Goal: Task Accomplishment & Management: Complete application form

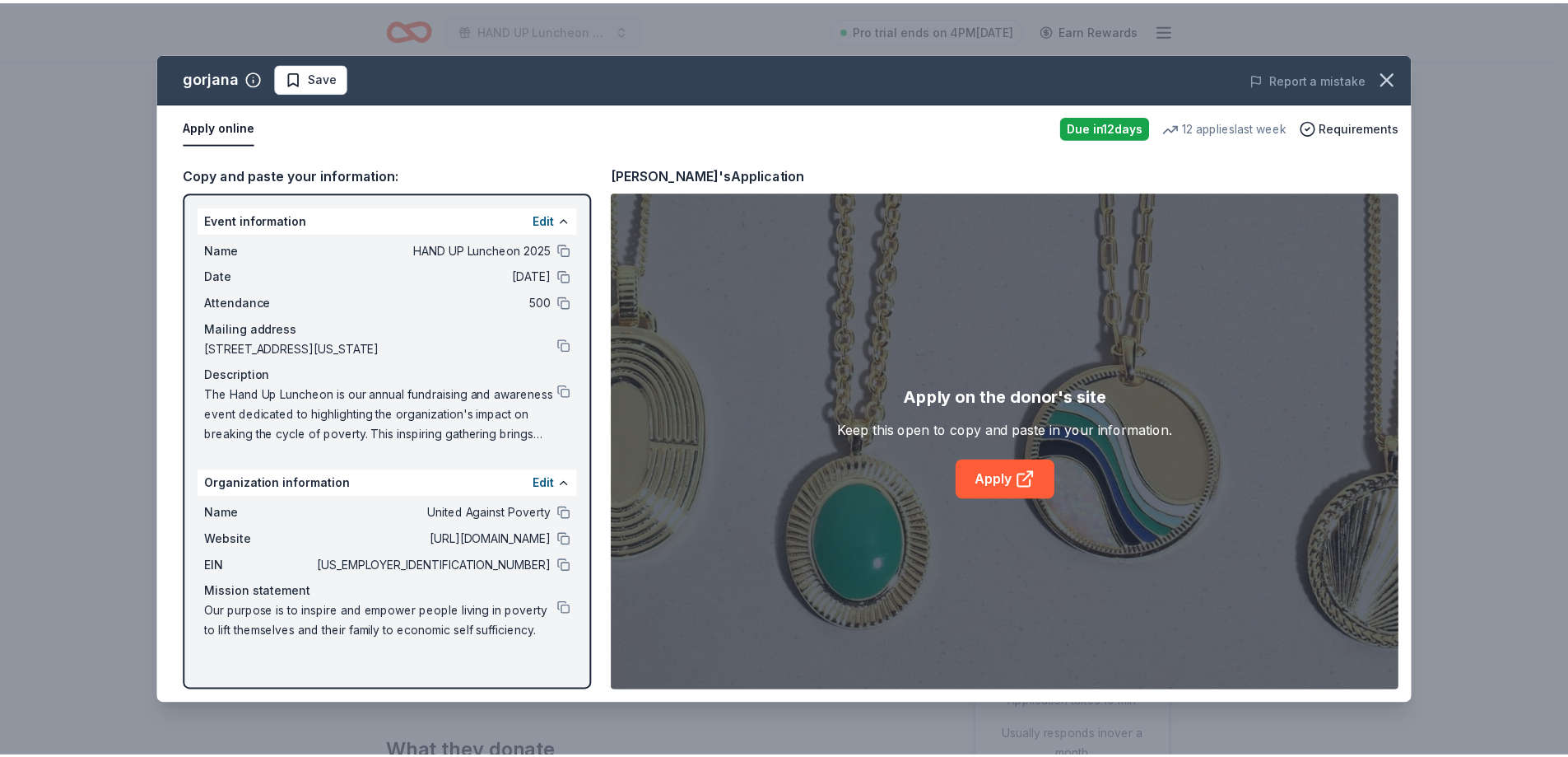
scroll to position [165, 0]
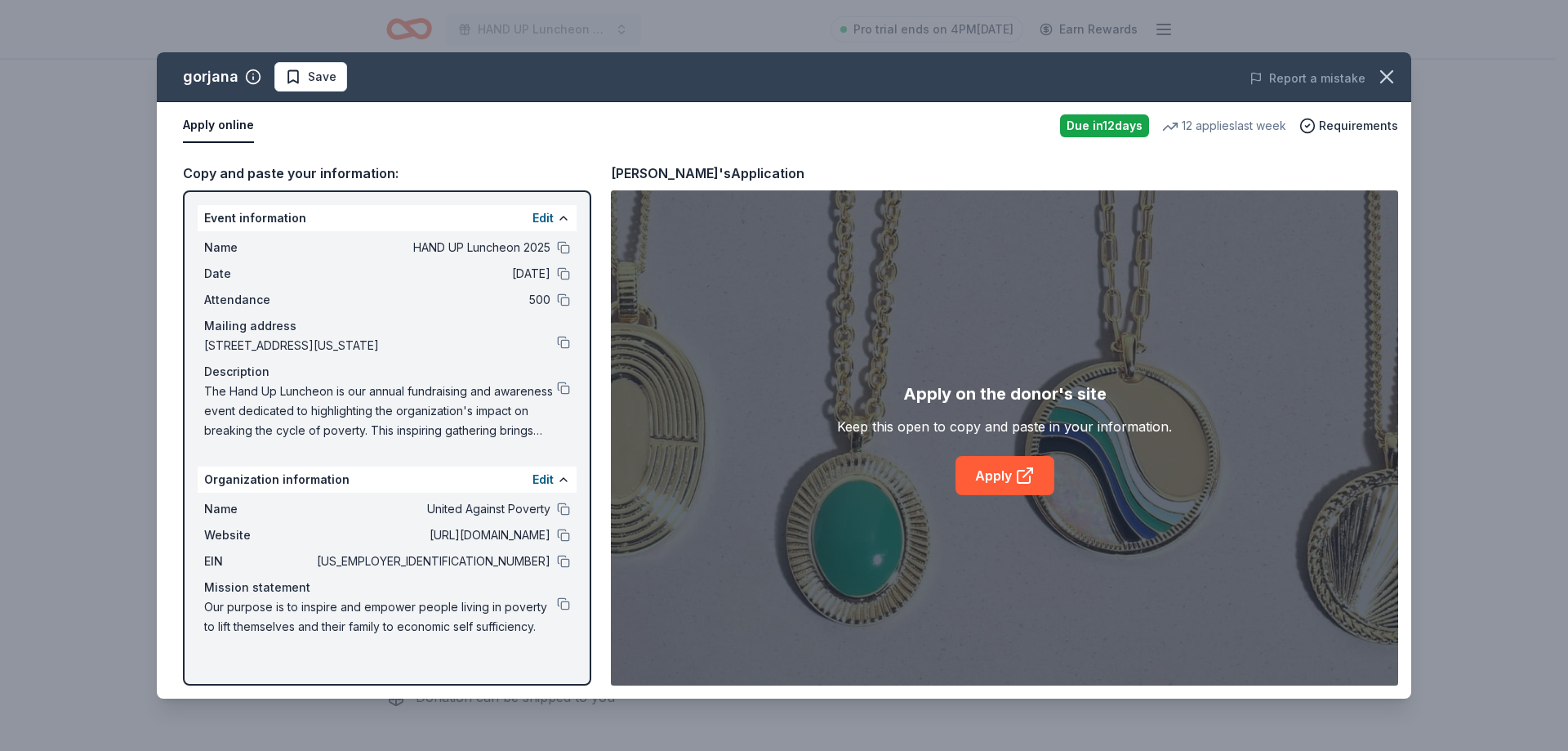
click at [1398, 72] on button "button" at bounding box center [1386, 76] width 36 height 36
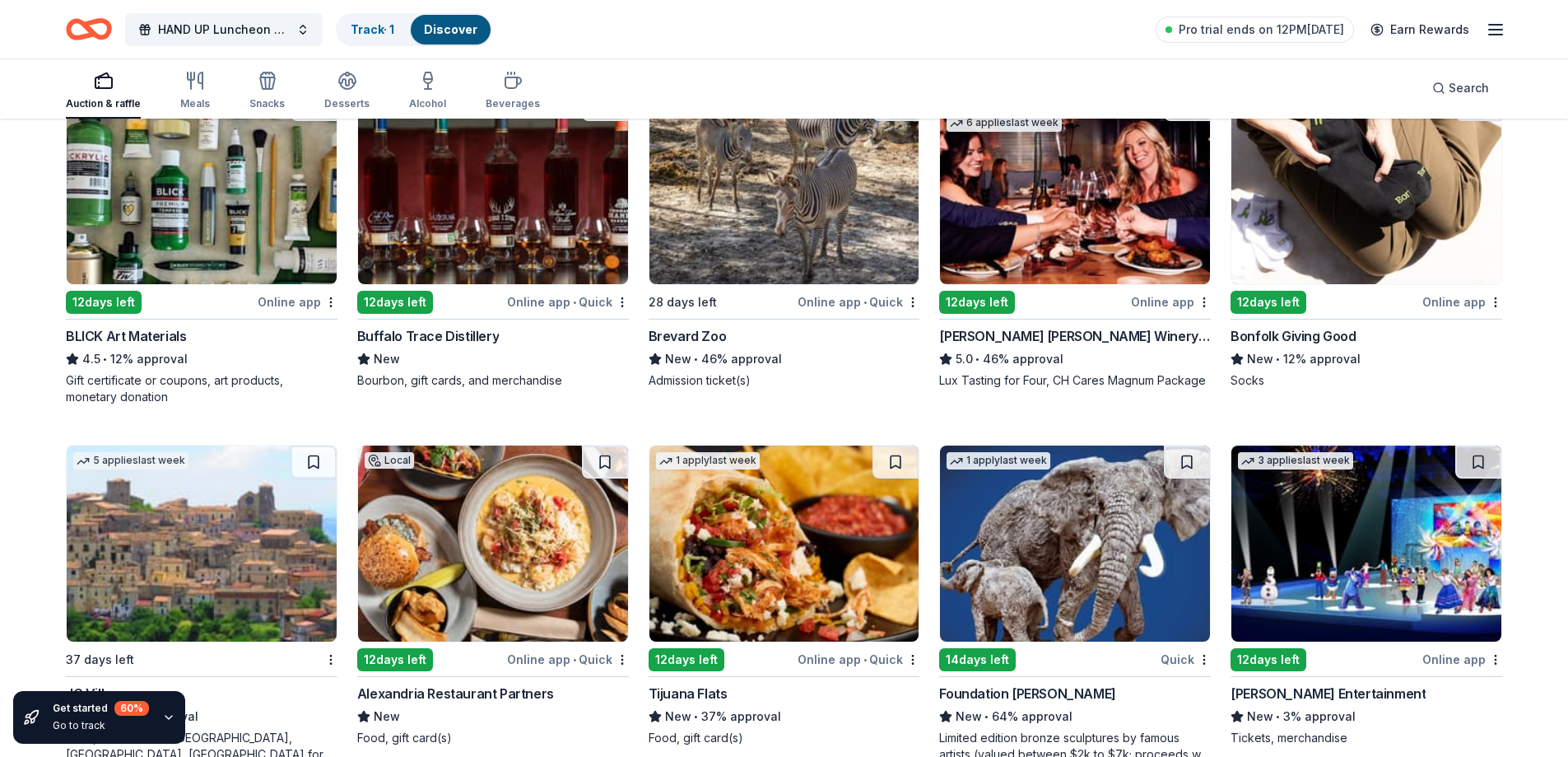
scroll to position [3639, 0]
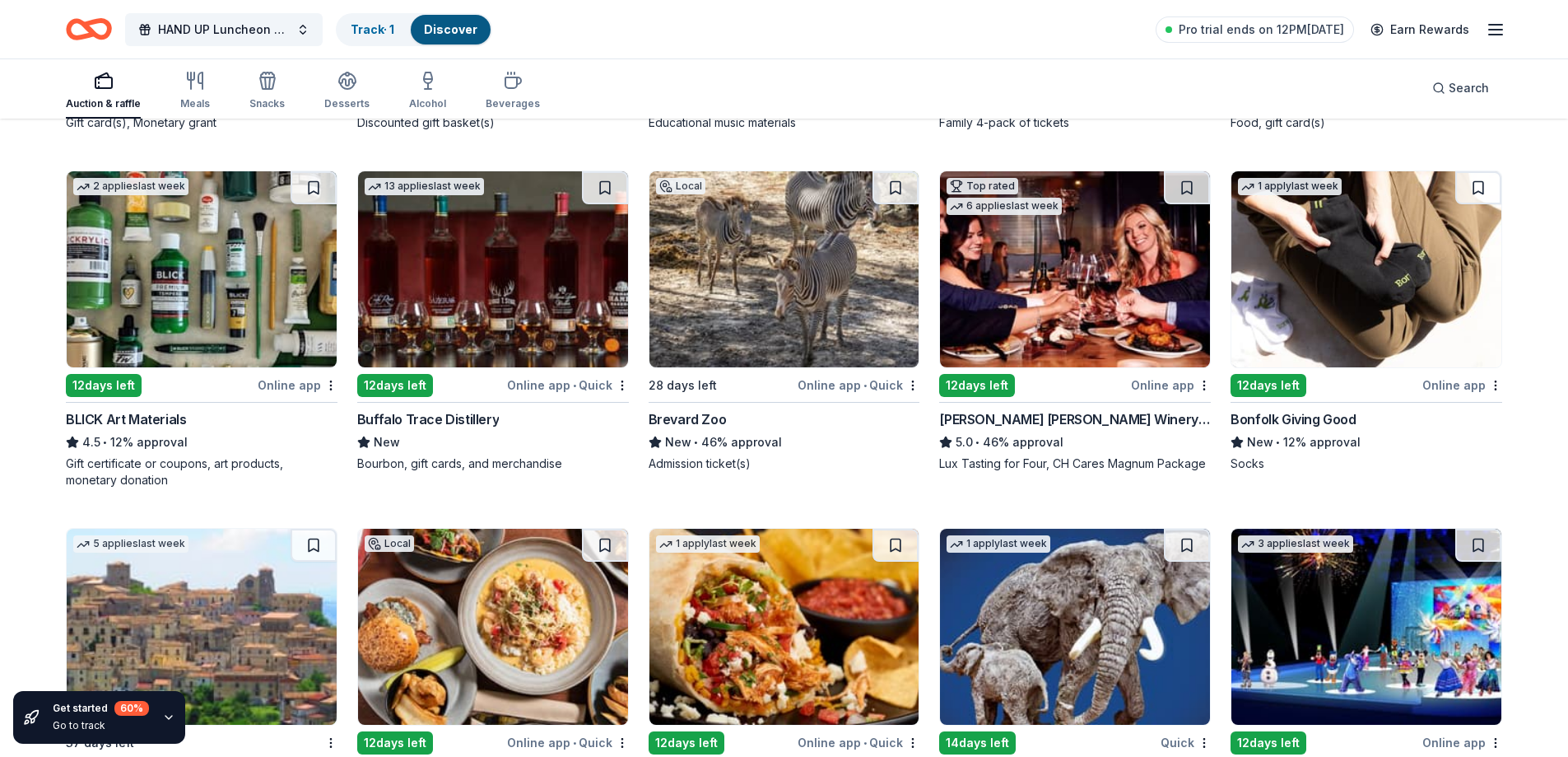
click at [789, 364] on img at bounding box center [784, 269] width 270 height 196
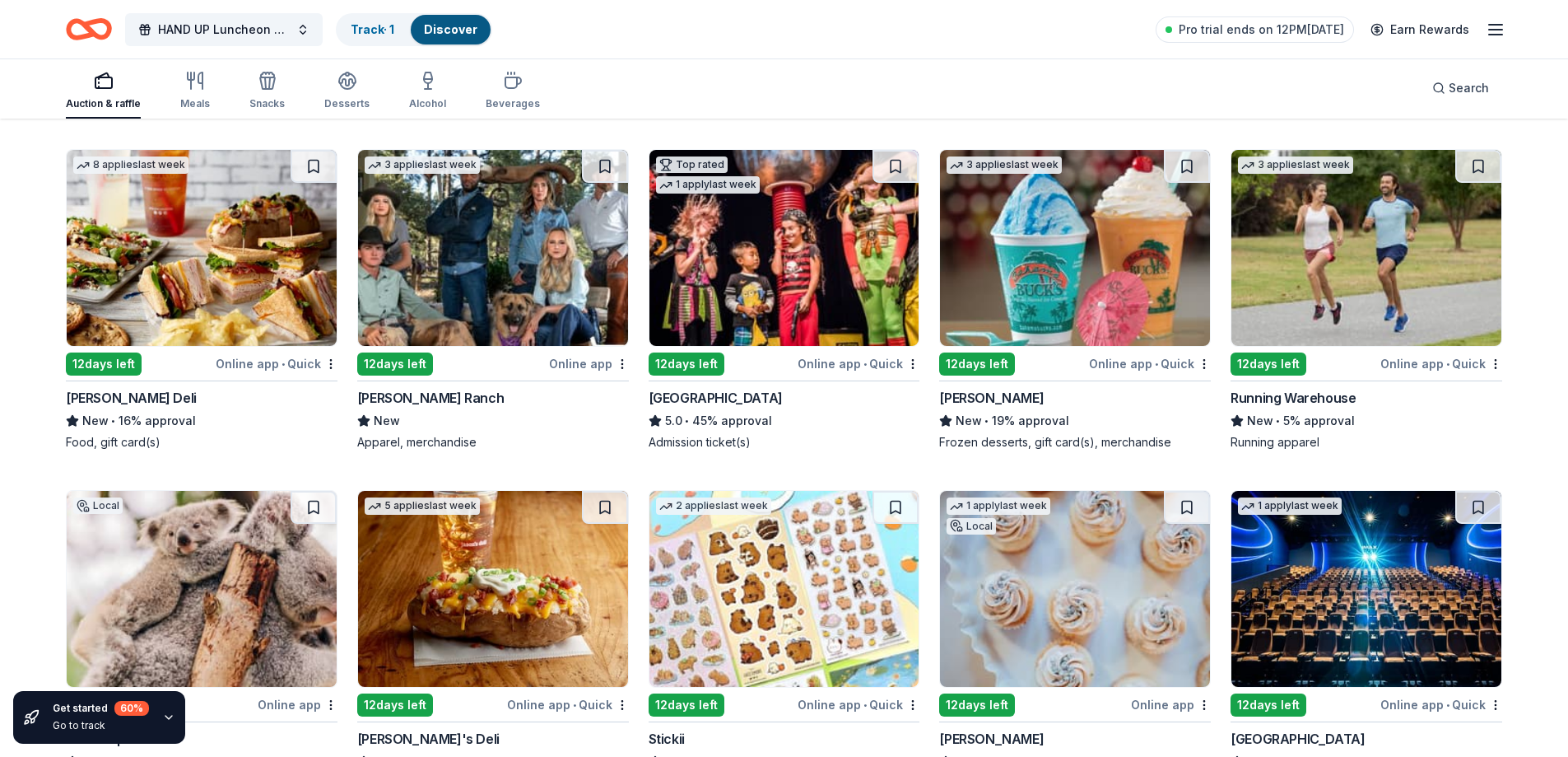
scroll to position [5460, 0]
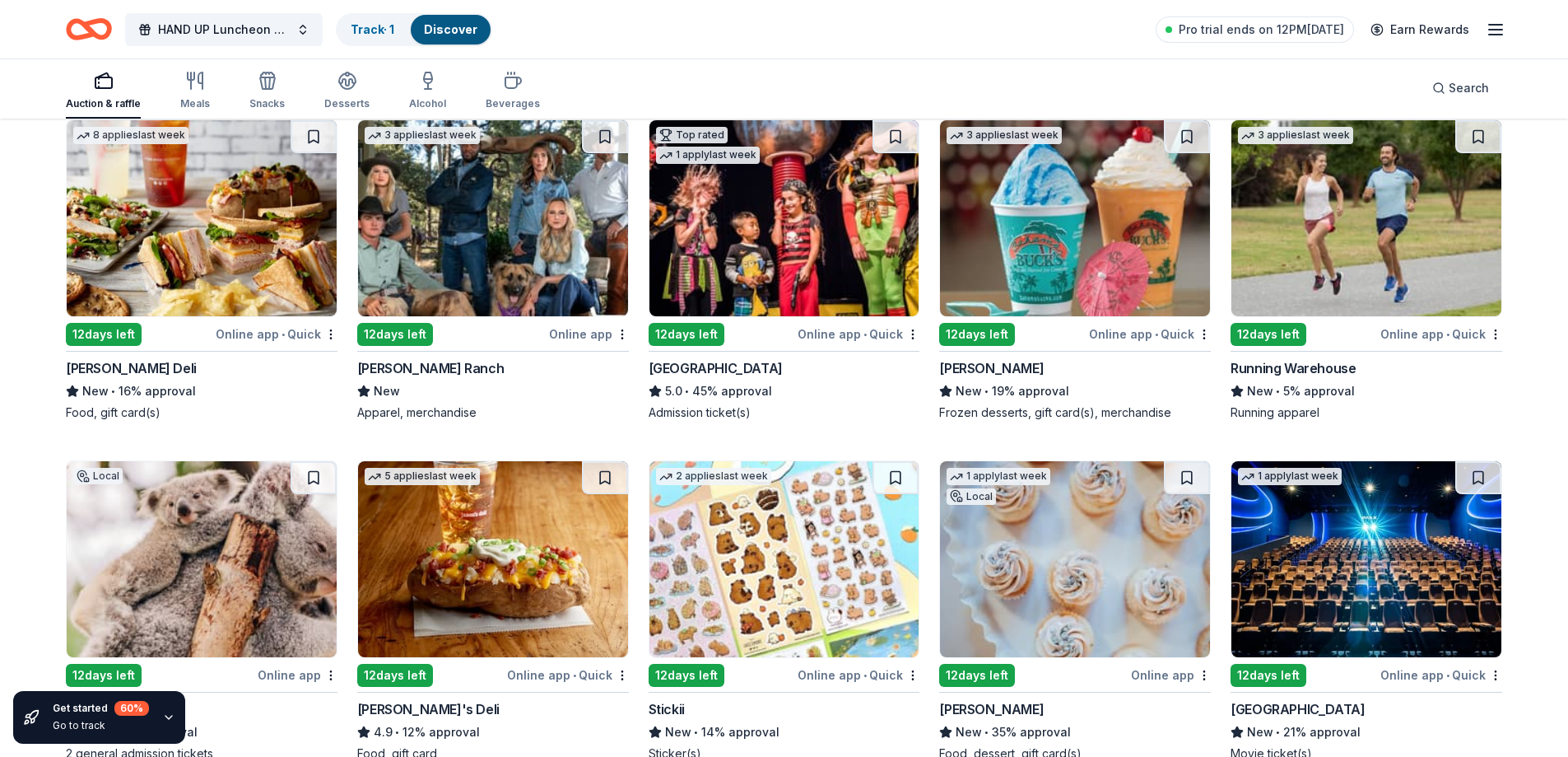
click at [820, 292] on img at bounding box center [784, 218] width 270 height 196
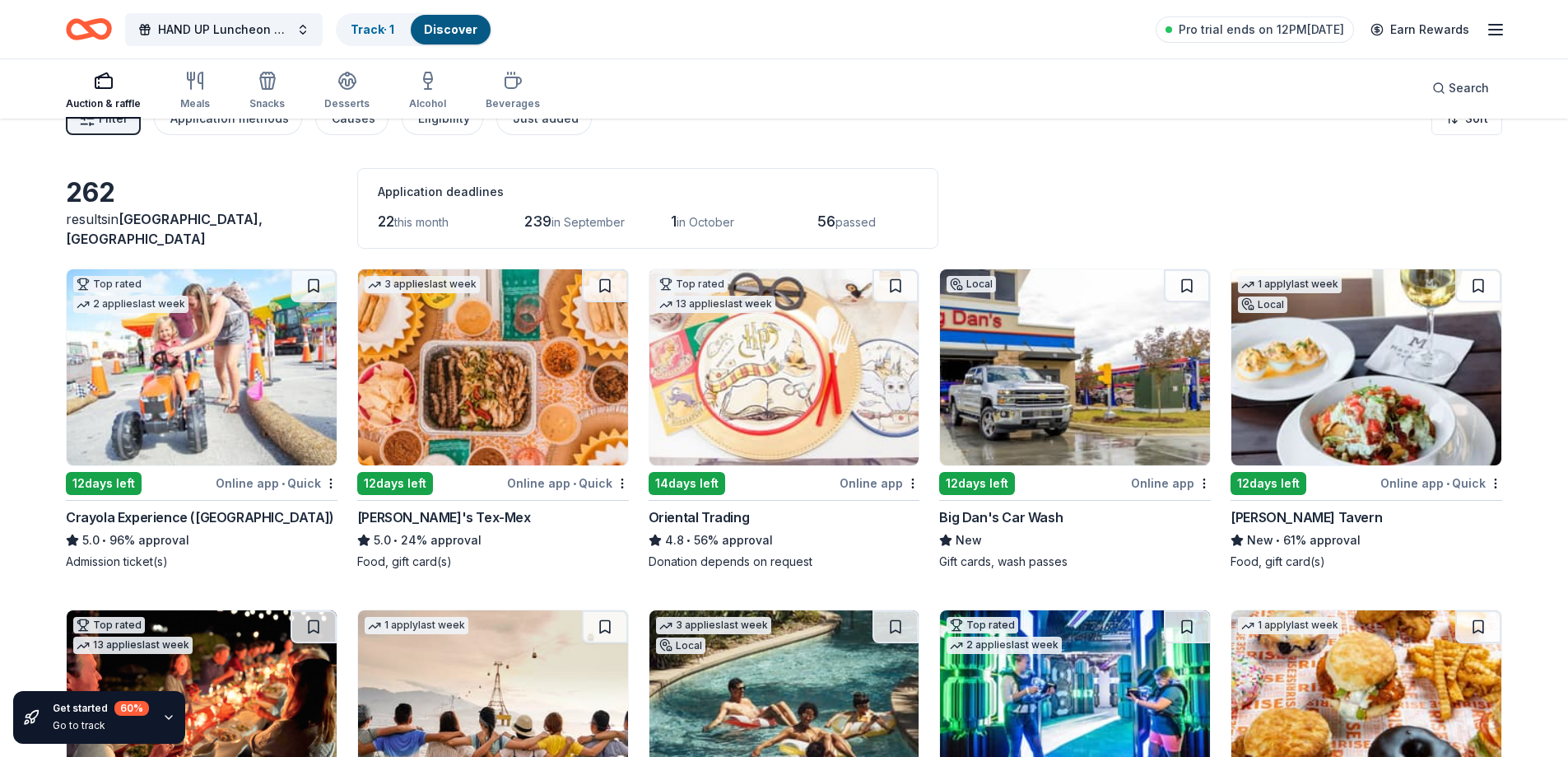
scroll to position [0, 0]
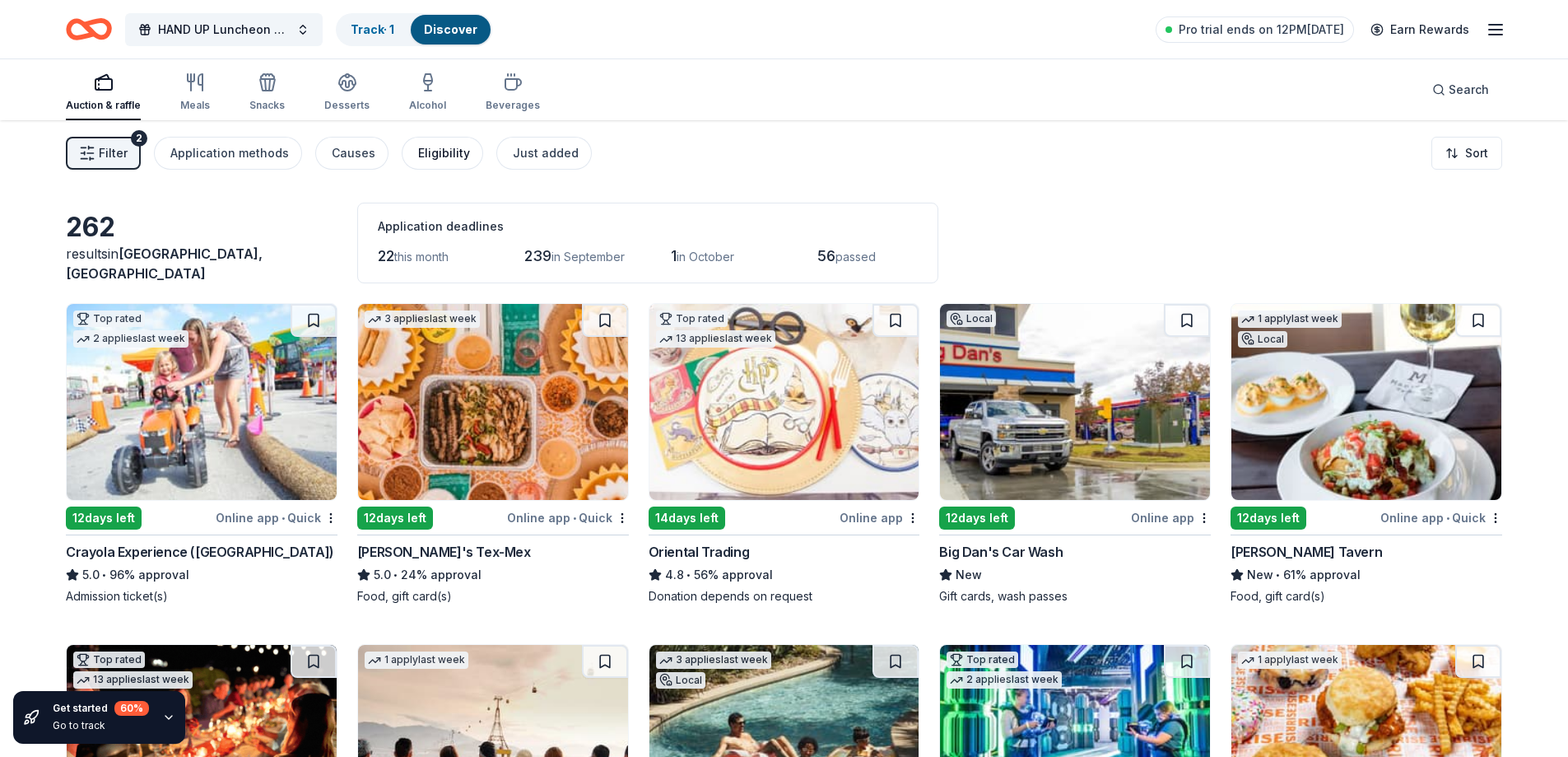
click at [426, 158] on div "Eligibility" at bounding box center [443, 153] width 51 height 19
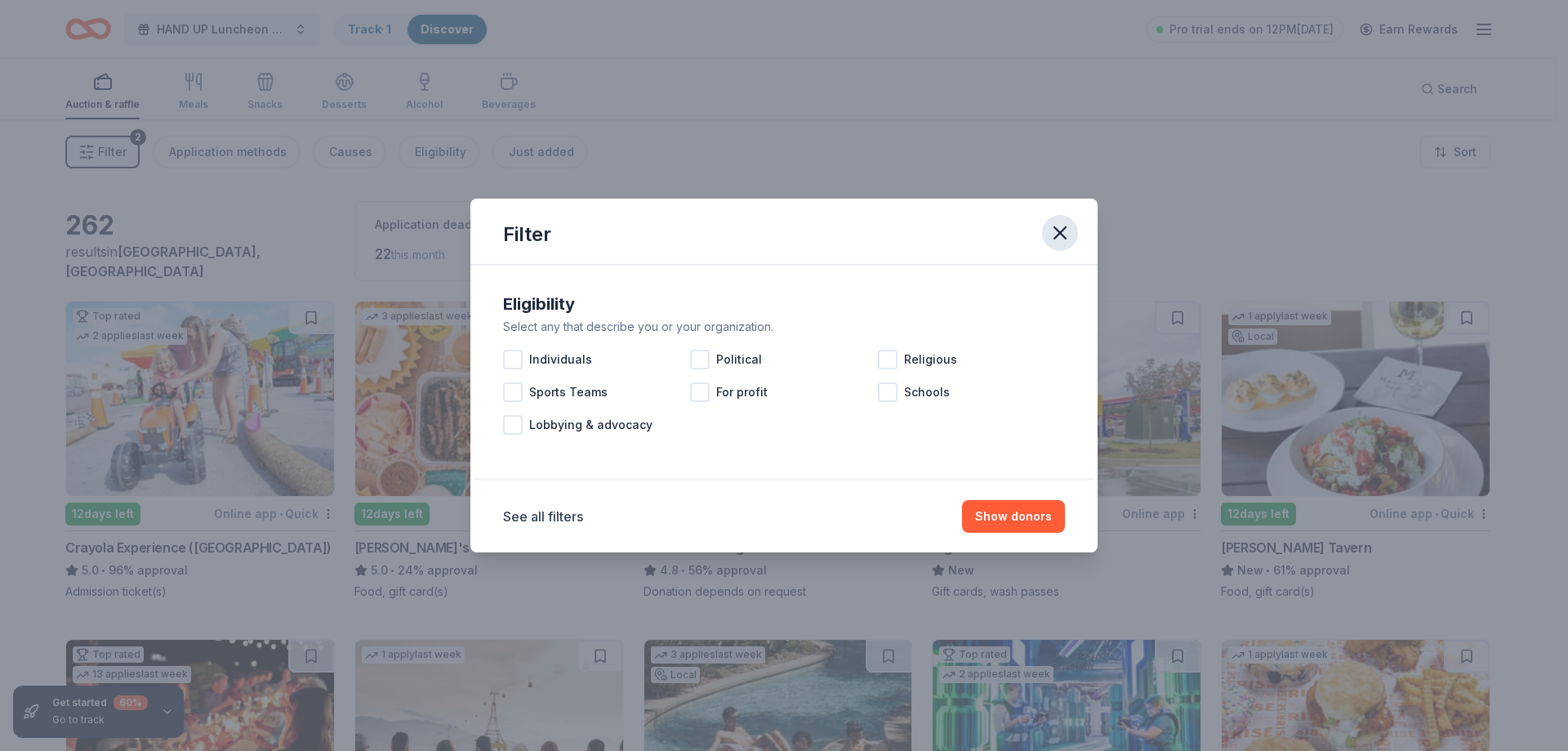
click at [1066, 244] on icon "button" at bounding box center [1060, 233] width 23 height 23
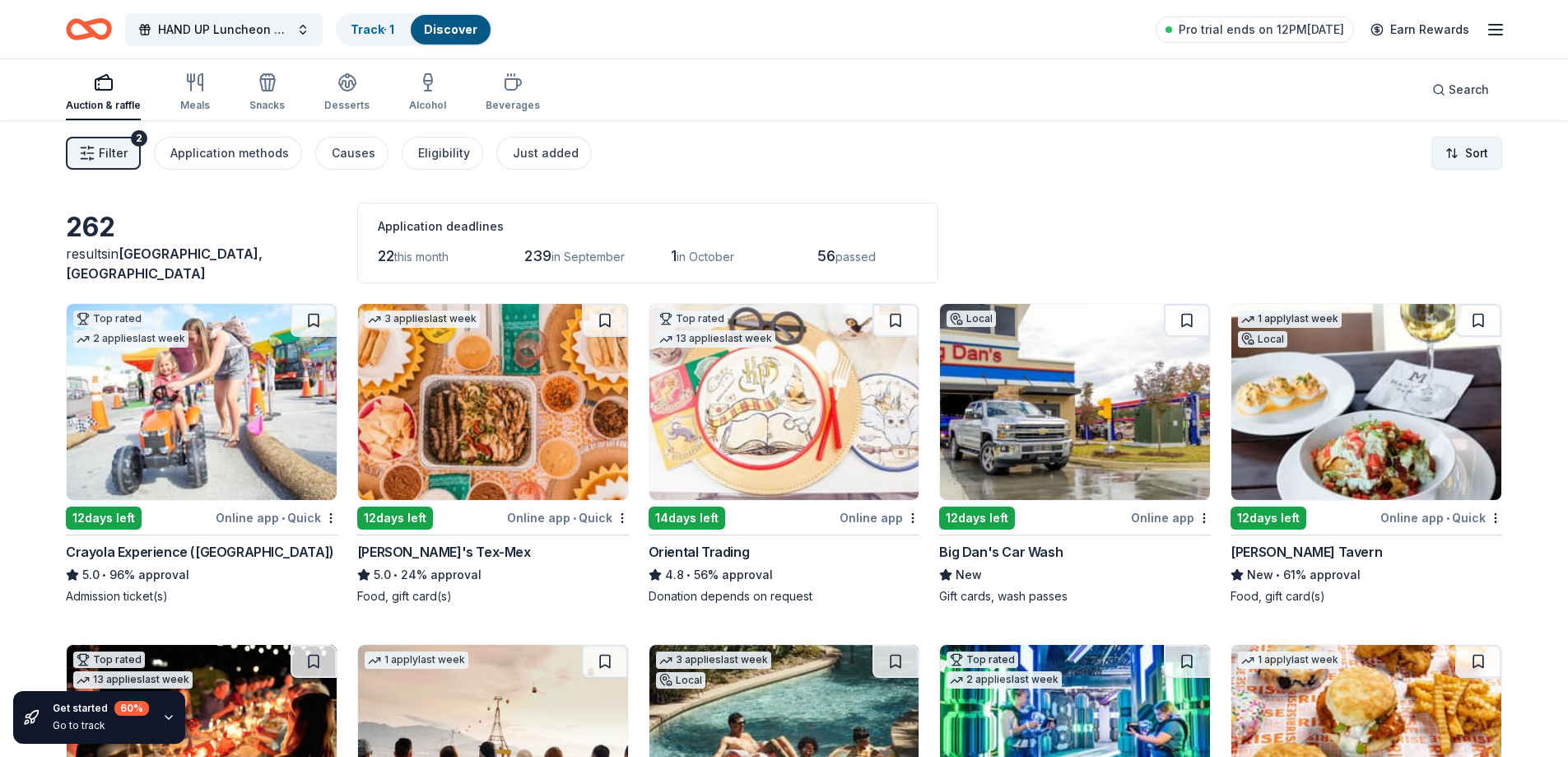
drag, startPoint x: 1426, startPoint y: 154, endPoint x: 1459, endPoint y: 154, distance: 33.0
click at [1429, 154] on div "Filter 2 Application methods Causes Eligibility Just added Sort" at bounding box center [784, 153] width 1568 height 66
click at [1459, 154] on html "HAND UP Luncheon 2025 Track · 1 Discover Pro trial ends on 12PM, 8/29 Earn Rewa…" at bounding box center [784, 378] width 1568 height 757
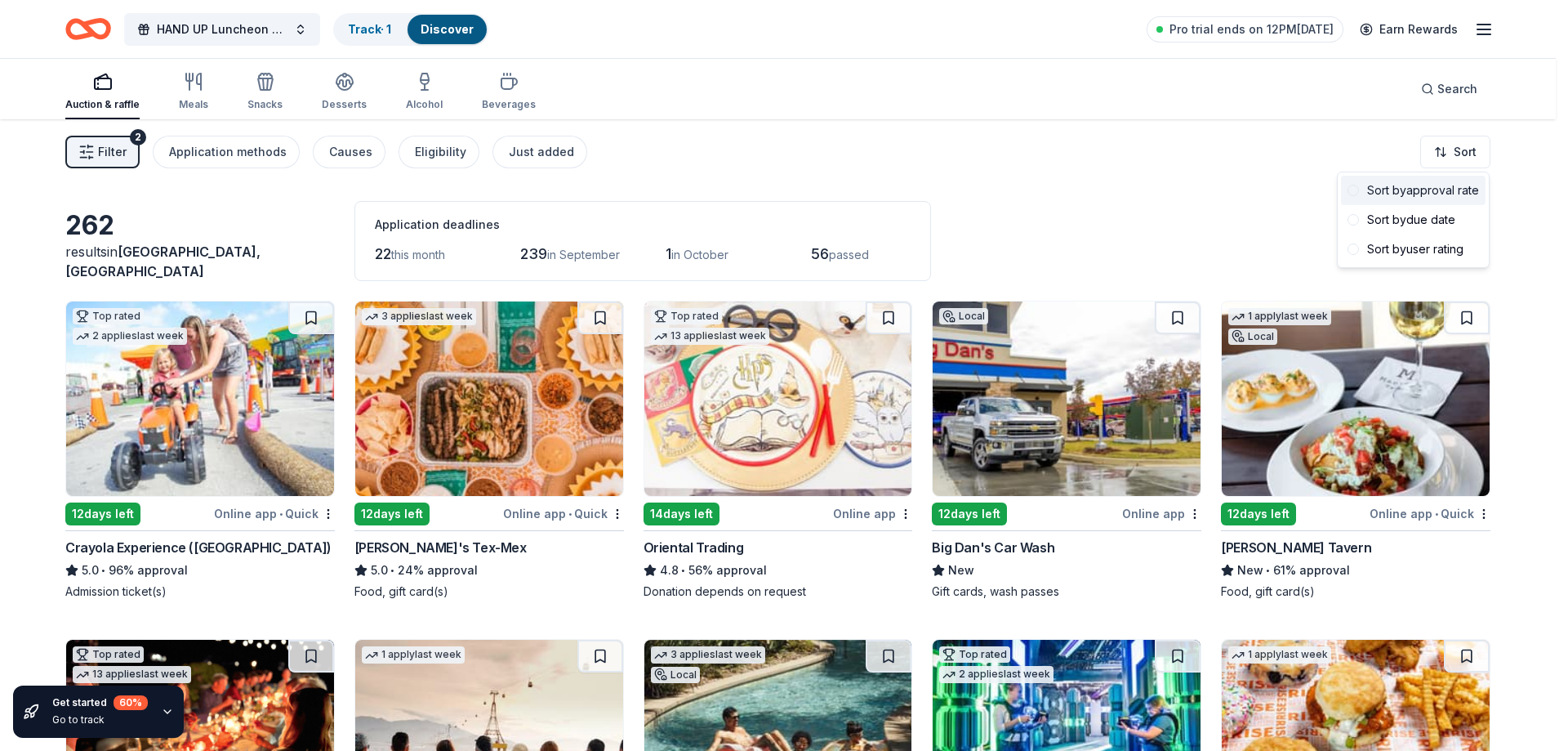
click at [1452, 196] on div "Sort by approval rate" at bounding box center [1413, 190] width 144 height 30
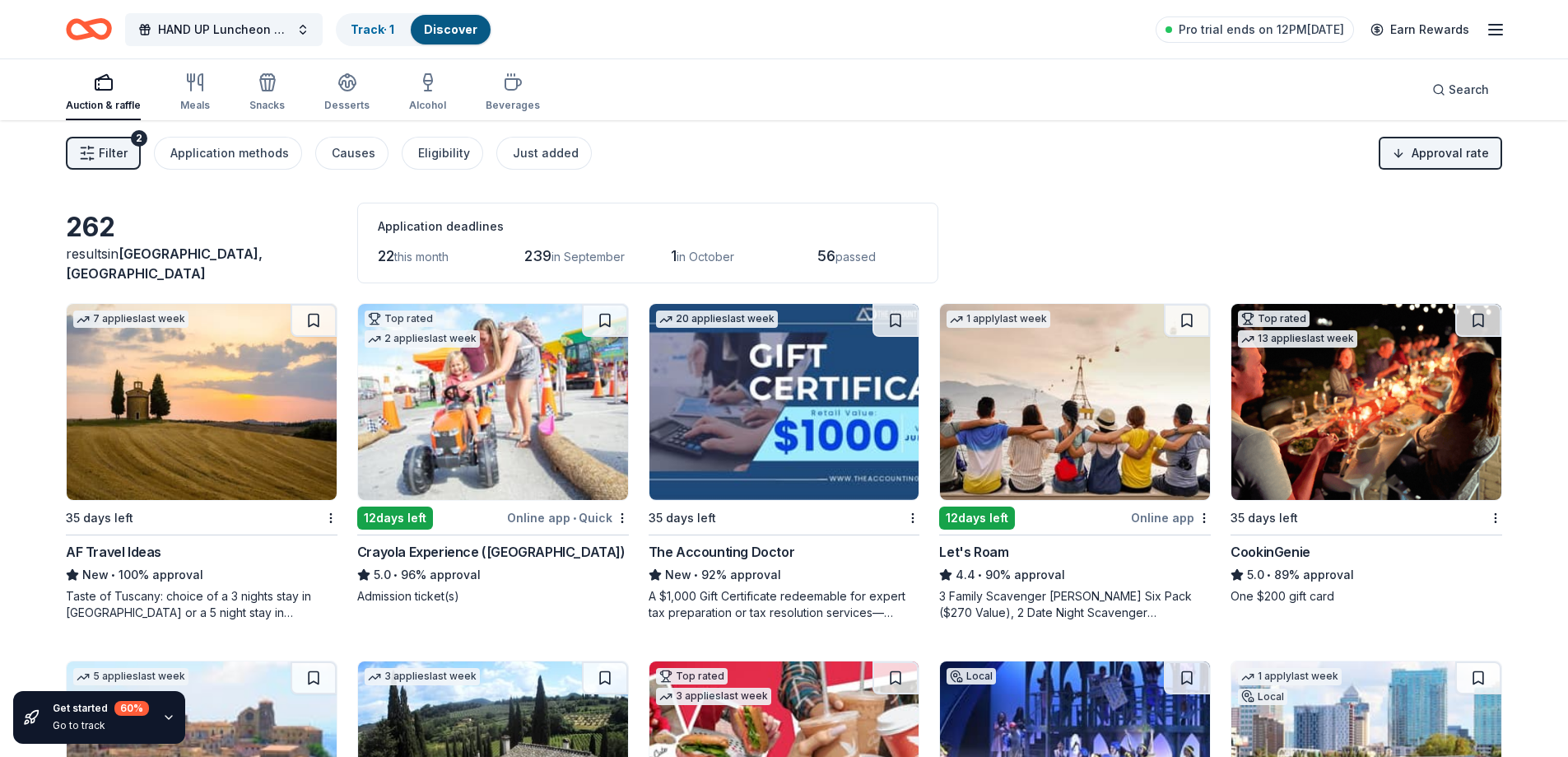
click at [214, 457] on img at bounding box center [202, 402] width 270 height 196
click at [1120, 141] on div "Filter 2 Application methods Causes Eligibility Just added Approval rate" at bounding box center [784, 153] width 1568 height 66
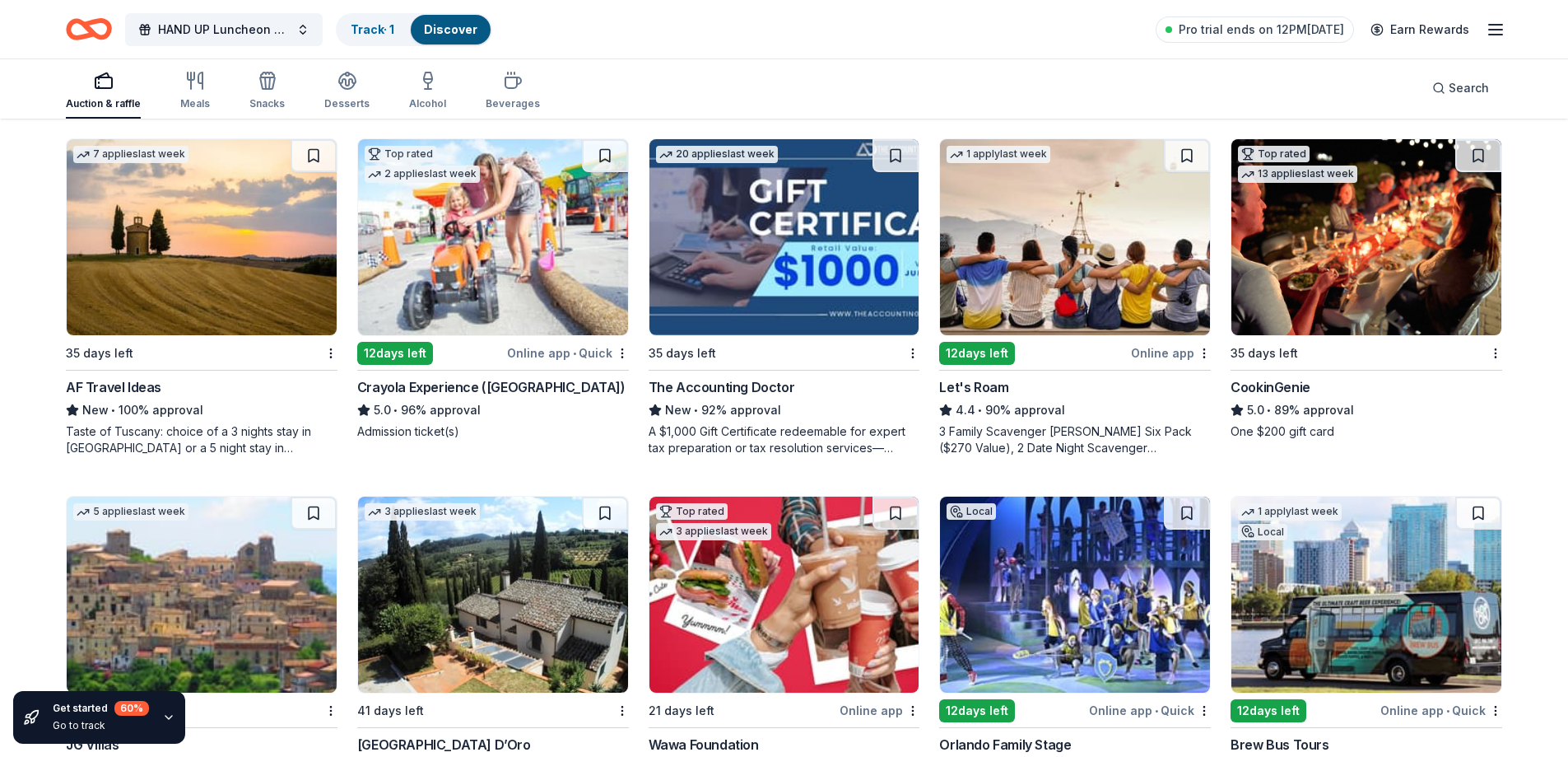
click at [1327, 290] on img at bounding box center [1366, 237] width 270 height 196
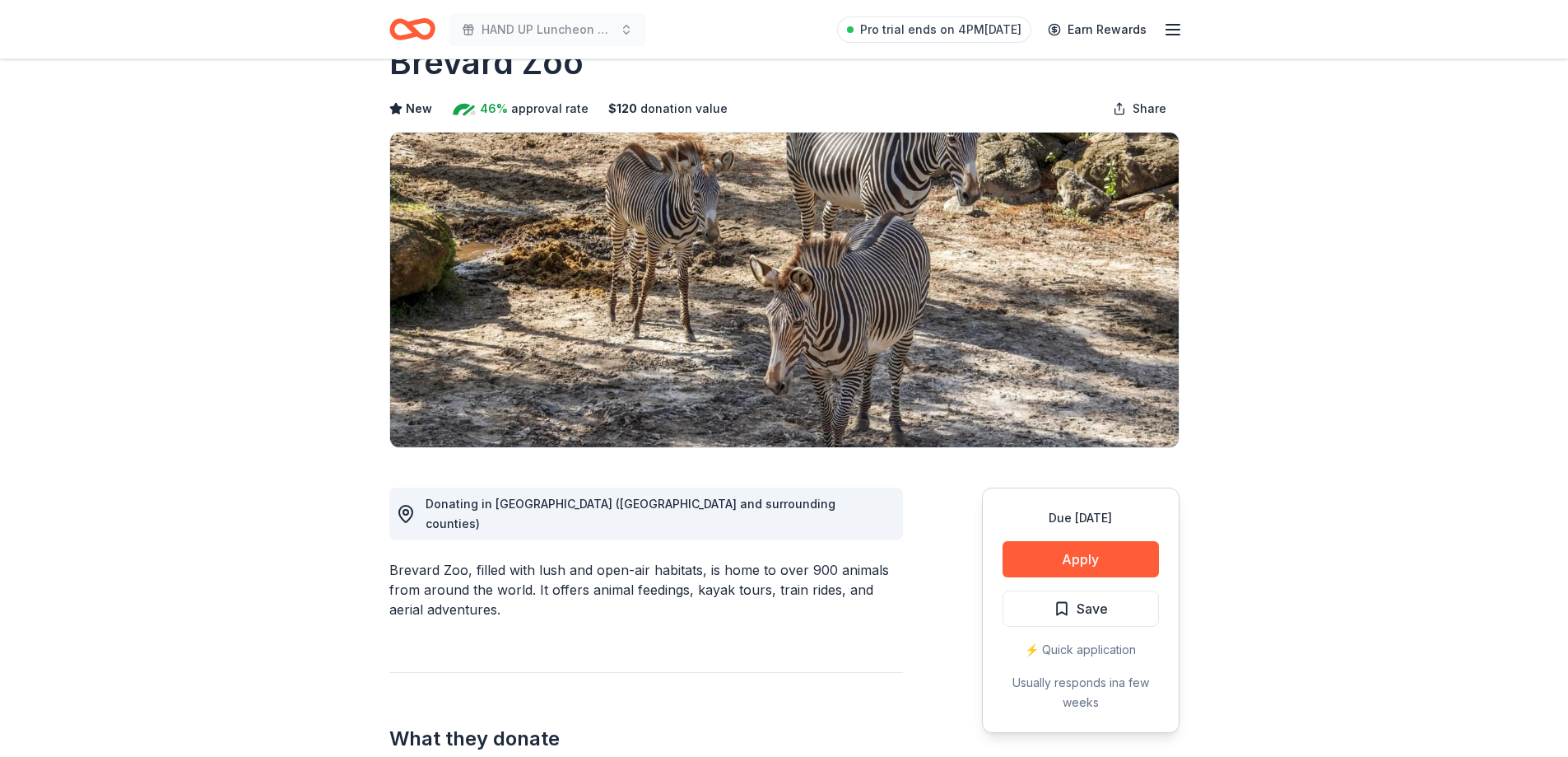
scroll to position [82, 0]
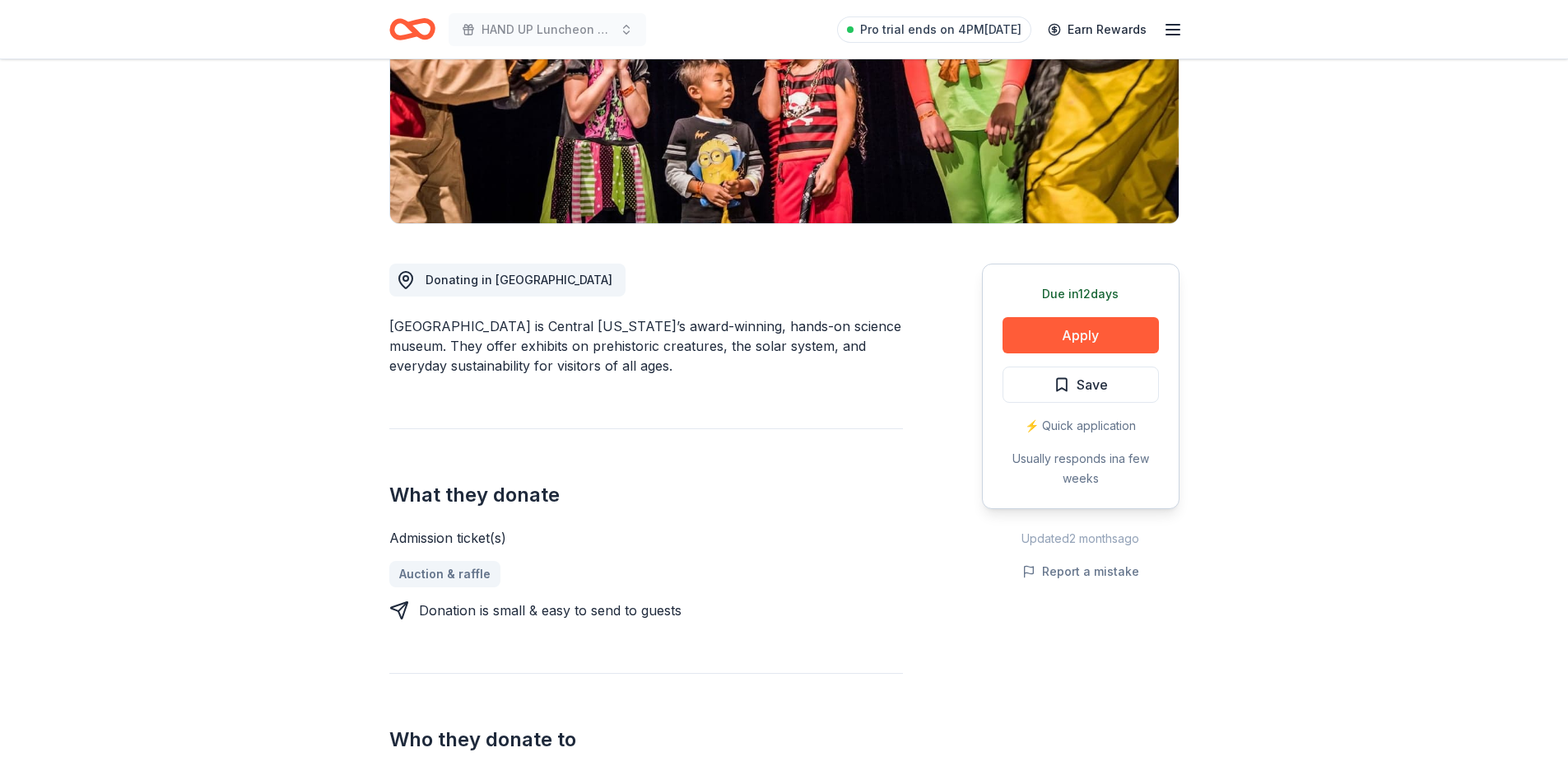
scroll to position [247, 0]
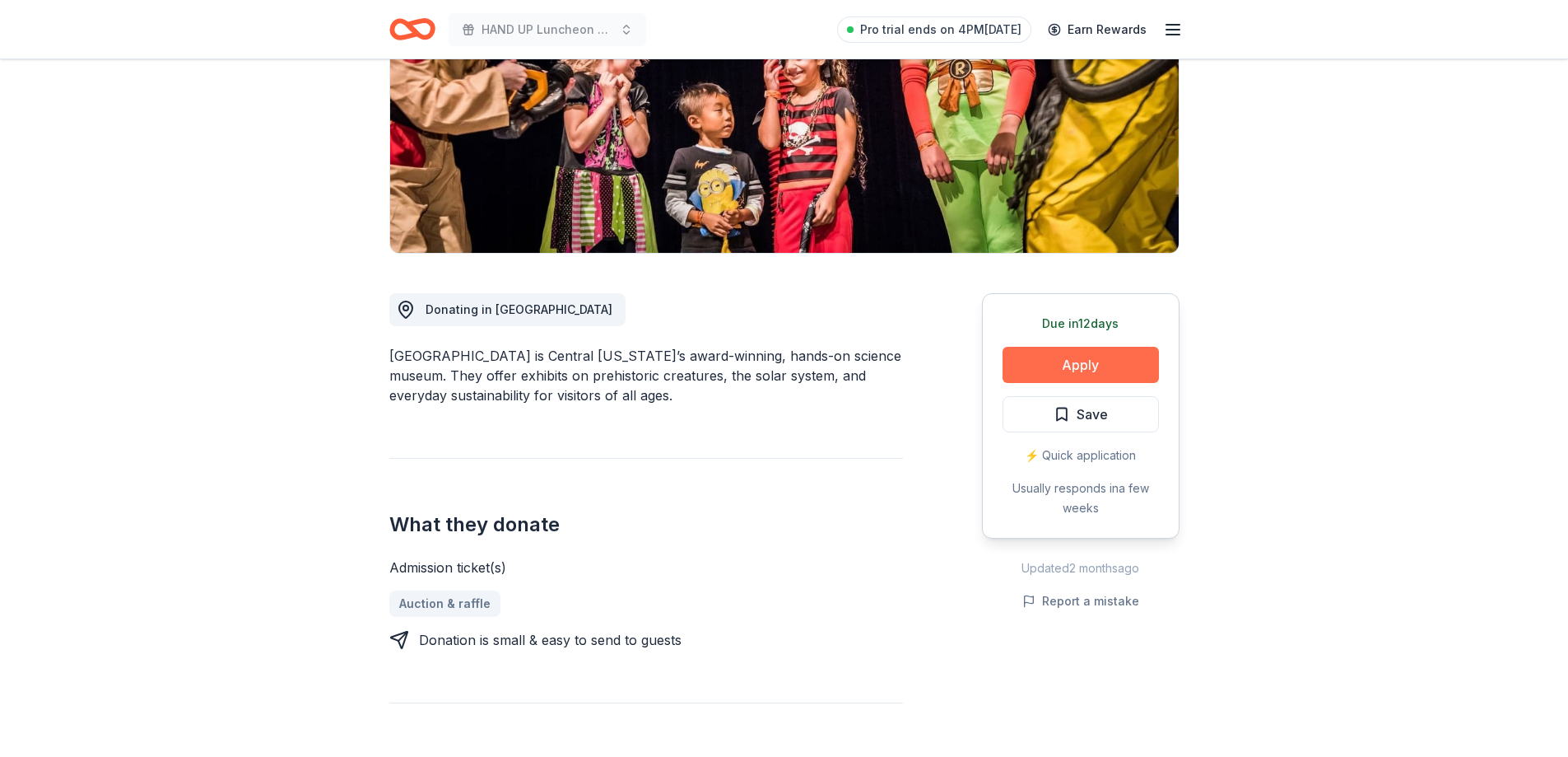
click at [1035, 364] on button "Apply" at bounding box center [1080, 364] width 156 height 36
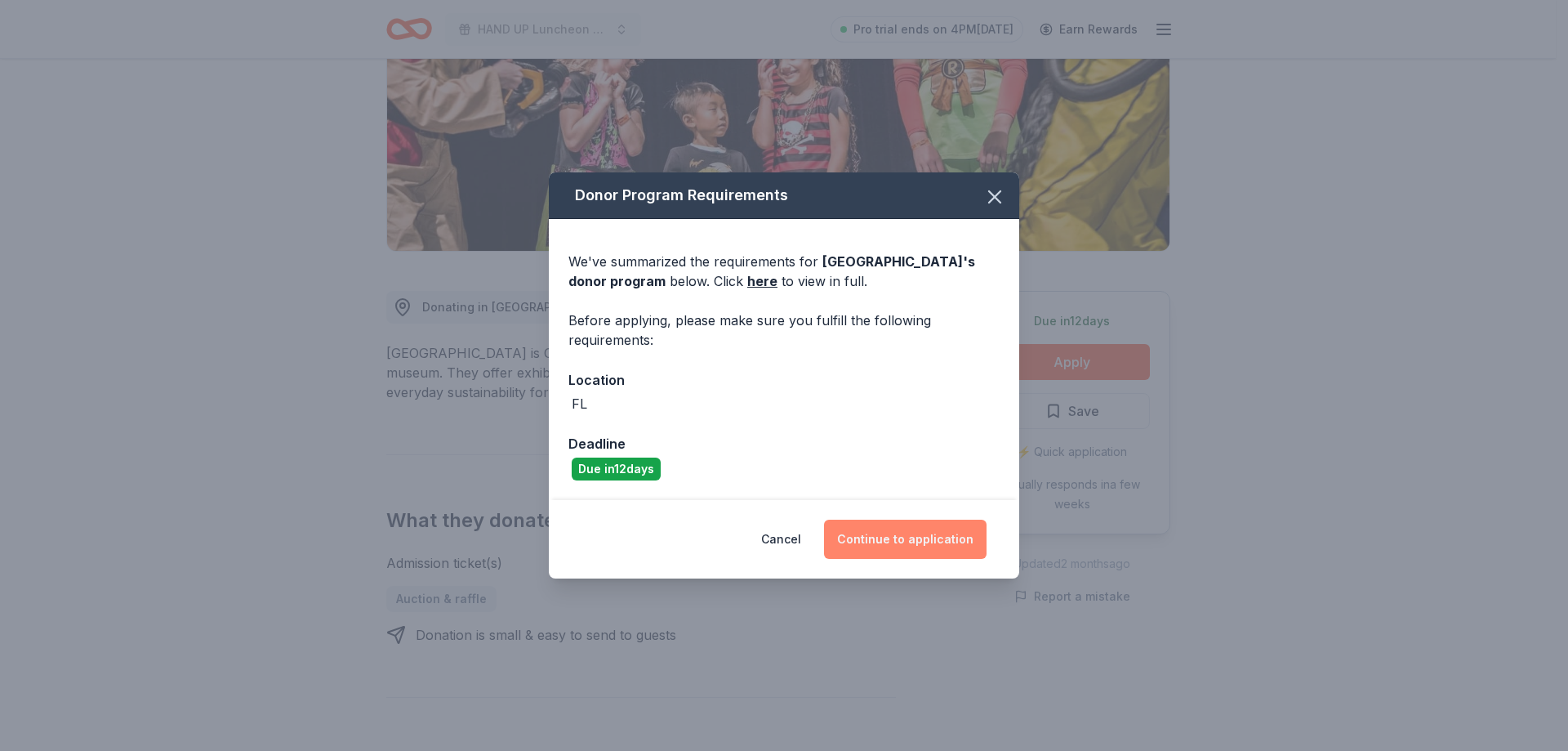
click at [876, 528] on button "Continue to application" at bounding box center [905, 538] width 163 height 39
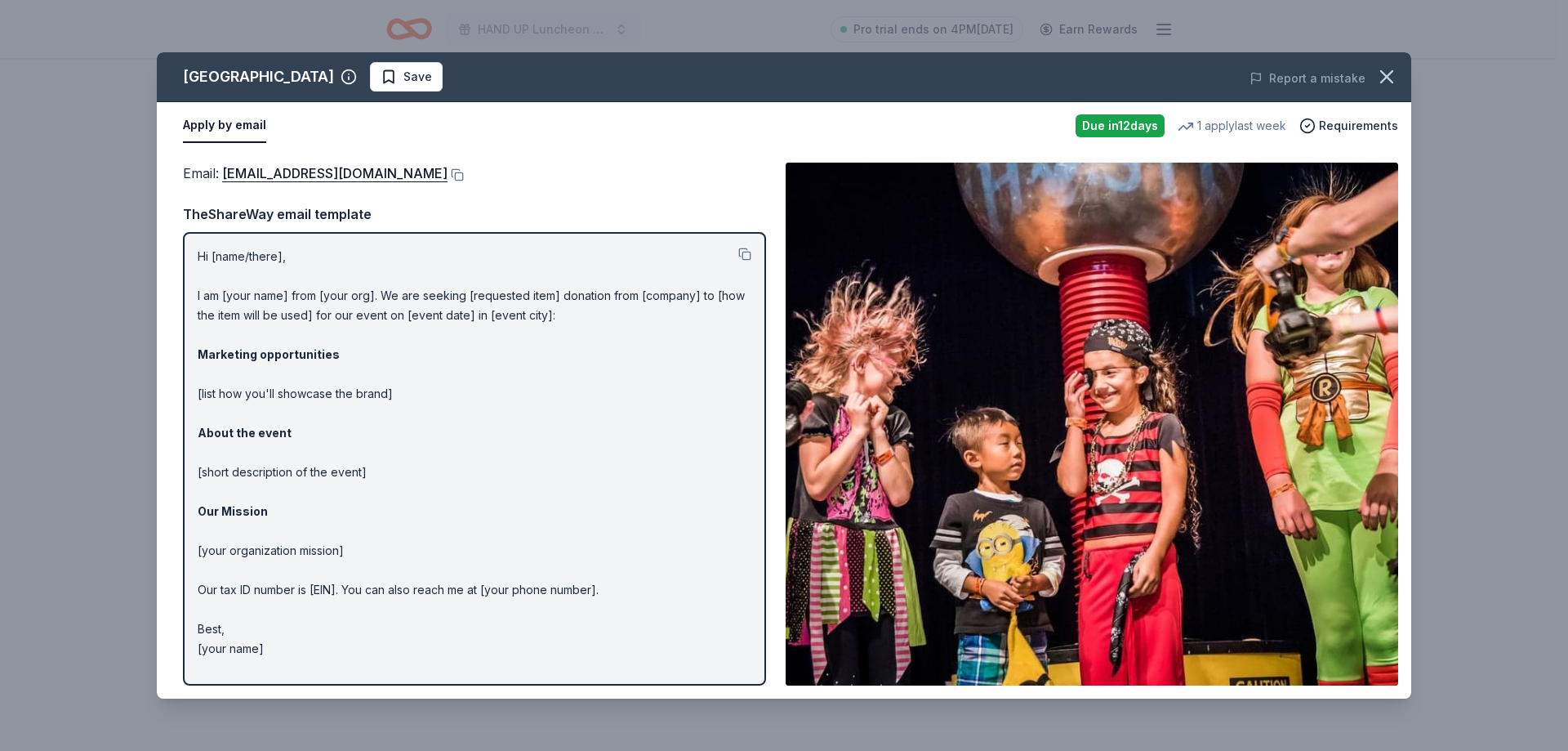
click at [1276, 145] on div "Apply by email Due in 12 days 1 apply last week Requirements" at bounding box center [784, 125] width 1254 height 47
drag, startPoint x: 1198, startPoint y: 133, endPoint x: 1245, endPoint y: 142, distance: 47.9
click at [1245, 142] on div "Apply by email Due in 12 days 1 apply last week Requirements" at bounding box center [784, 125] width 1254 height 47
click at [374, 321] on p "Hi [name/there], I am [your name] from [your org]. We are seeking [requested it…" at bounding box center [474, 453] width 553 height 412
click at [269, 298] on p "Hi [name/there], I am [your name] from [your org]. We are seeking [requested it…" at bounding box center [474, 453] width 553 height 412
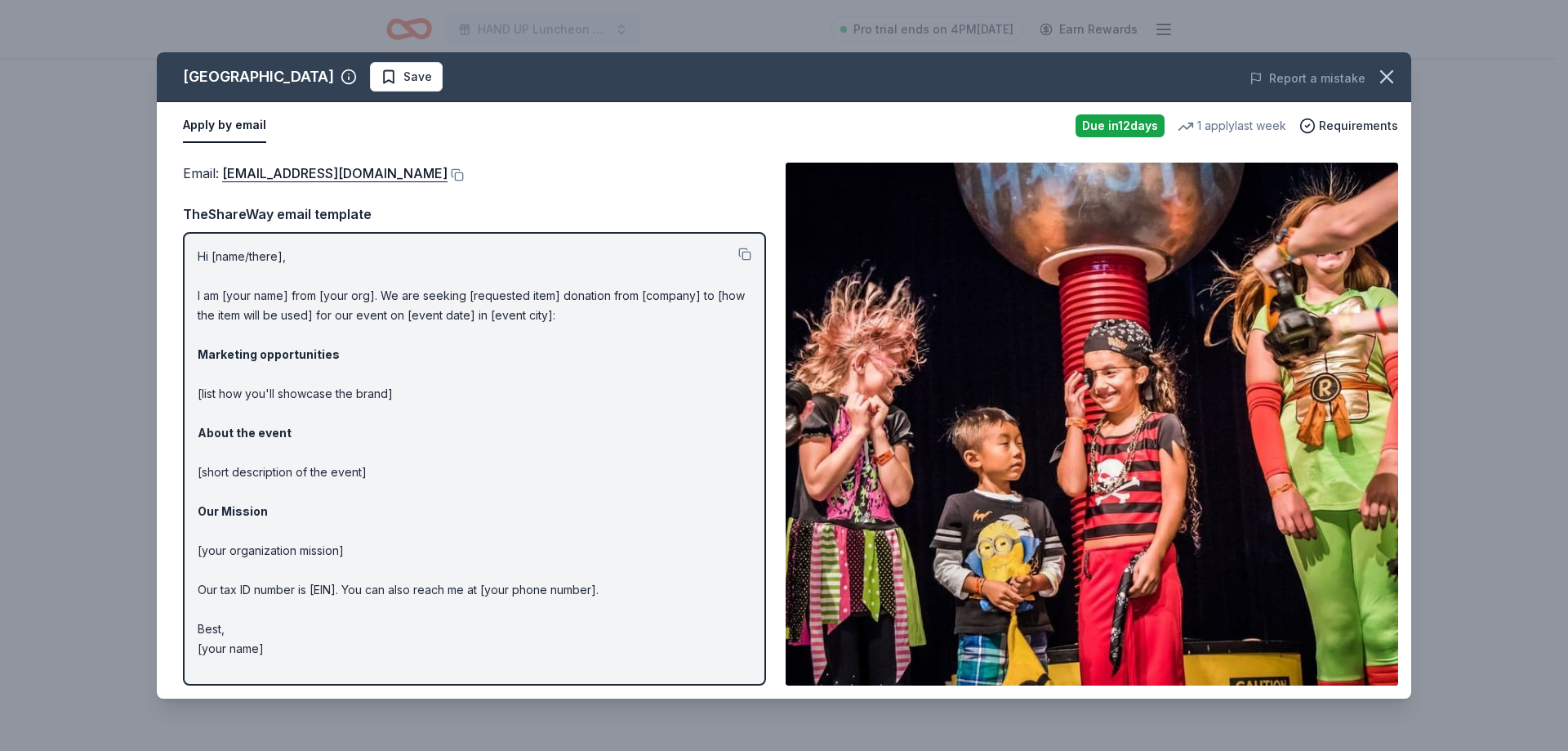
drag, startPoint x: 252, startPoint y: 294, endPoint x: 432, endPoint y: 290, distance: 180.0
click at [432, 290] on p "Hi [name/there], I am [your name] from [your org]. We are seeking [requested it…" at bounding box center [474, 453] width 553 height 412
click at [553, 175] on div "Email : donations@osc.org" at bounding box center [475, 173] width 583 height 21
click at [751, 251] on button at bounding box center [745, 254] width 13 height 13
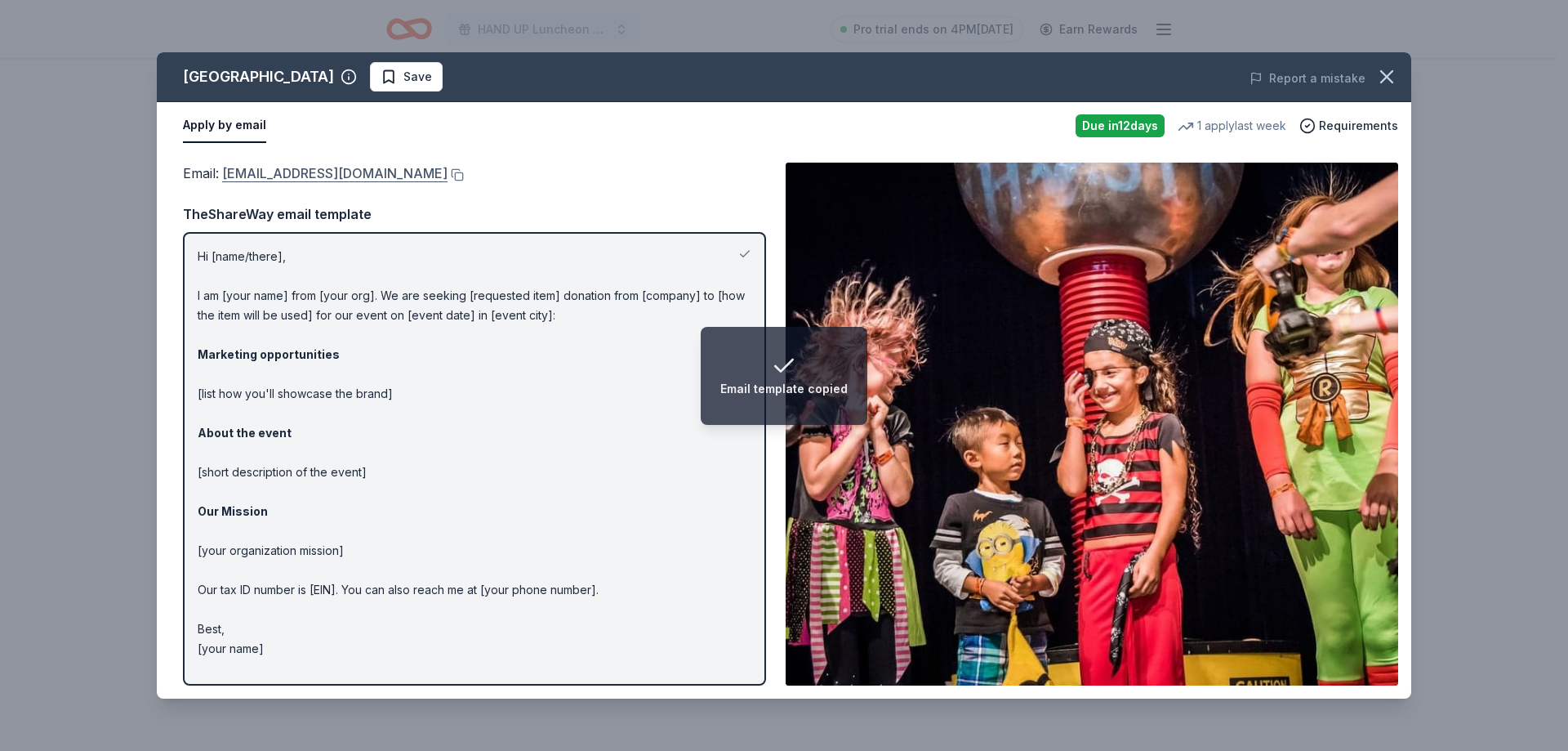
click at [306, 175] on link "donations@osc.org" at bounding box center [335, 173] width 225 height 21
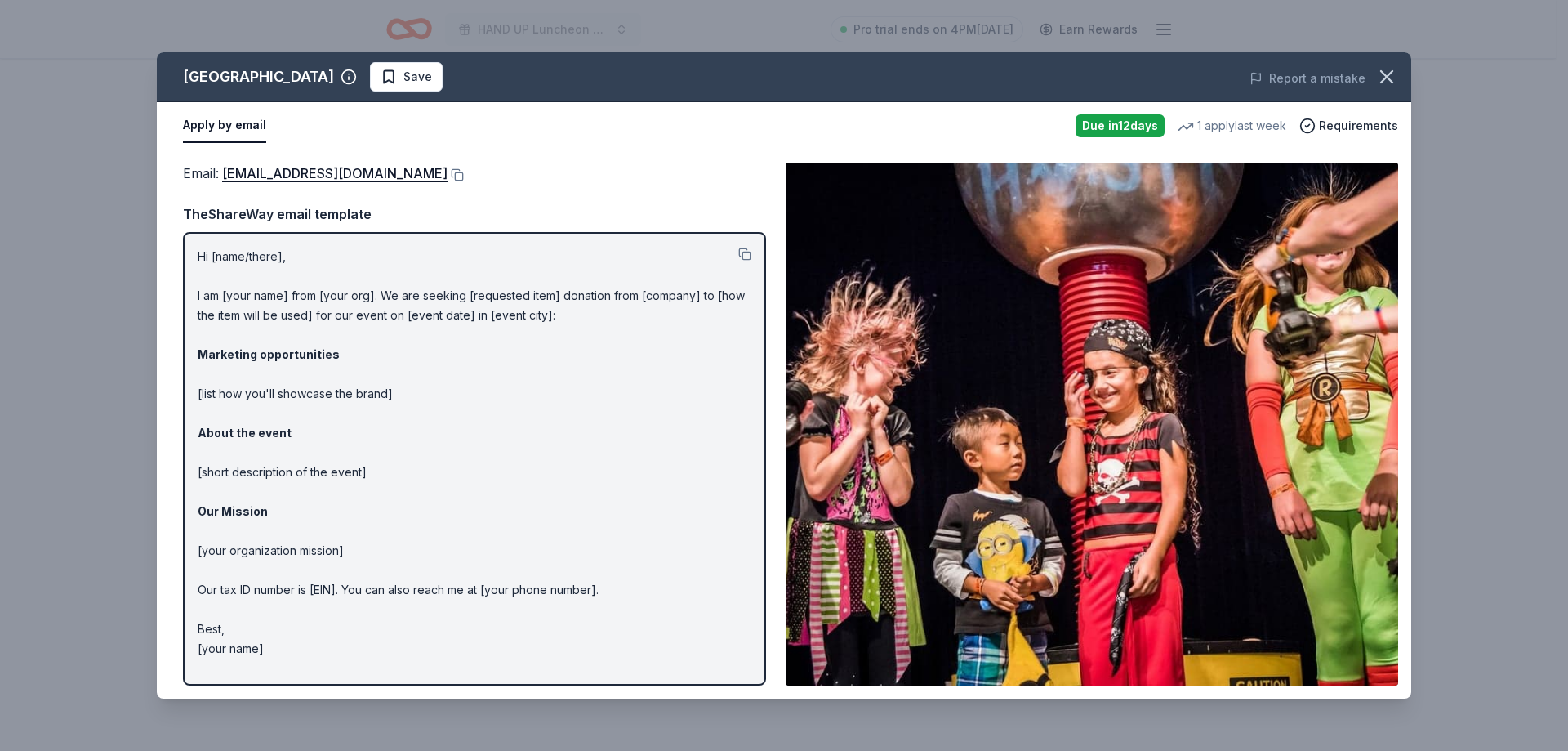
click at [544, 595] on p "Hi [name/there], I am [your name] from [your org]. We are seeking [requested it…" at bounding box center [474, 453] width 553 height 412
drag, startPoint x: 627, startPoint y: 577, endPoint x: 581, endPoint y: 583, distance: 46.4
click at [596, 583] on p "Hi [name/there], I am [your name] from [your org]. We are seeking [requested it…" at bounding box center [474, 453] width 553 height 412
drag, startPoint x: 366, startPoint y: 552, endPoint x: 198, endPoint y: 473, distance: 185.6
click at [198, 473] on p "Hi [name/there], I am [your name] from [your org]. We are seeking [requested it…" at bounding box center [474, 453] width 553 height 412
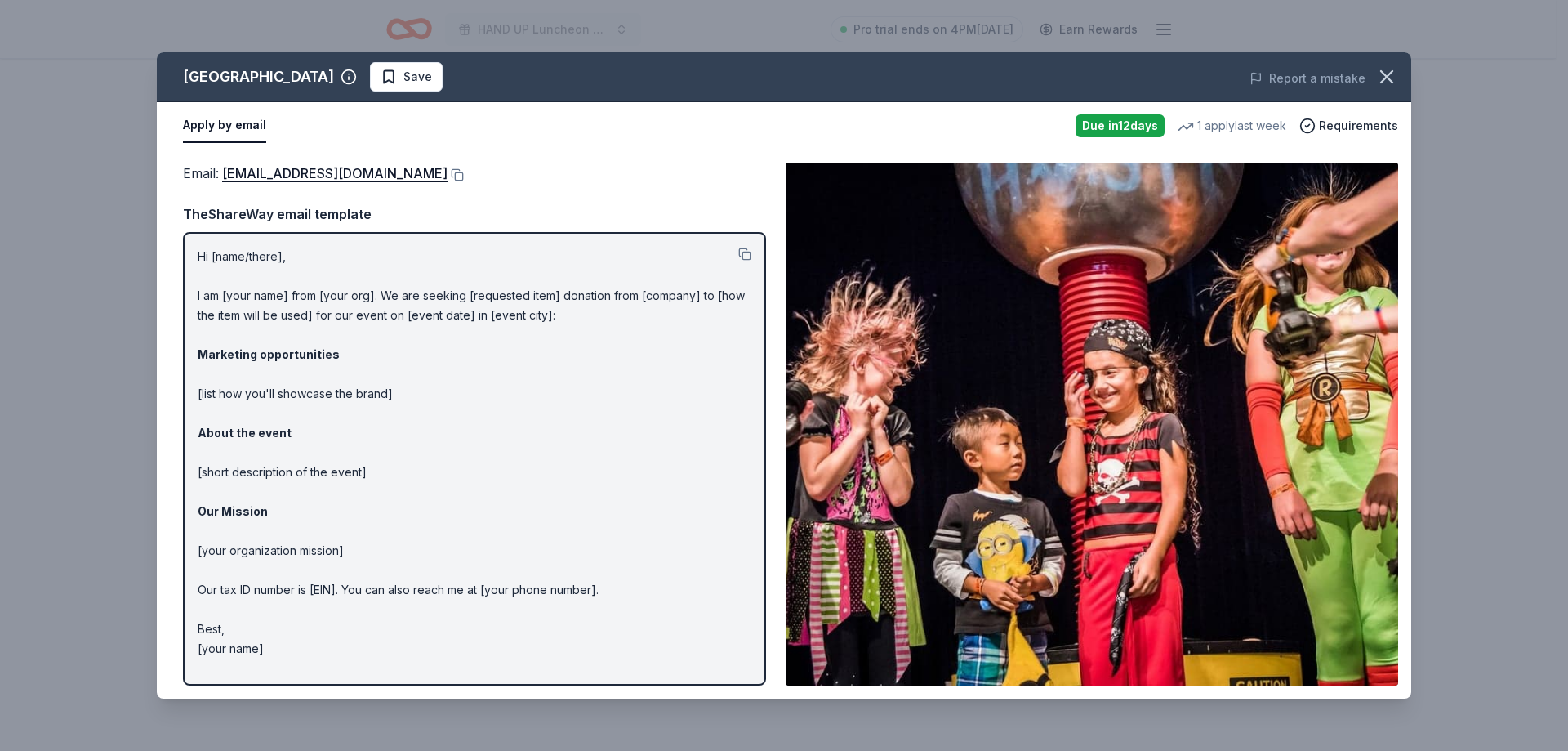
drag, startPoint x: 198, startPoint y: 510, endPoint x: 432, endPoint y: 512, distance: 234.0
click at [432, 512] on p "Hi [name/there], I am [your name] from [your org]. We are seeking [requested it…" at bounding box center [474, 453] width 553 height 412
drag, startPoint x: 383, startPoint y: 540, endPoint x: 309, endPoint y: 536, distance: 74.1
click at [309, 536] on p "Hi [name/there], I am [your name] from [your org]. We are seeking [requested it…" at bounding box center [474, 453] width 553 height 412
click at [1388, 83] on icon "button" at bounding box center [1386, 77] width 23 height 23
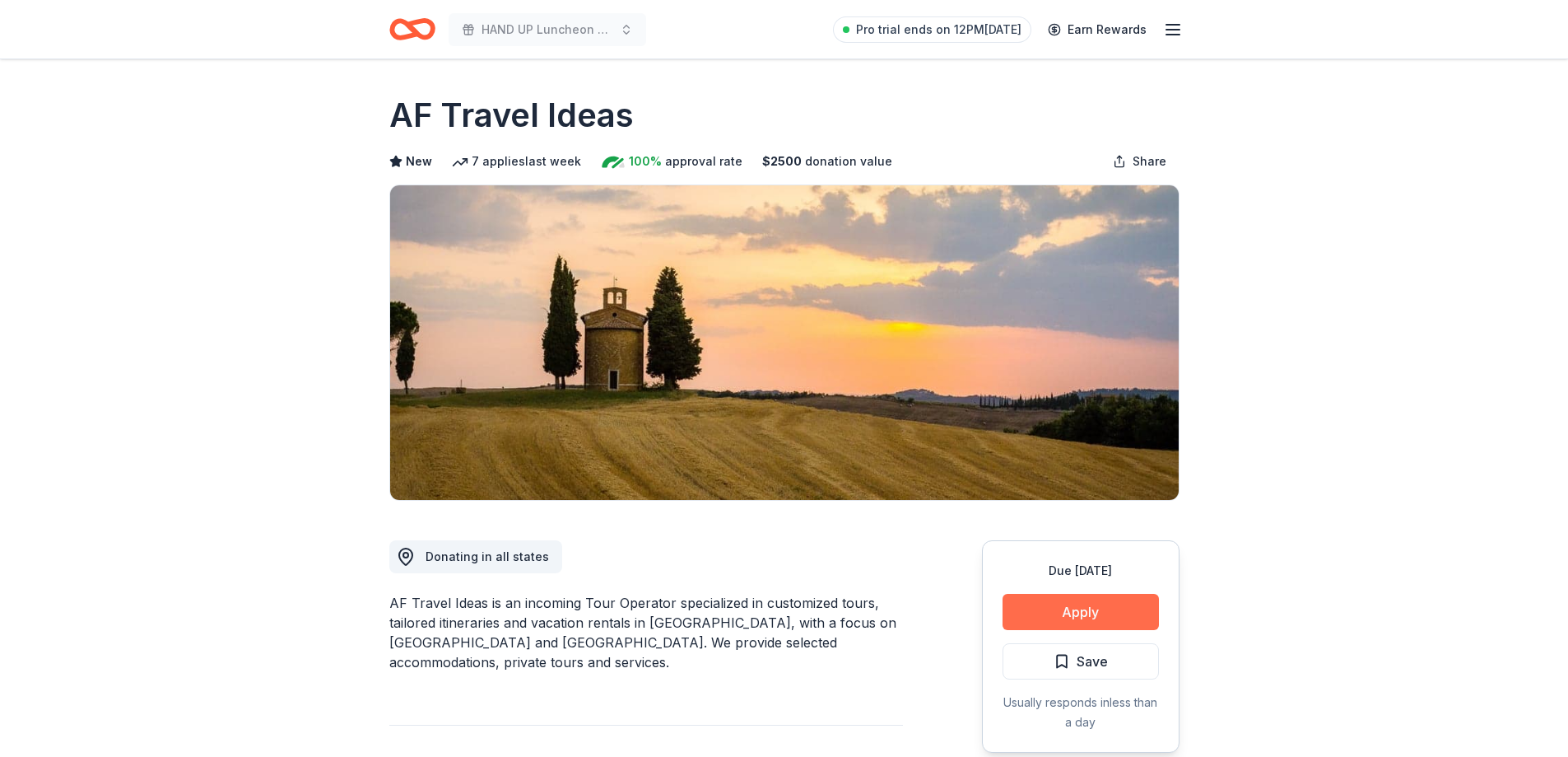
click at [1076, 613] on button "Apply" at bounding box center [1080, 611] width 156 height 36
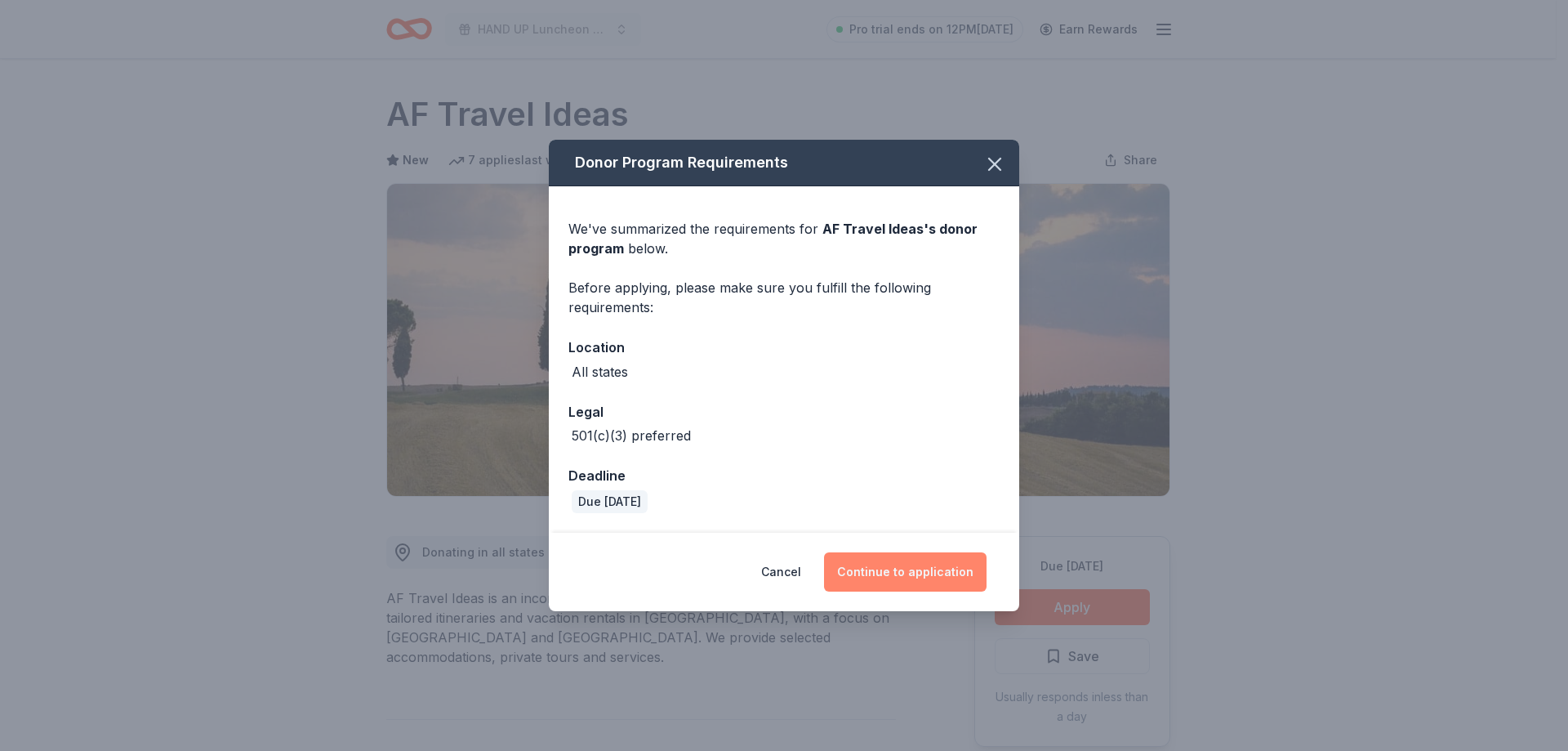
click at [924, 566] on button "Continue to application" at bounding box center [905, 571] width 163 height 39
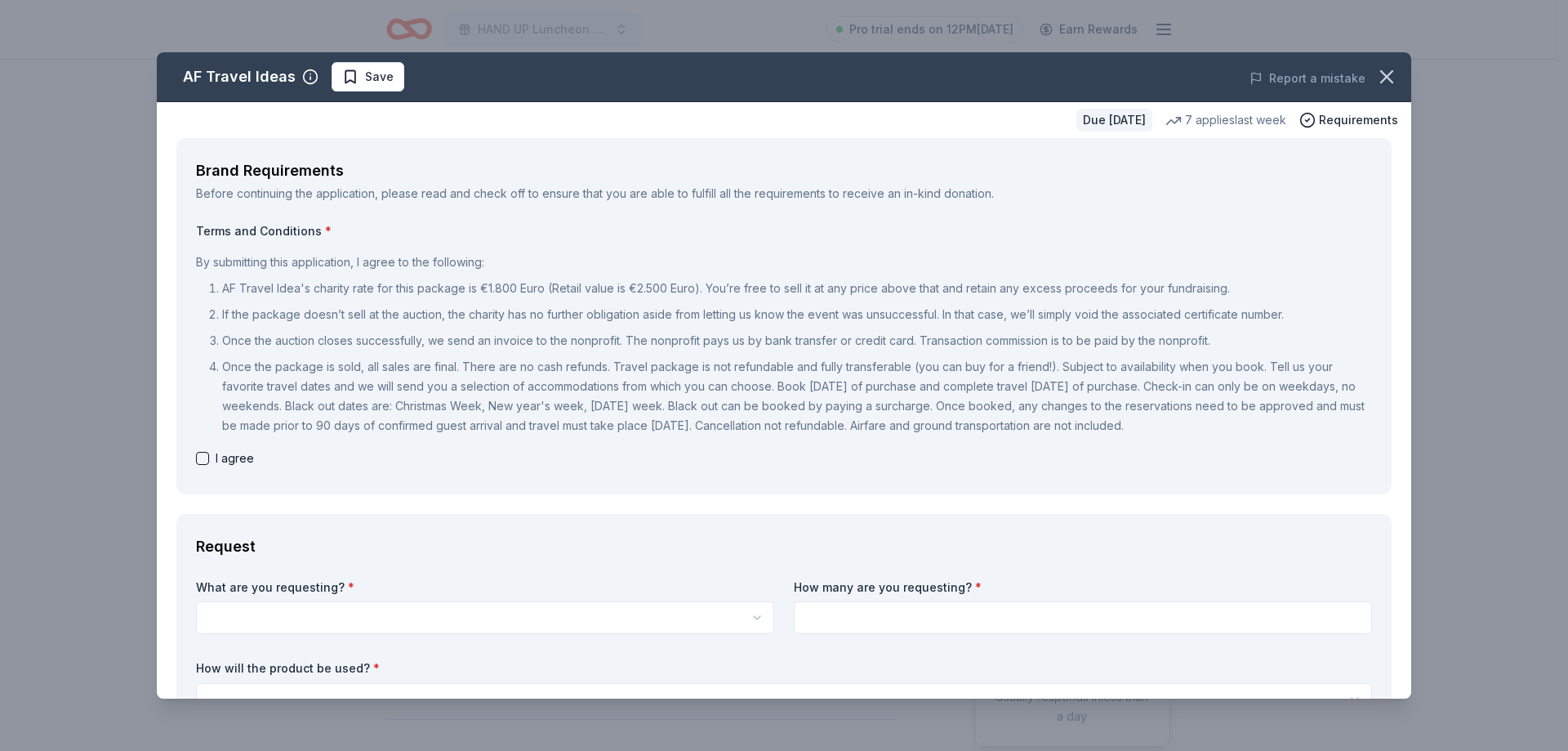
click at [207, 460] on button "button" at bounding box center [203, 458] width 13 height 13
checkbox input "true"
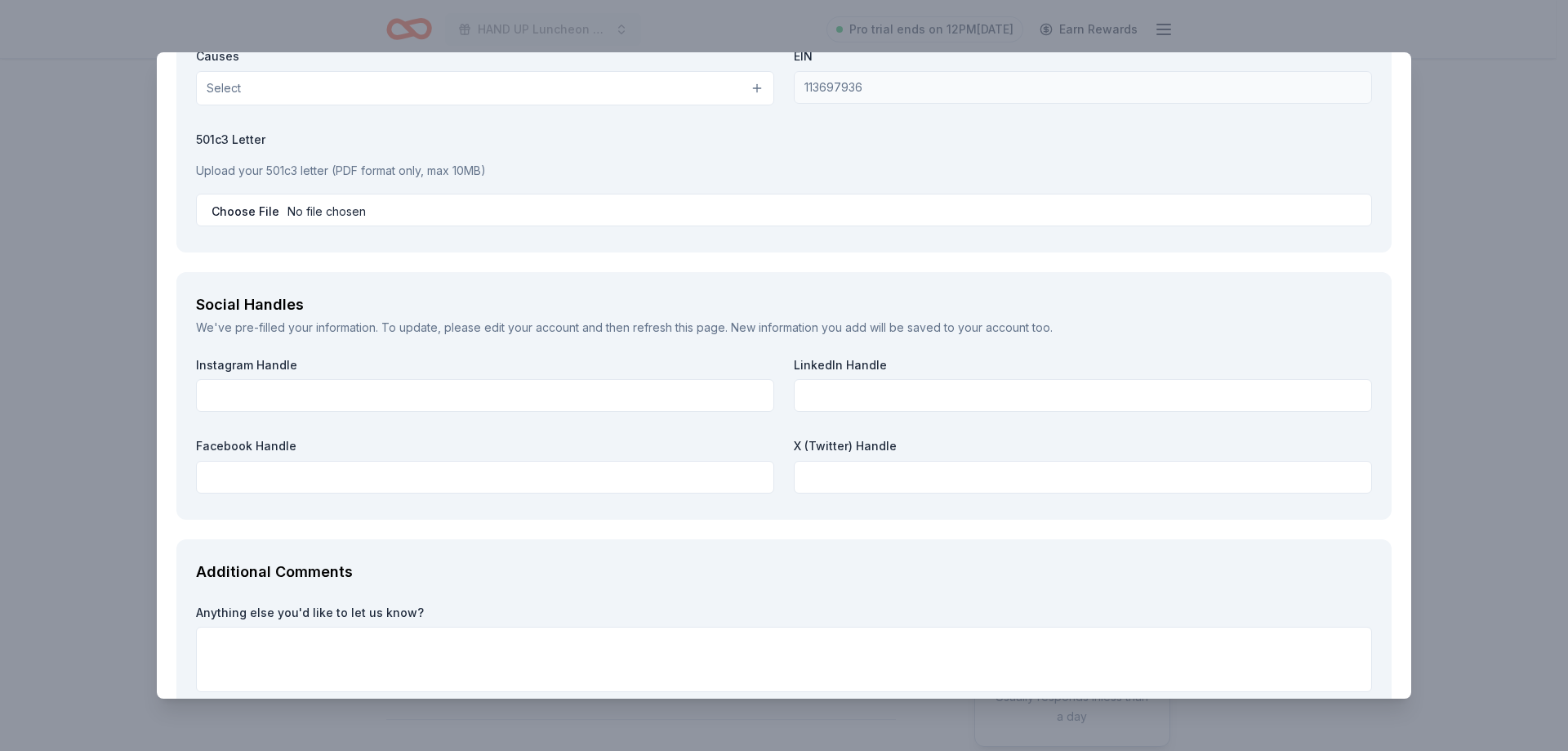
scroll to position [2205, 0]
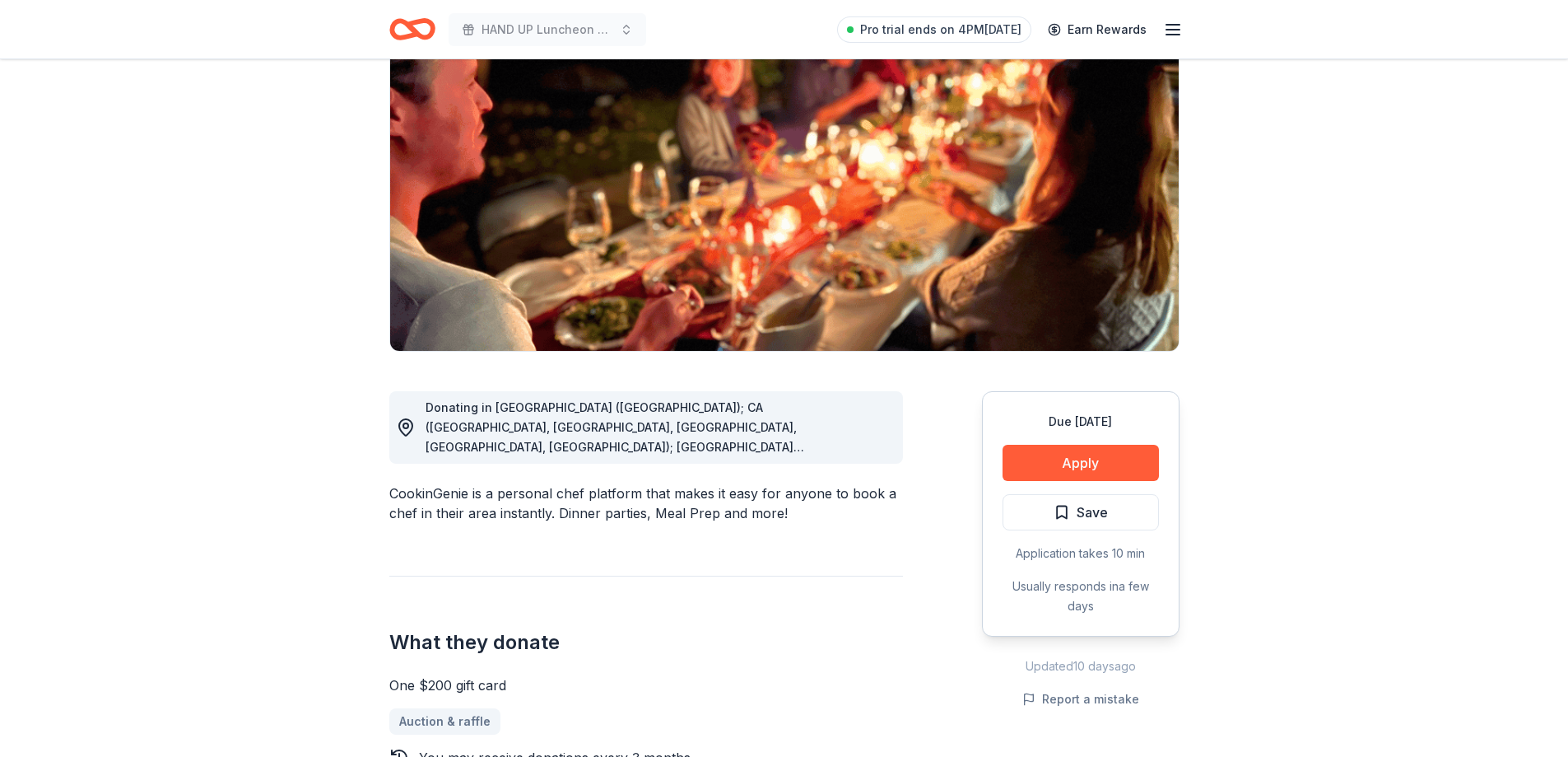
scroll to position [165, 0]
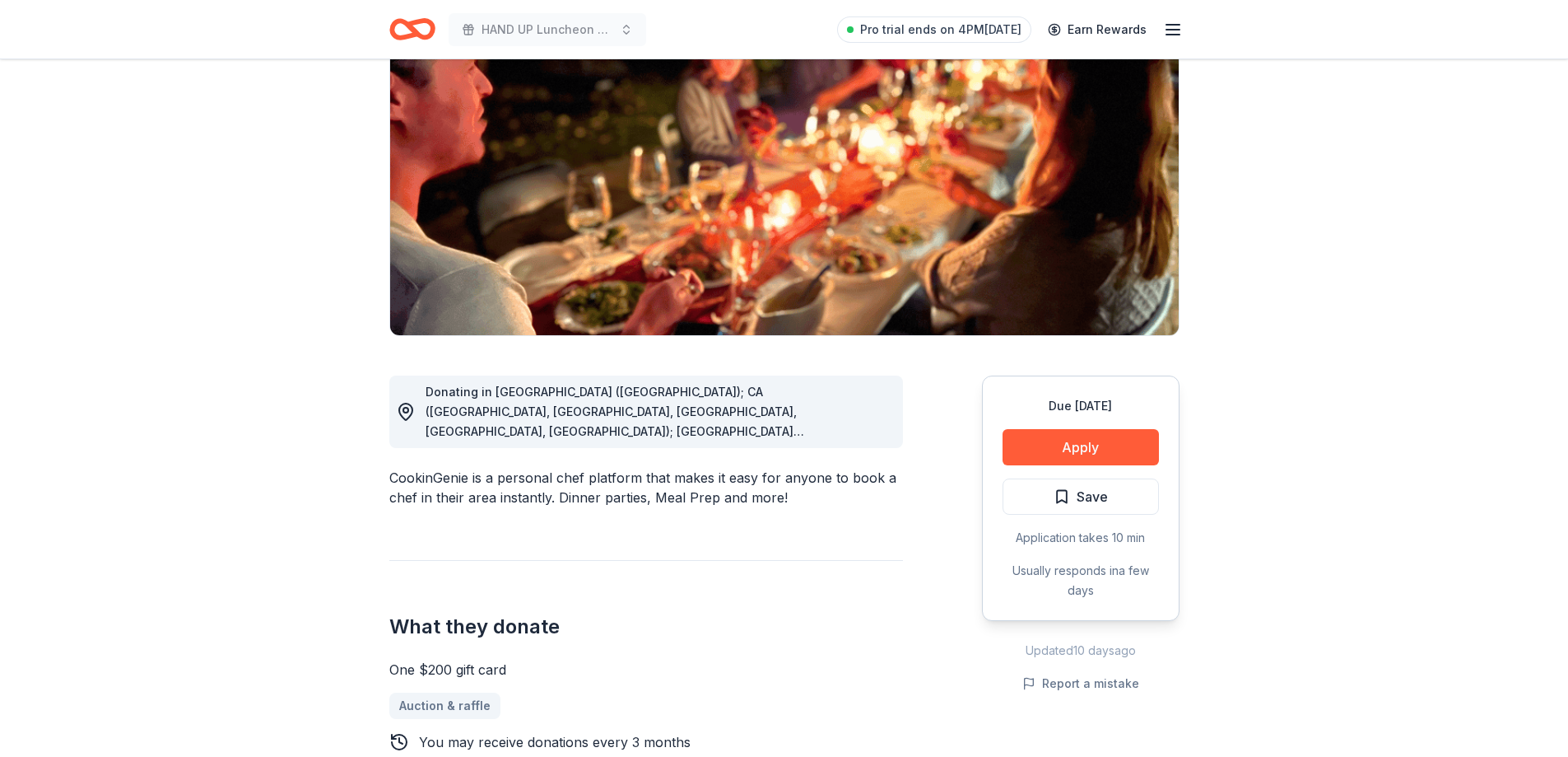
click at [697, 362] on div "Donating in [GEOGRAPHIC_DATA] ([GEOGRAPHIC_DATA]); CA ([GEOGRAPHIC_DATA], [GEOG…" at bounding box center [645, 652] width 513 height 634
click at [690, 420] on div "Donating in [GEOGRAPHIC_DATA] ([GEOGRAPHIC_DATA]); CA ([GEOGRAPHIC_DATA], [GEOG…" at bounding box center [658, 411] width 464 height 59
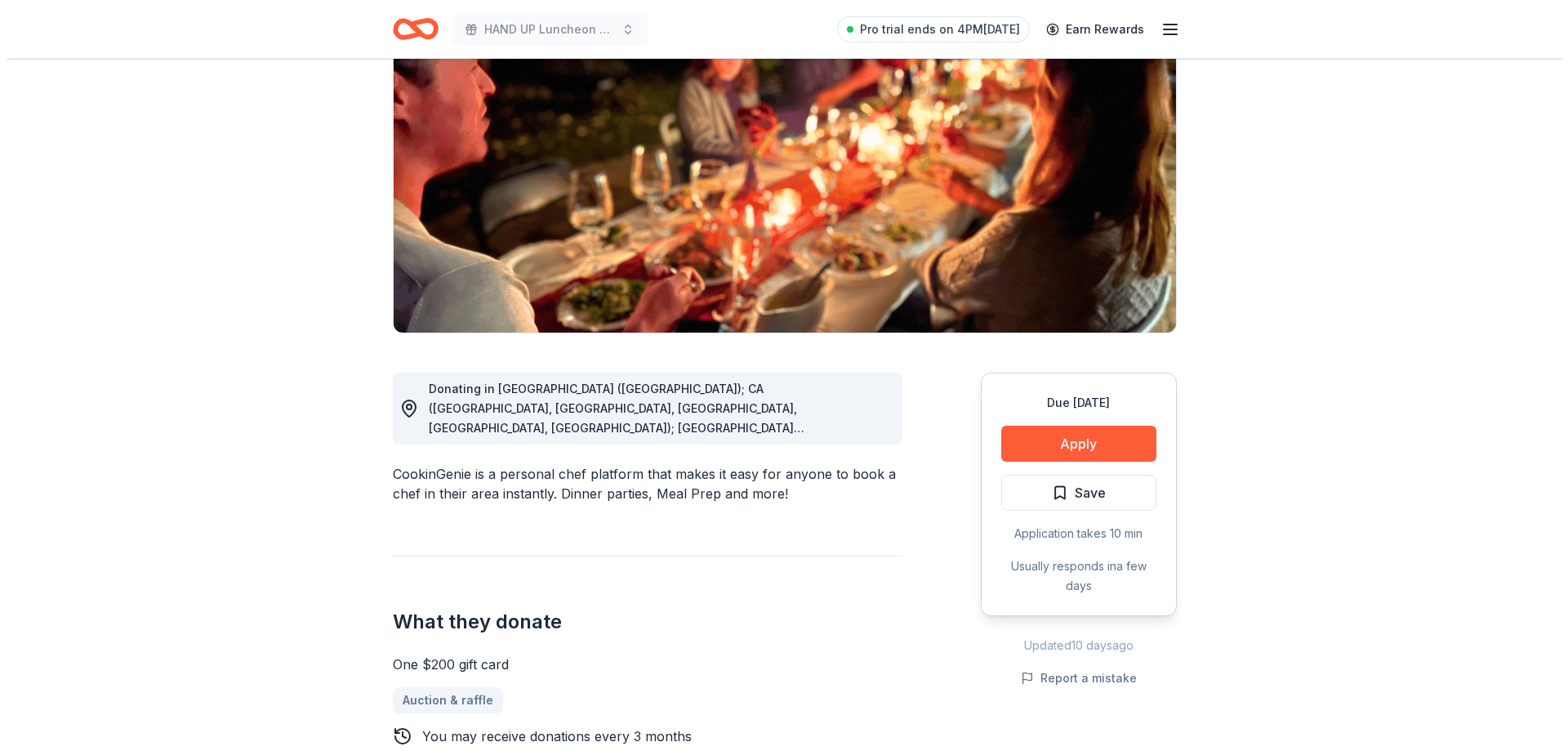
scroll to position [408, 0]
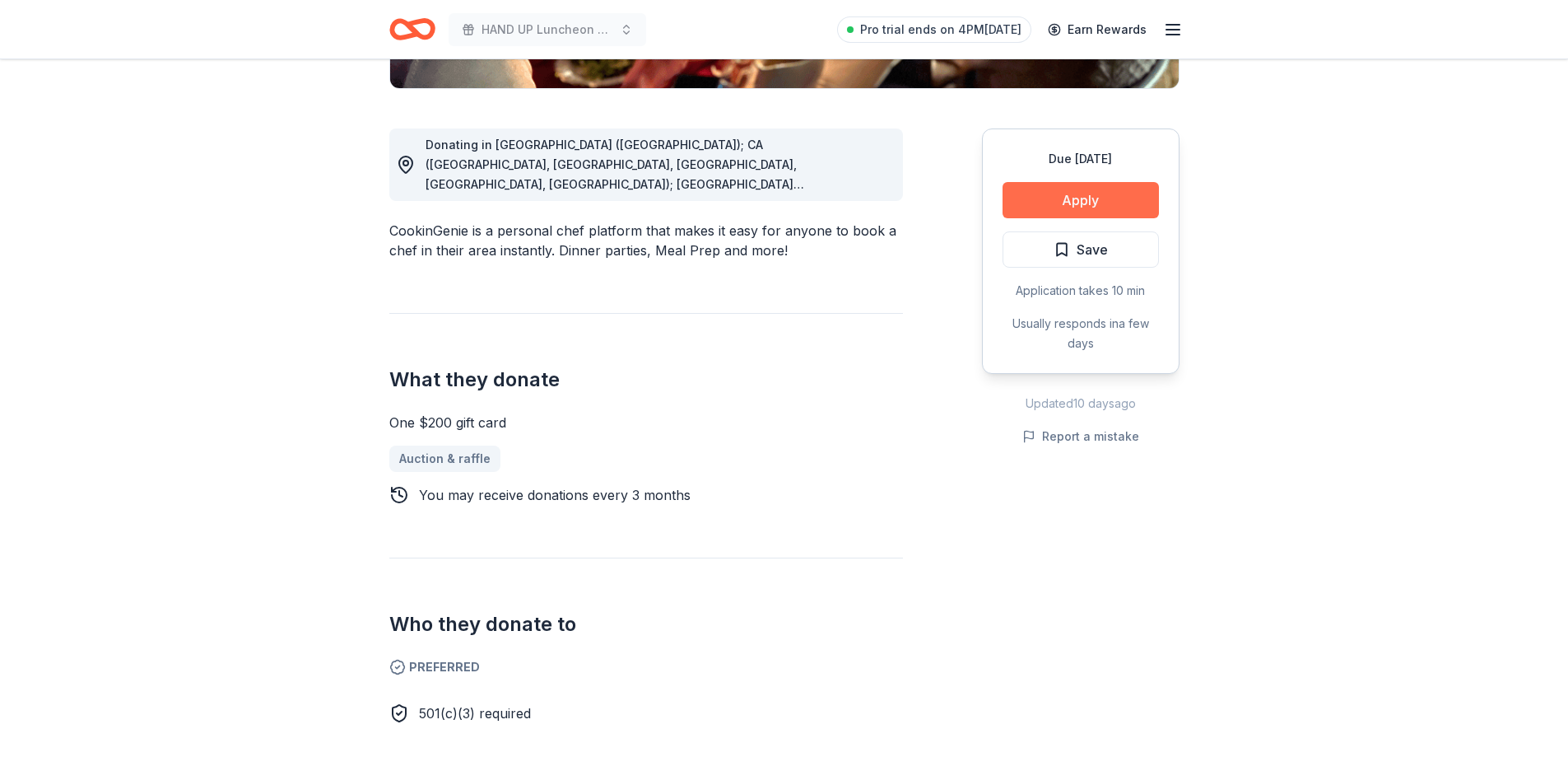
click at [1051, 205] on button "Apply" at bounding box center [1080, 199] width 156 height 36
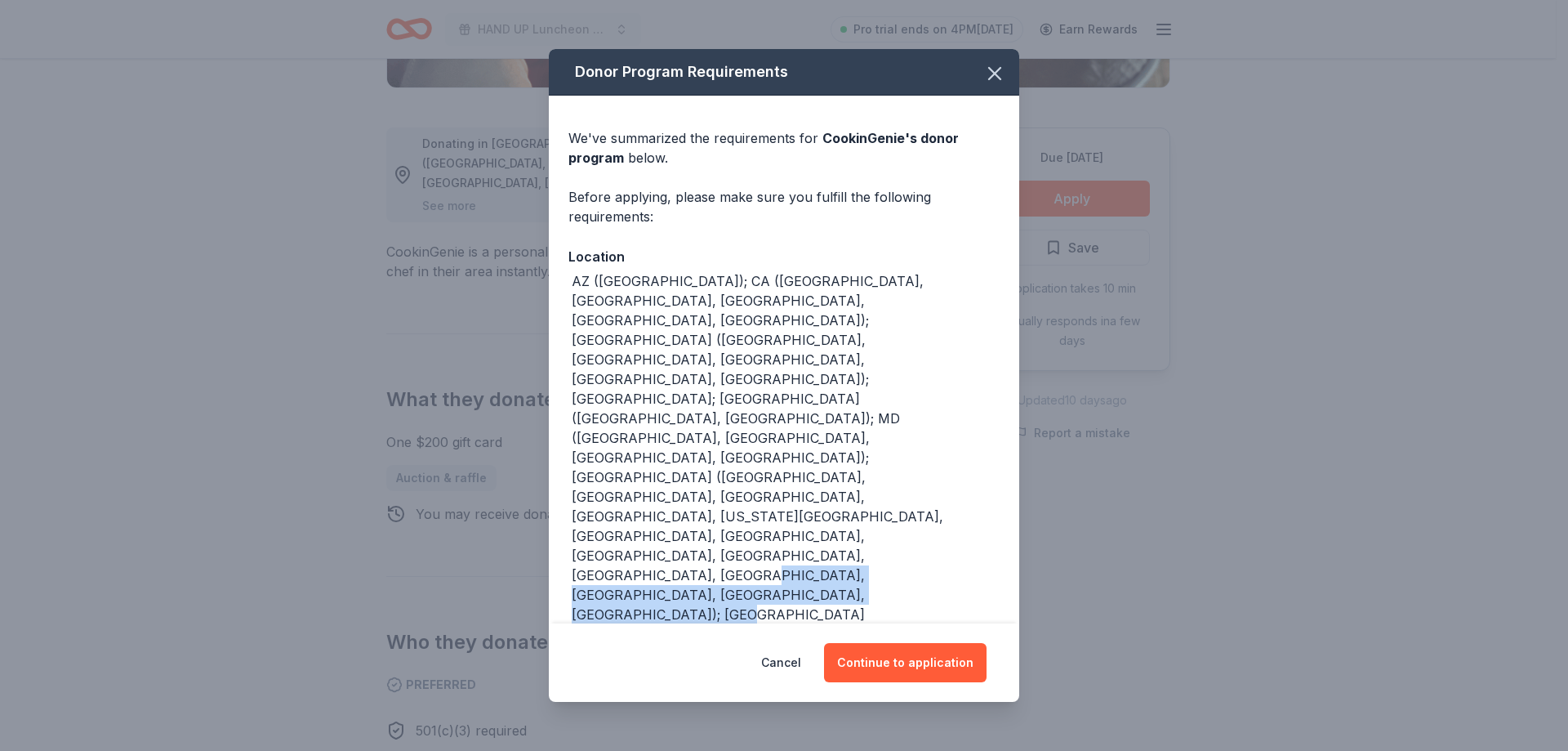
drag, startPoint x: 664, startPoint y: 496, endPoint x: 577, endPoint y: 481, distance: 88.3
click at [577, 481] on div "AZ ([GEOGRAPHIC_DATA]); CA ([GEOGRAPHIC_DATA], [GEOGRAPHIC_DATA], [GEOGRAPHIC_D…" at bounding box center [785, 565] width 427 height 588
click at [903, 675] on button "Continue to application" at bounding box center [905, 662] width 163 height 39
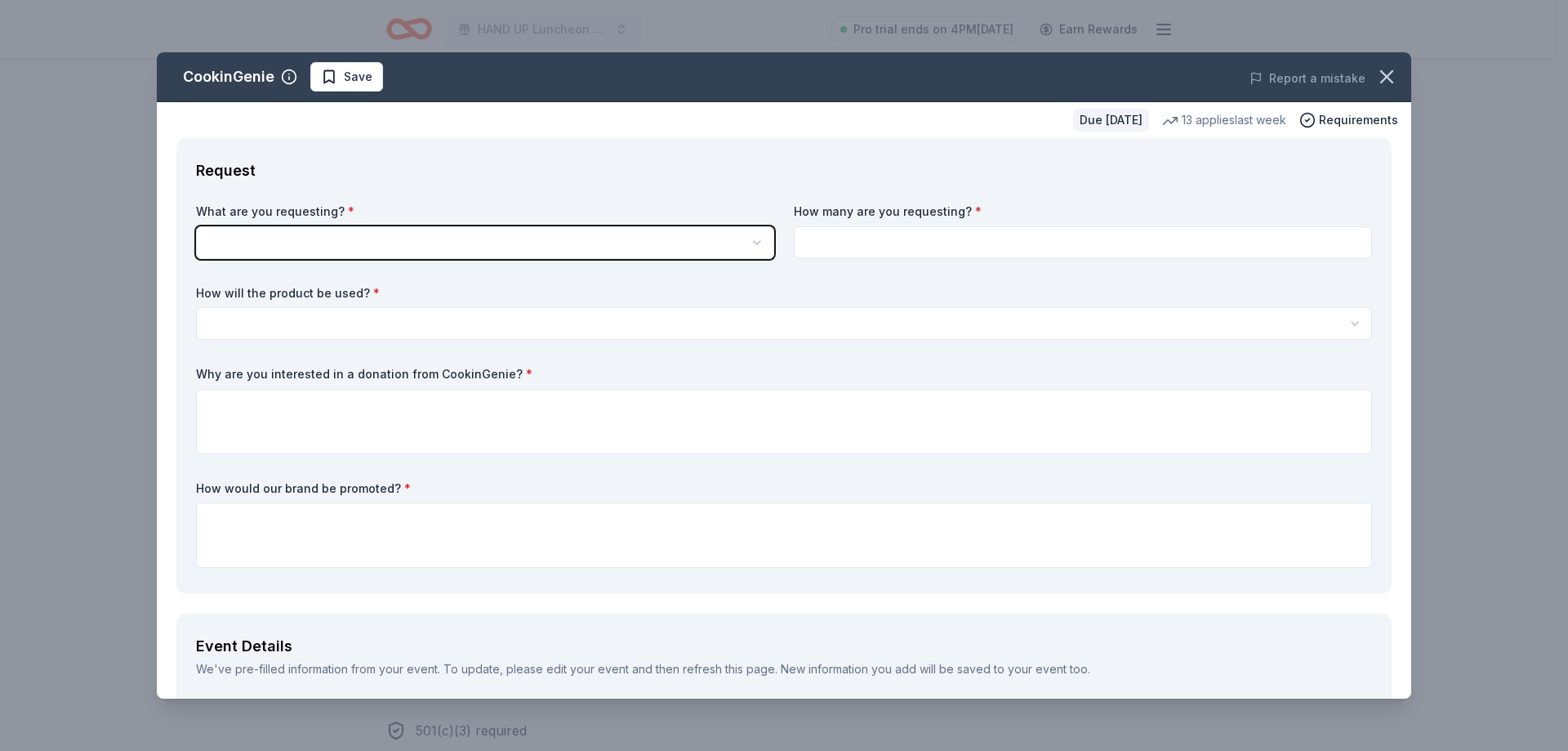
scroll to position [0, 0]
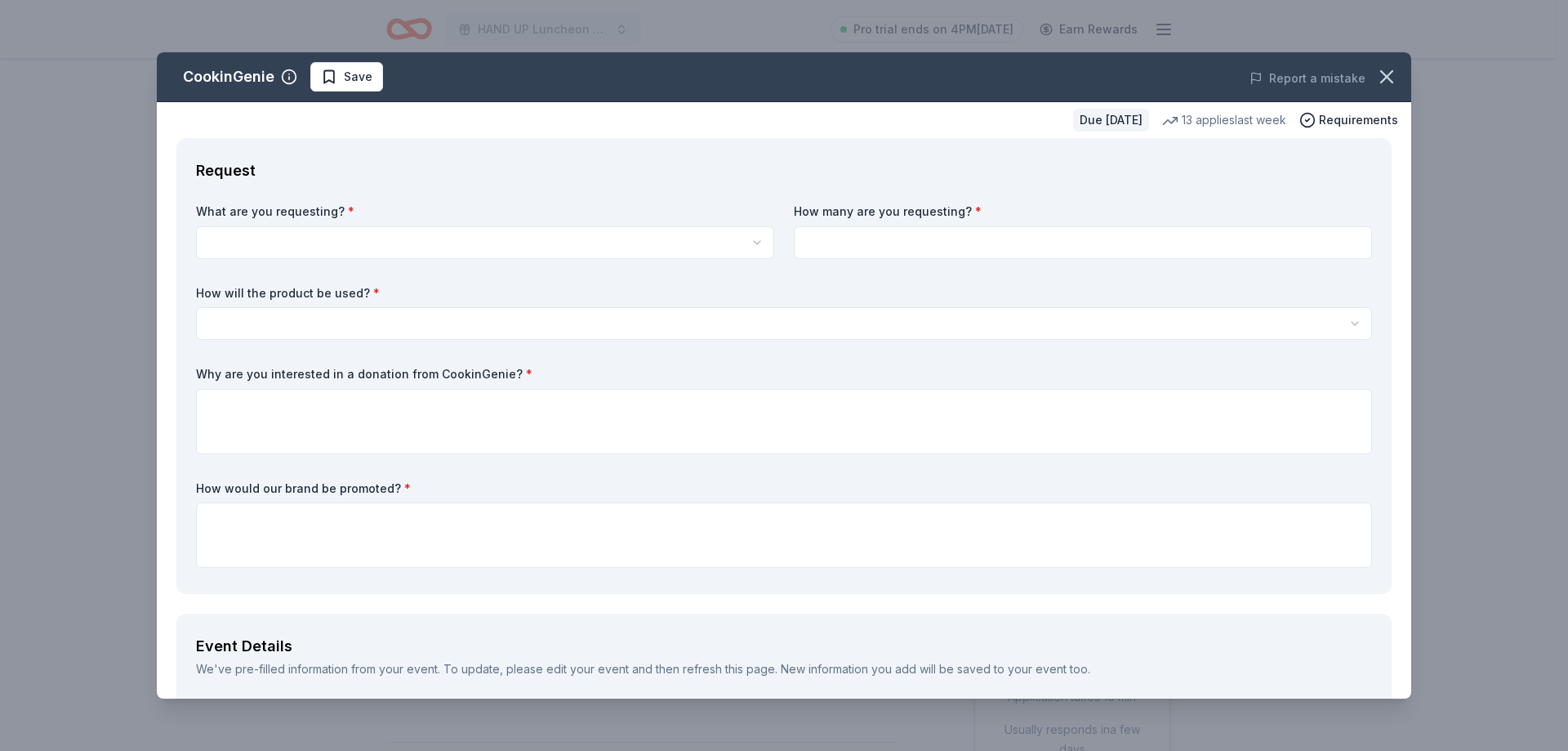
click at [275, 235] on html "HAND UP Luncheon 2025 Pro trial ends on 4PM[DATE] Earn Rewards Due [DATE] Share…" at bounding box center [784, 376] width 1568 height 751
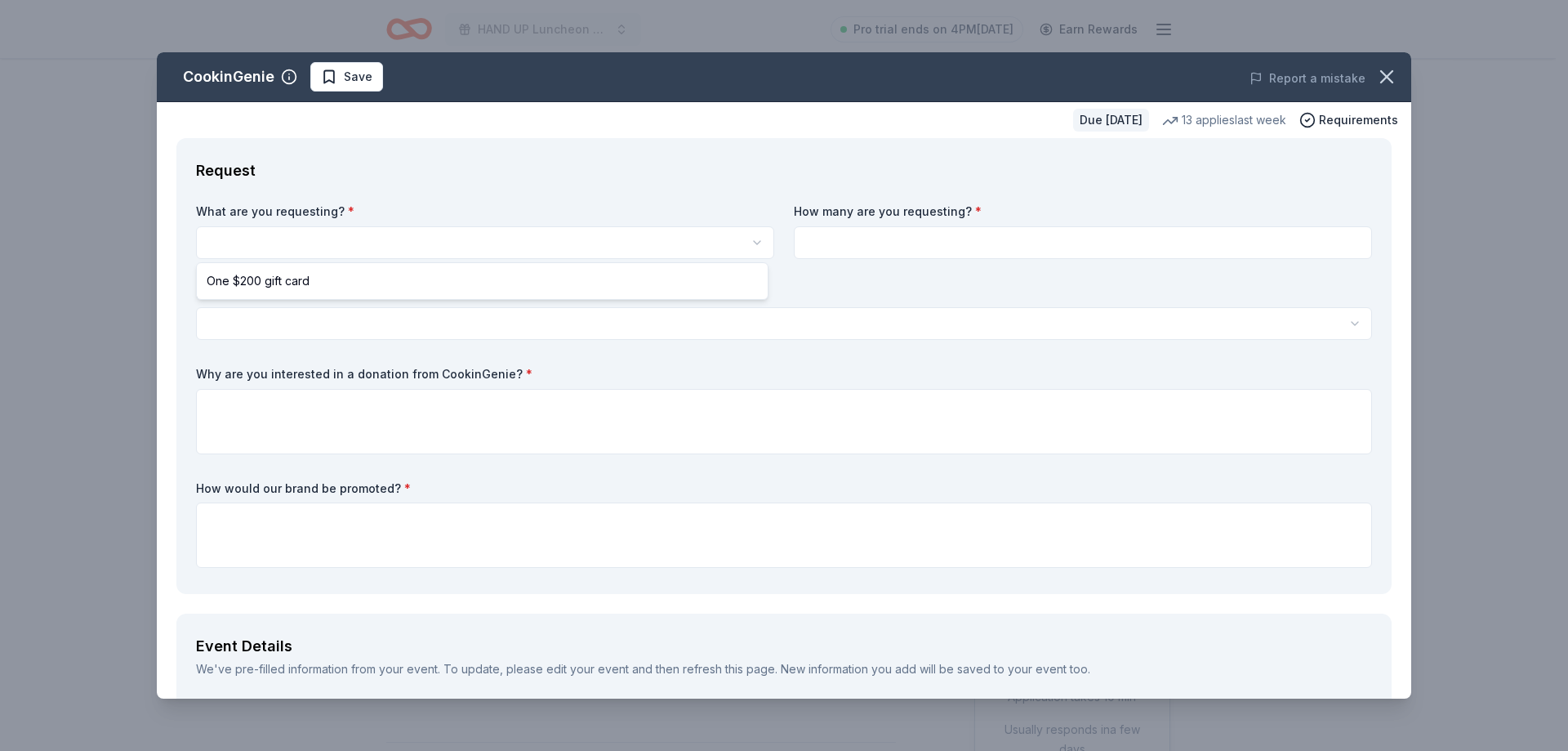
select select "One $200 gift card"
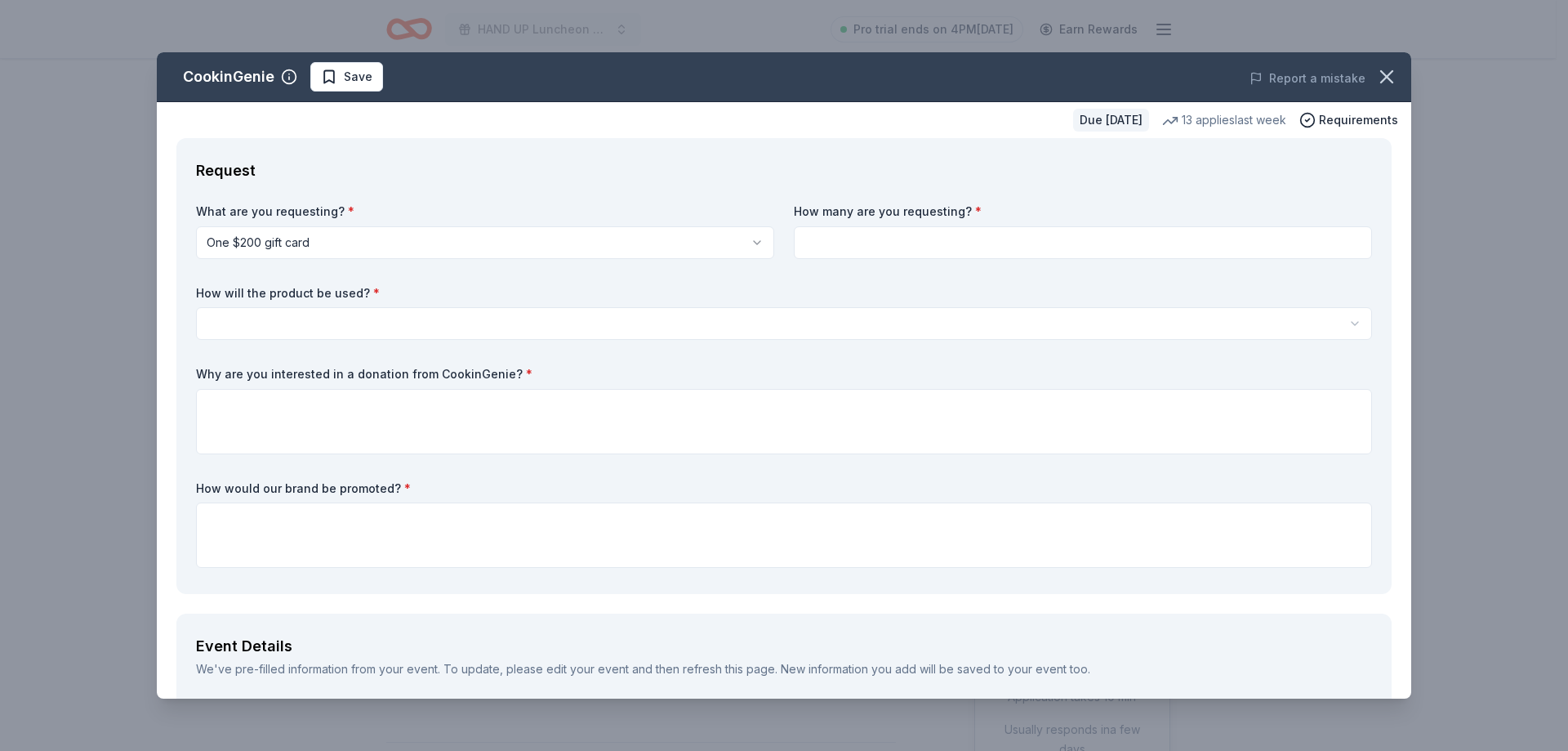
click at [863, 250] on input at bounding box center [1082, 243] width 578 height 33
type input "2"
click at [842, 288] on label "How will the product be used? *" at bounding box center [784, 293] width 1175 height 16
click at [431, 330] on html "HAND UP Luncheon 2025 Pro trial ends on 4PM[DATE] Earn Rewards Due [DATE] Share…" at bounding box center [784, 376] width 1568 height 751
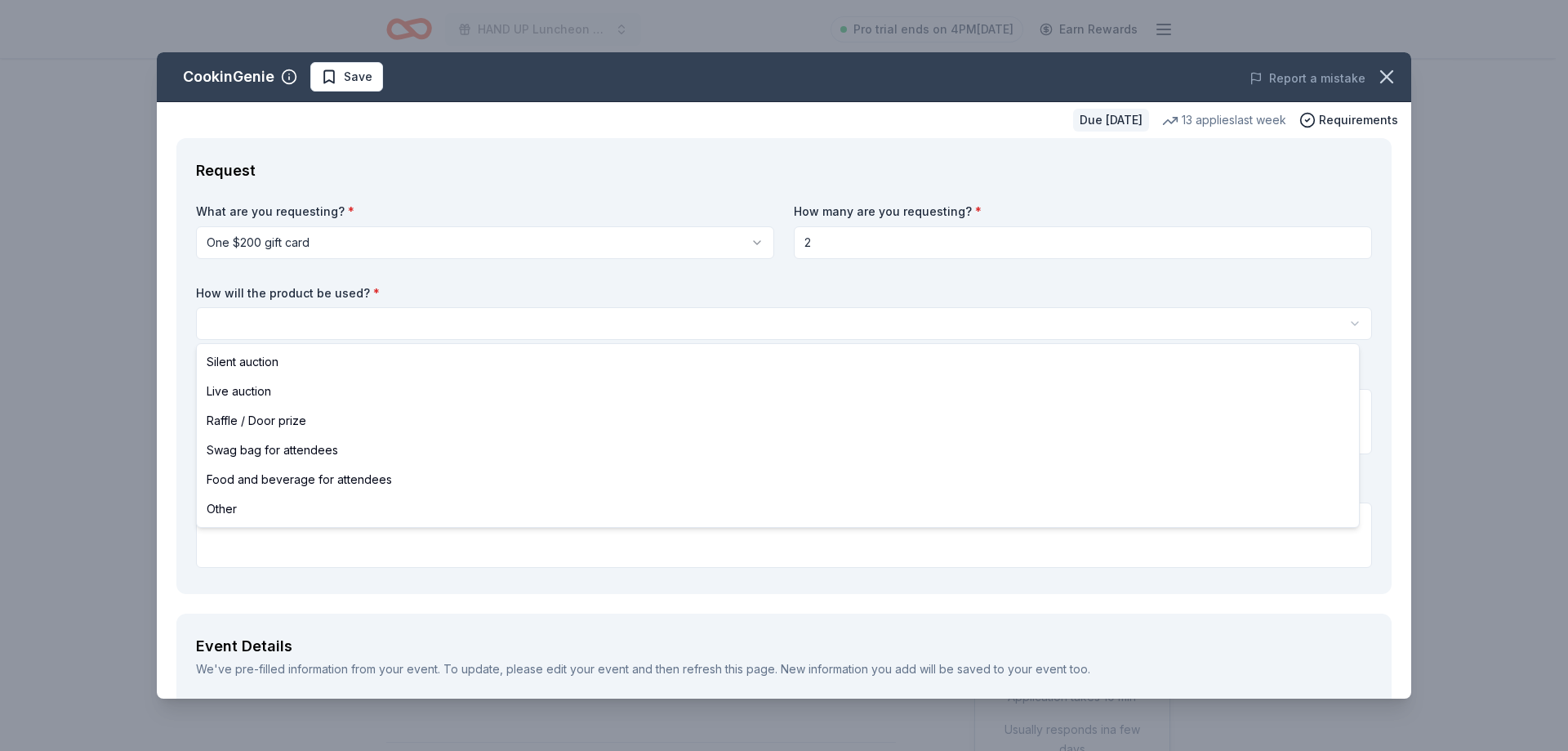
select select "raffleDoorPrize"
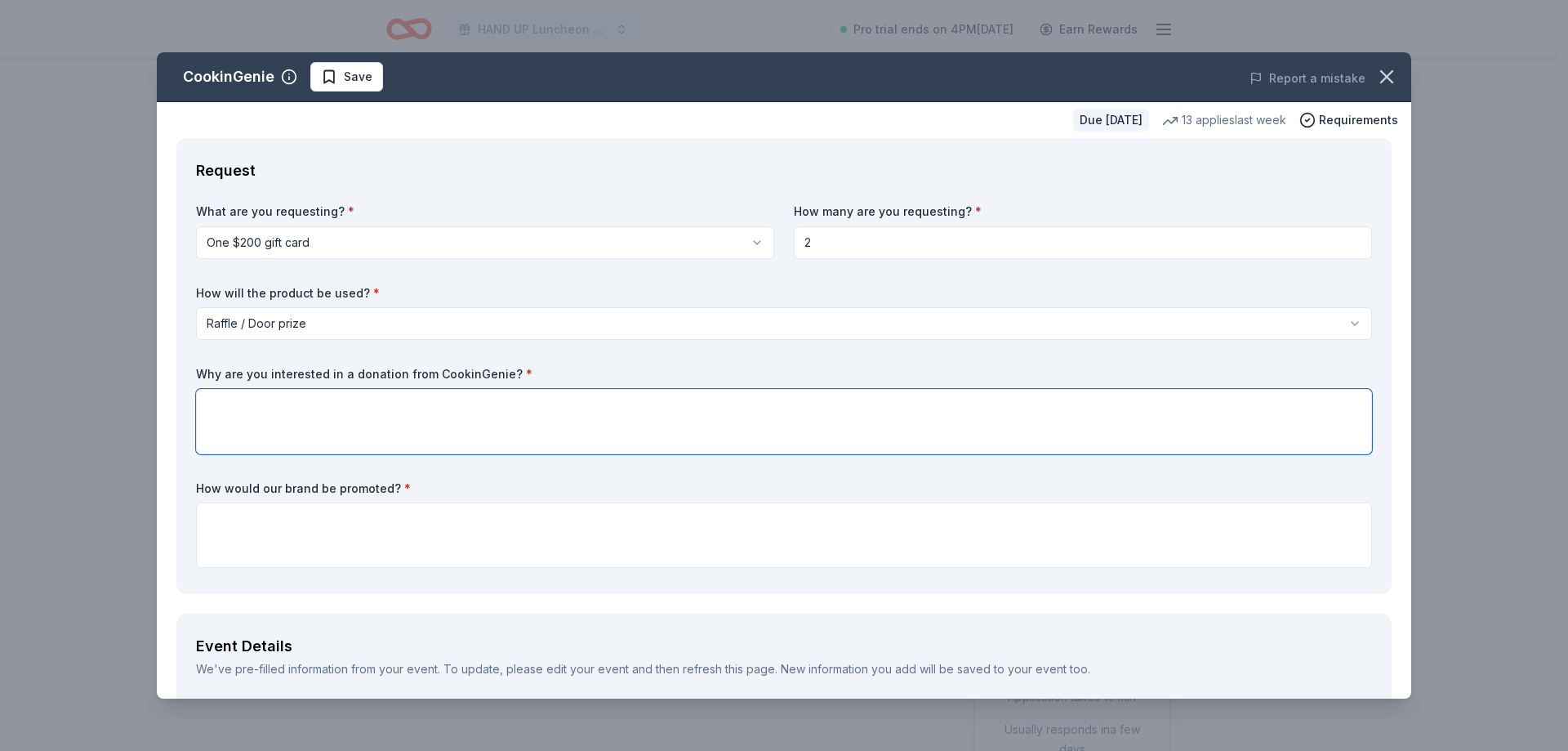
click at [268, 432] on textarea at bounding box center [784, 422] width 1175 height 65
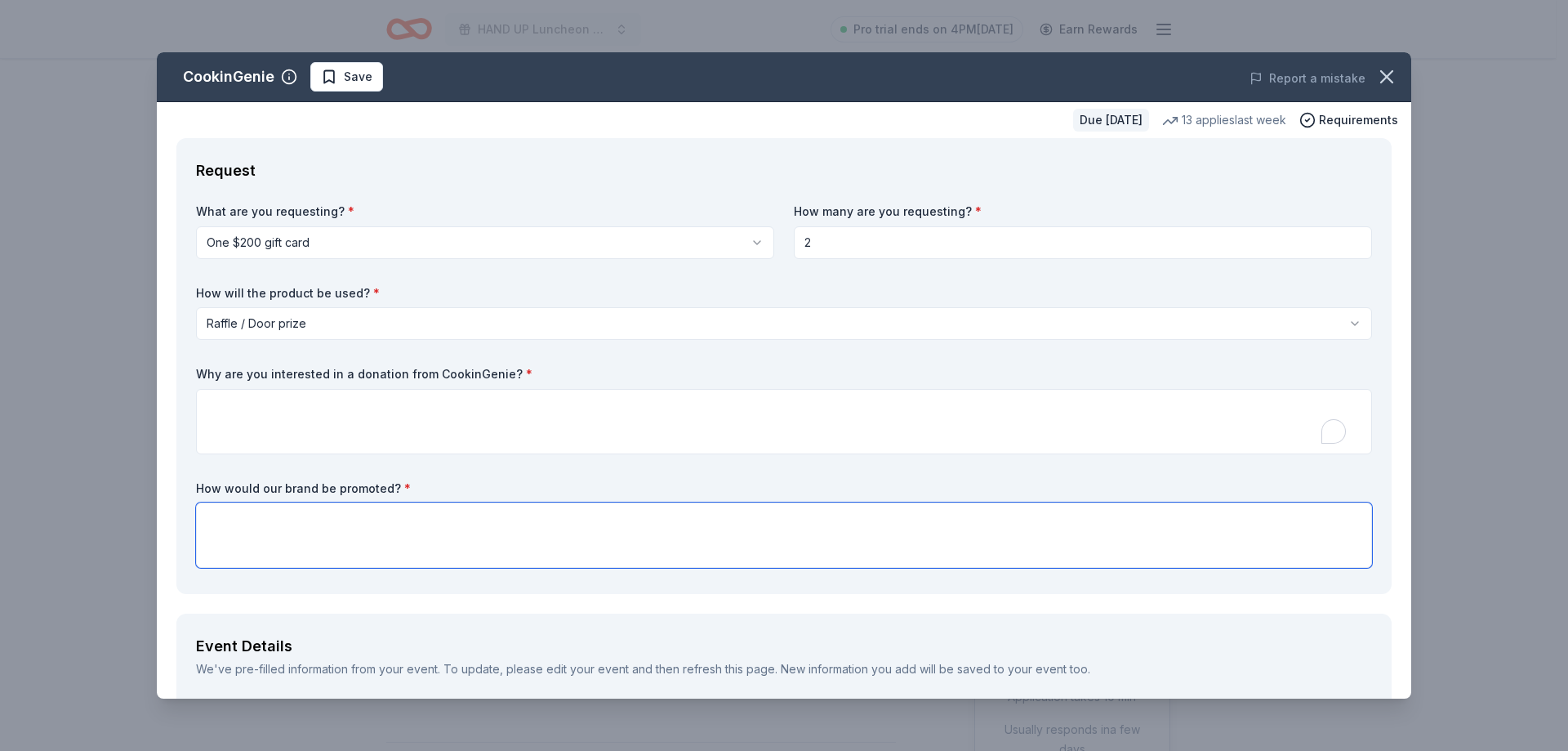
click at [332, 518] on textarea at bounding box center [784, 535] width 1175 height 65
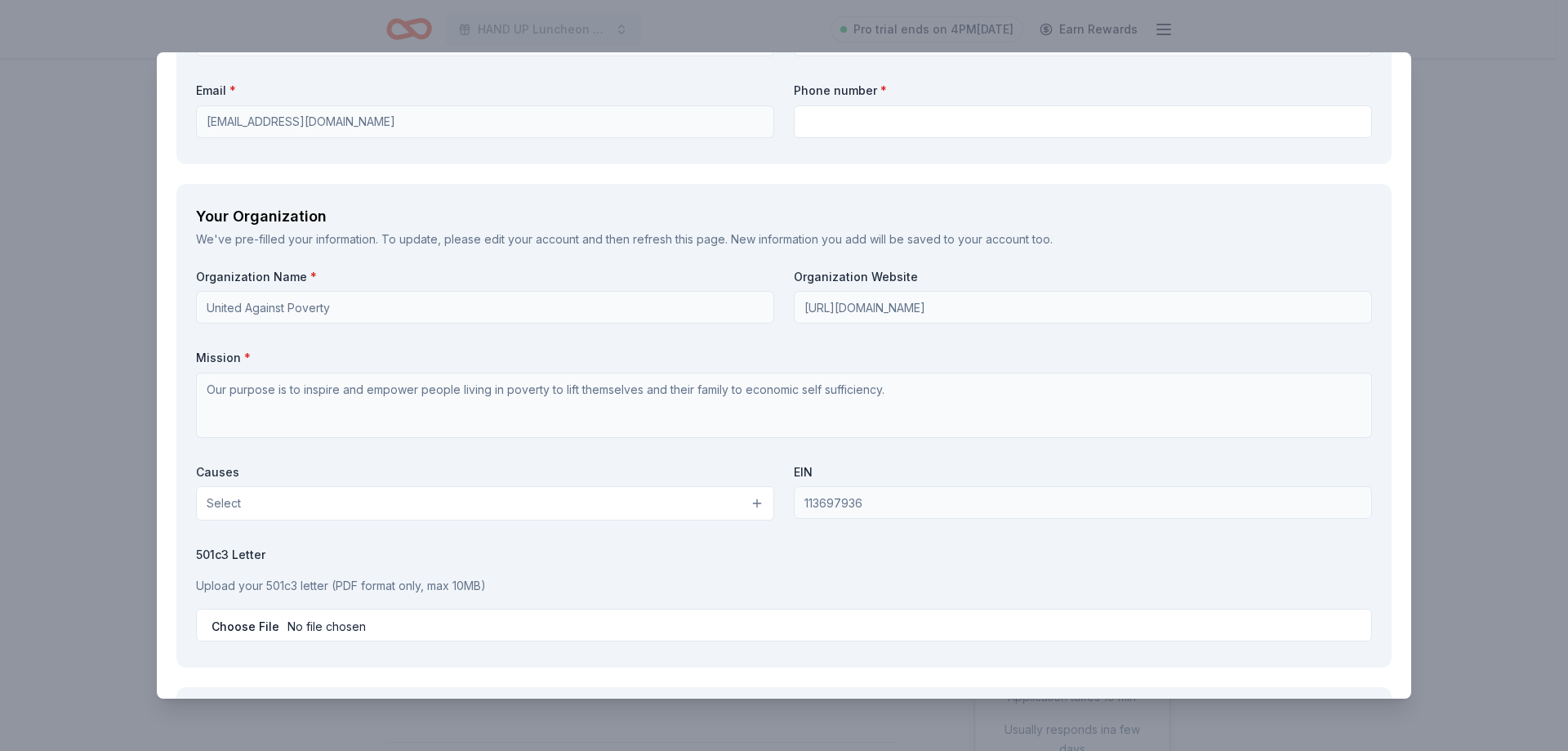
scroll to position [1470, 0]
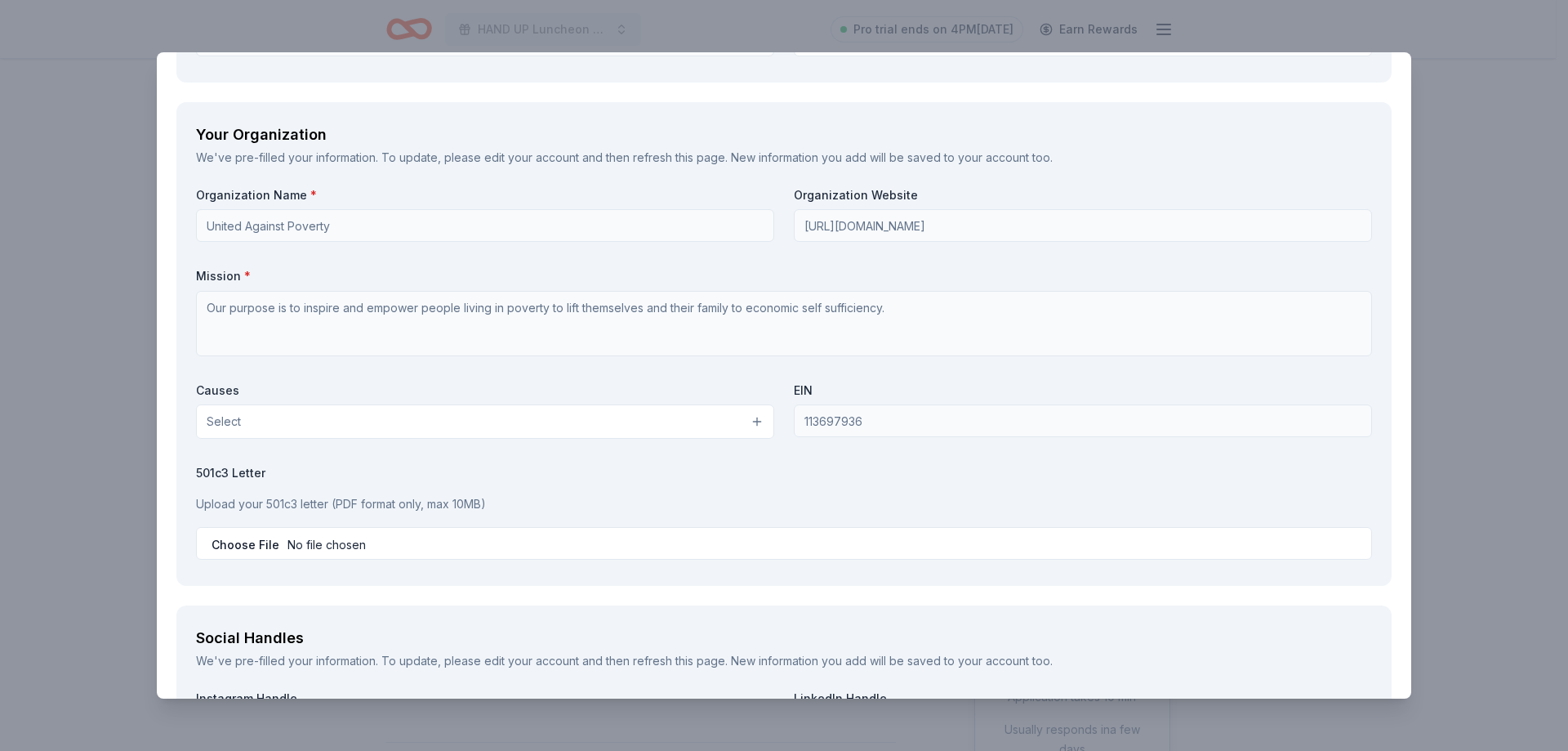
click at [354, 427] on button "Select" at bounding box center [485, 422] width 578 height 35
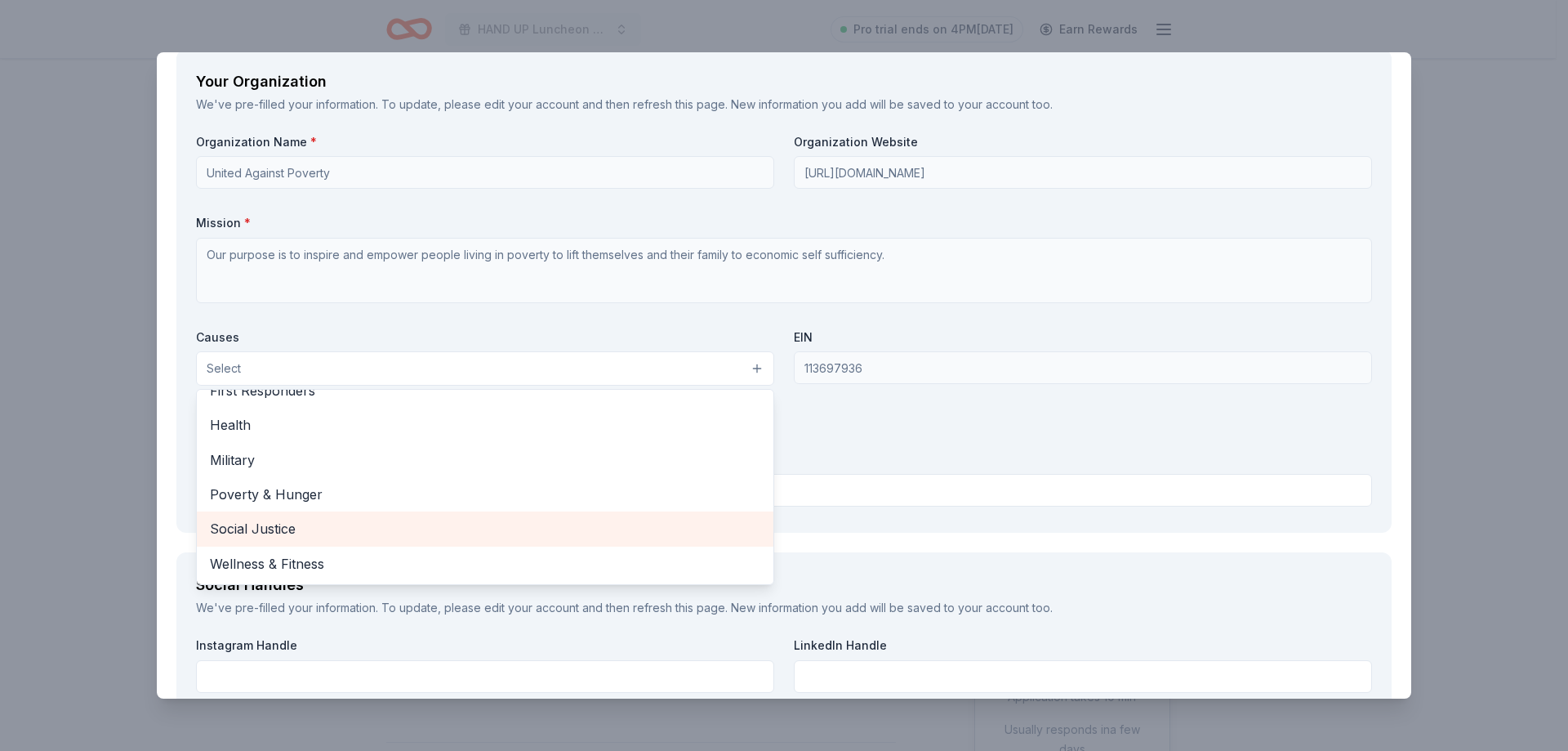
scroll to position [1552, 0]
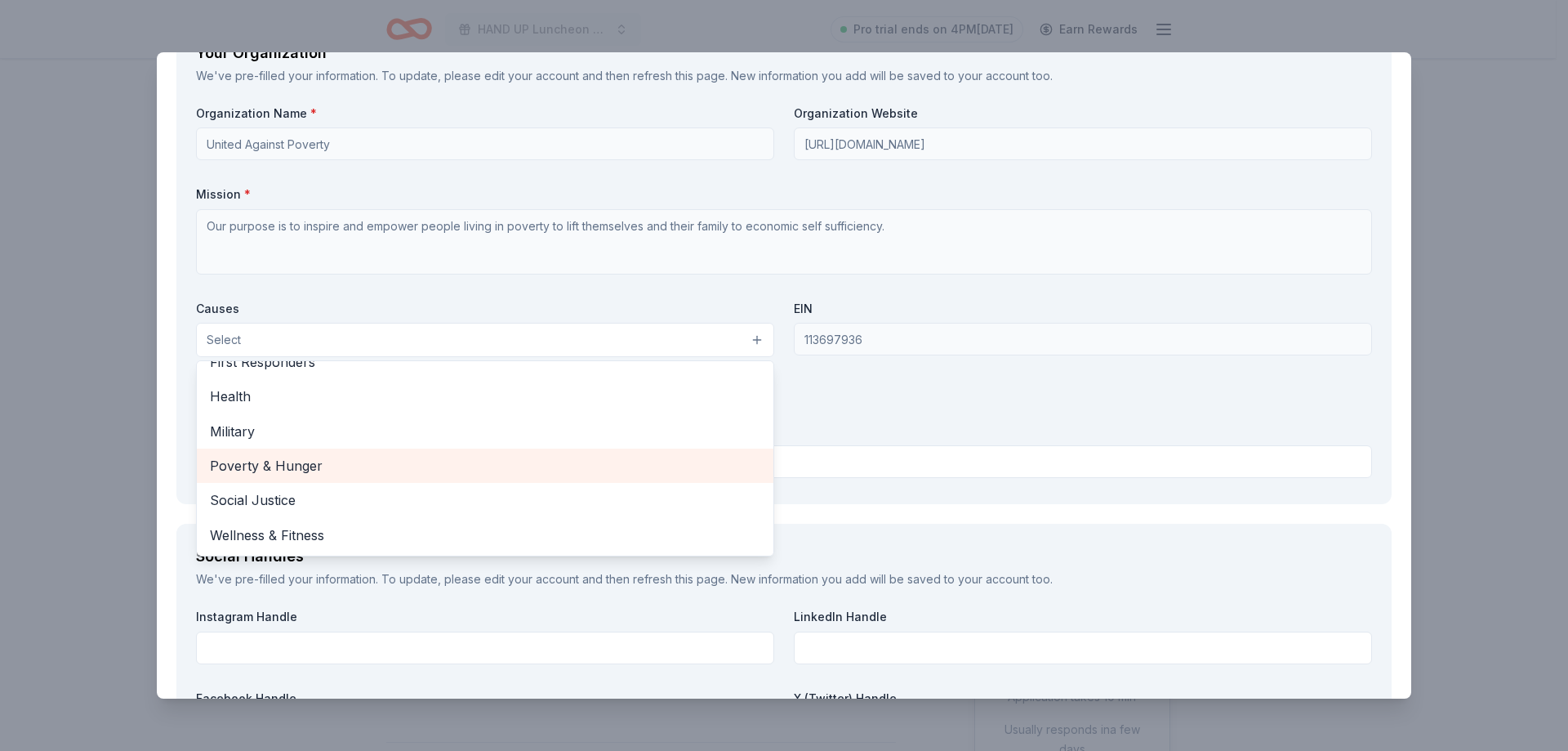
click at [341, 466] on span "Poverty & Hunger" at bounding box center [485, 465] width 551 height 21
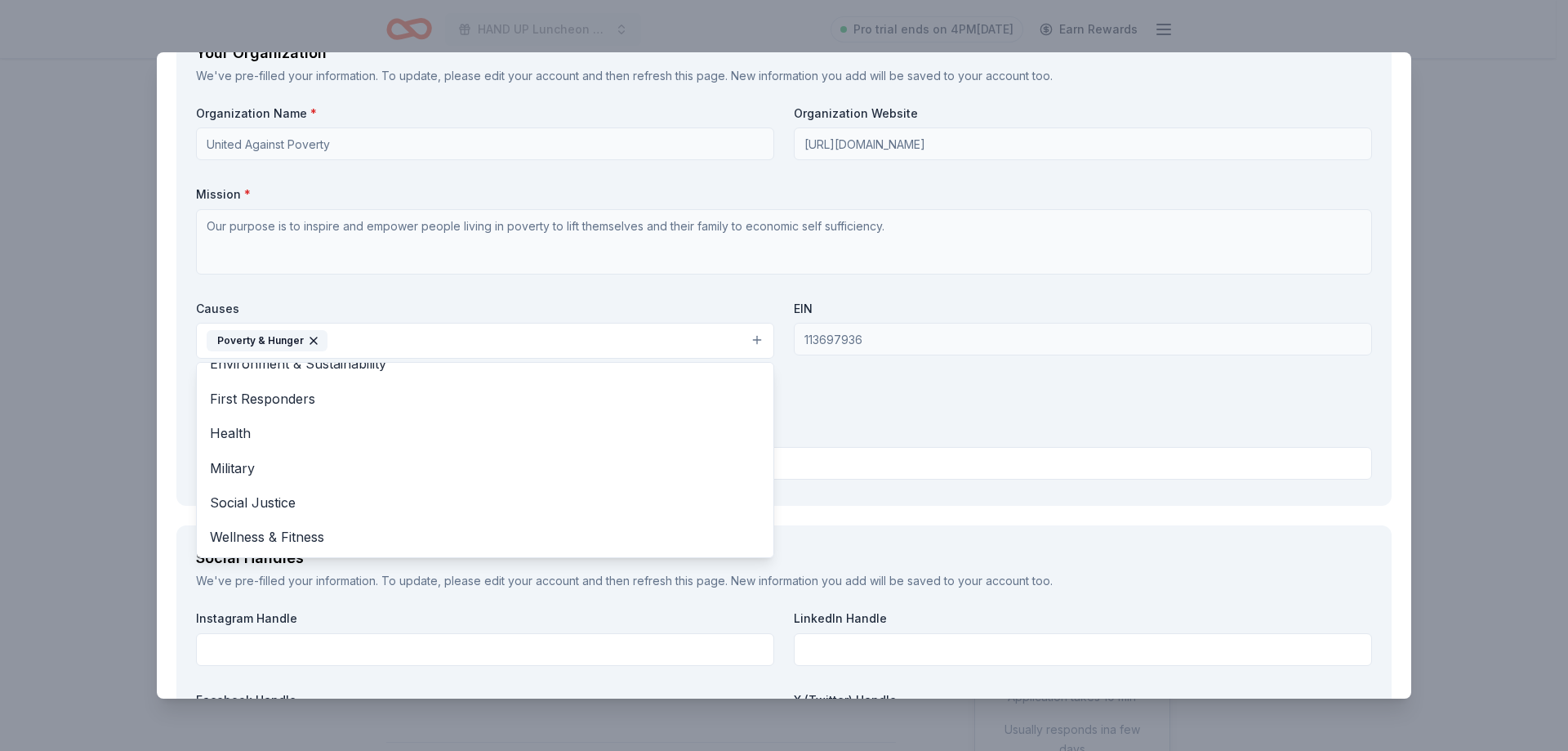
click at [859, 436] on div "Organization Name * United Against Poverty Organization Website [URL][DOMAIN_NA…" at bounding box center [784, 295] width 1175 height 380
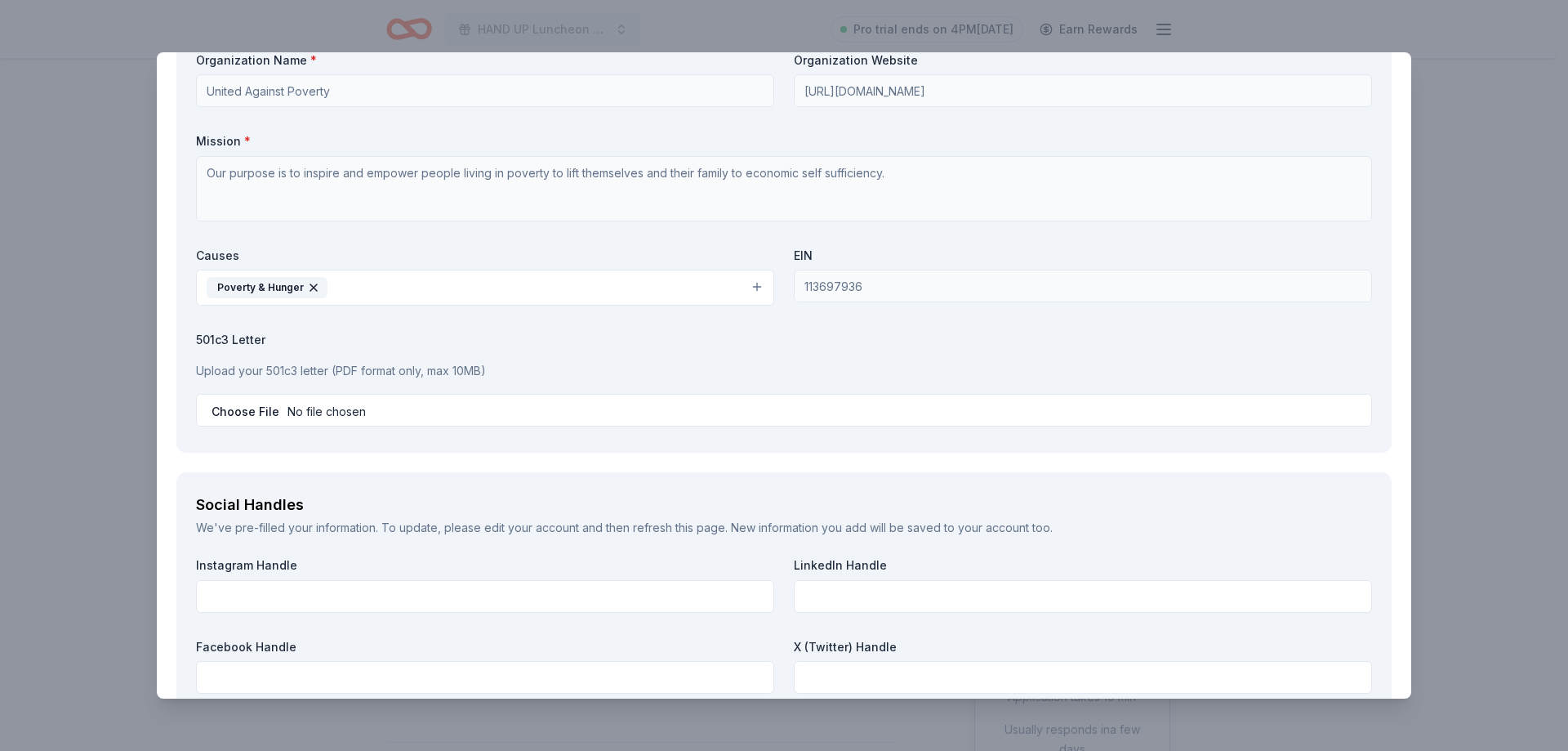
scroll to position [1634, 0]
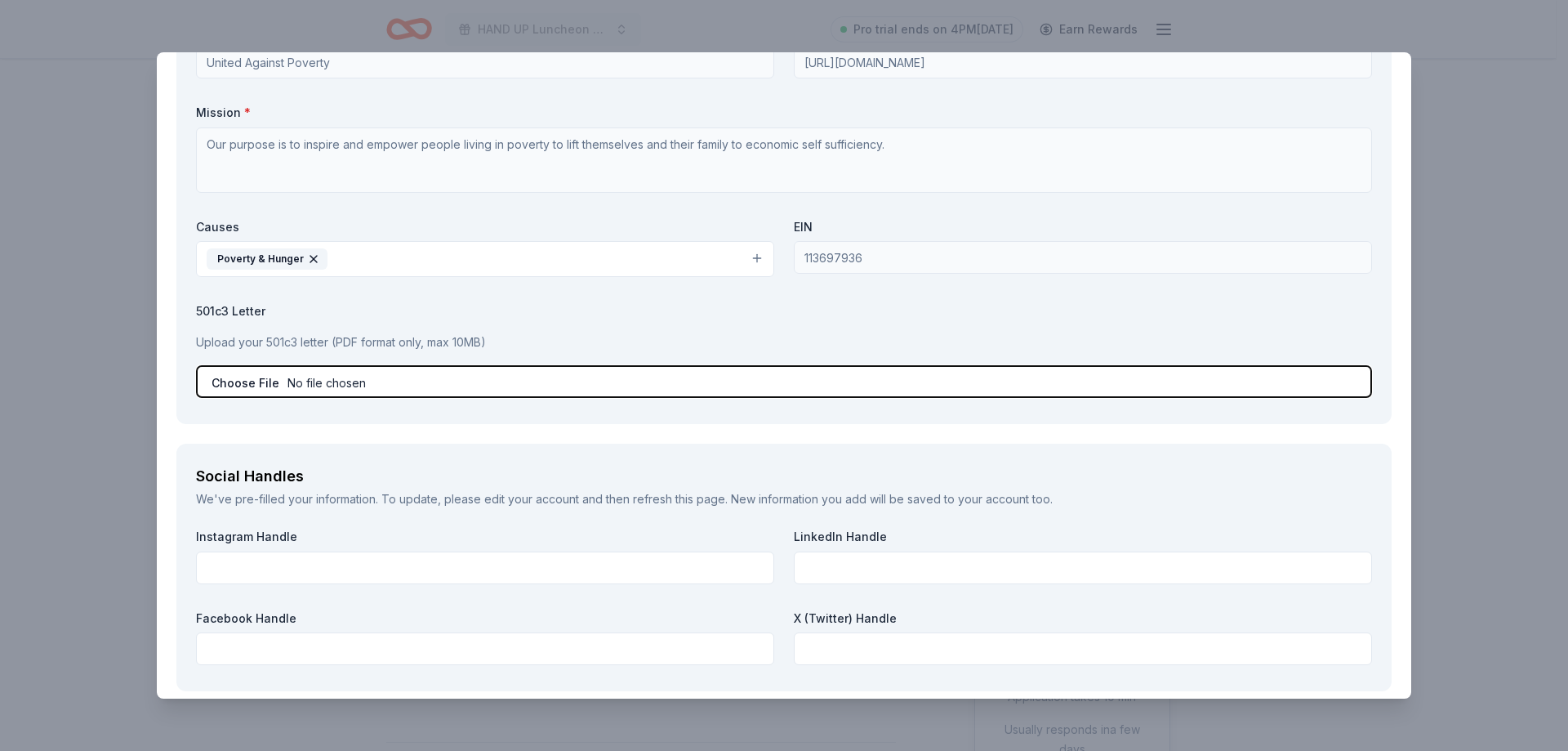
click at [249, 383] on input "file" at bounding box center [784, 381] width 1175 height 33
type input "C:\fakepath\IRS Determination letter - UP Orlando.pdf"
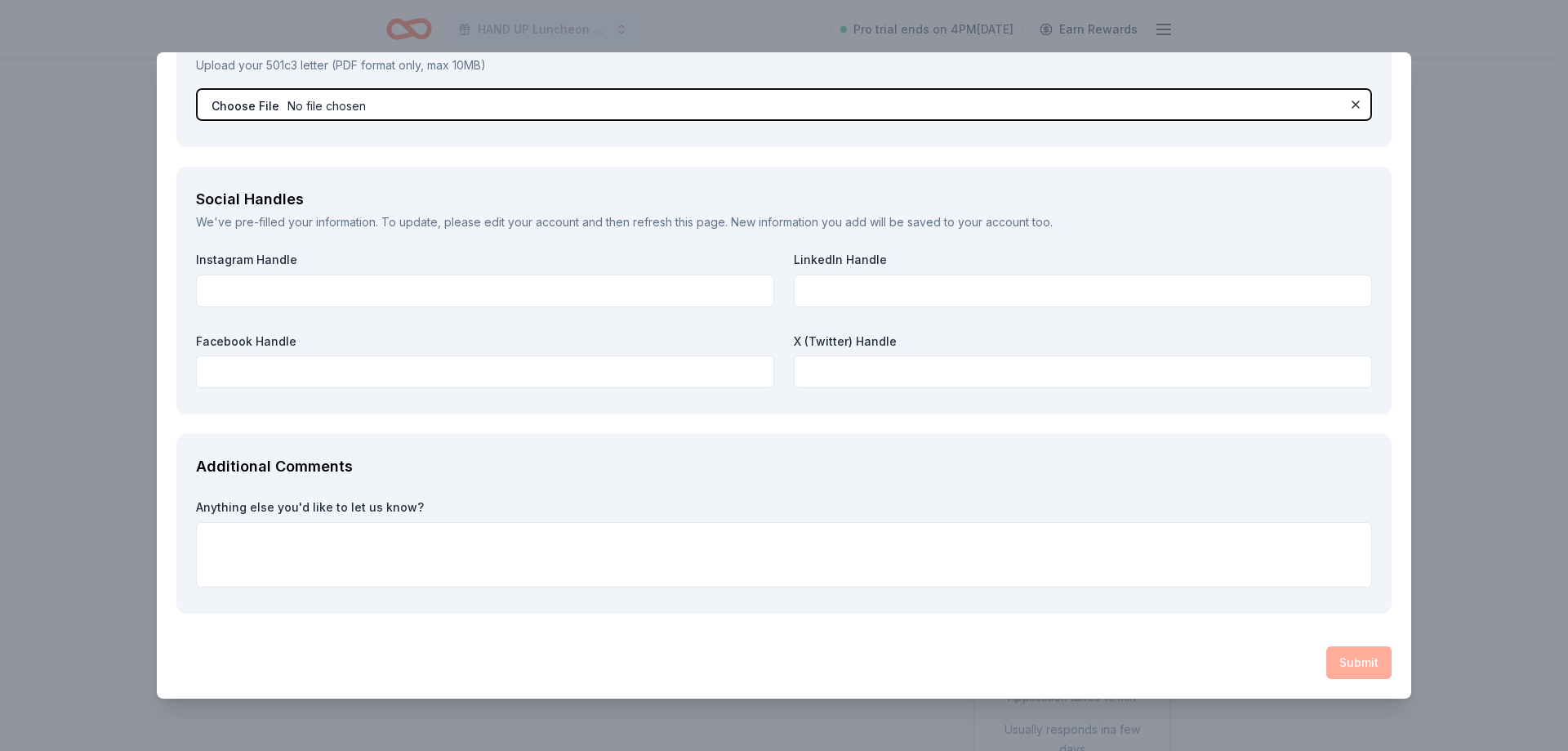
scroll to position [1828, 0]
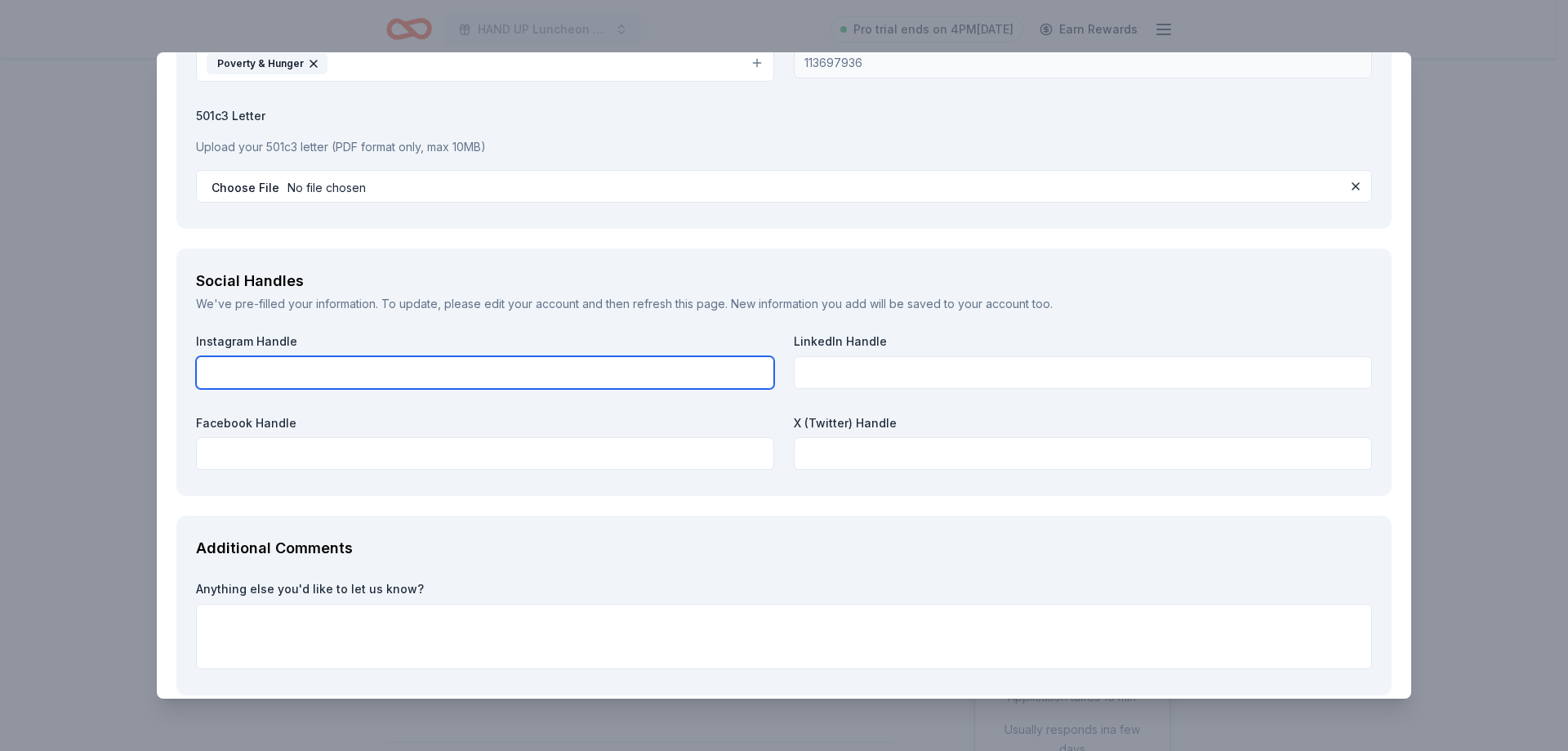
click at [269, 373] on input "text" at bounding box center [485, 373] width 578 height 33
type input "@unitedagainstpoverty"
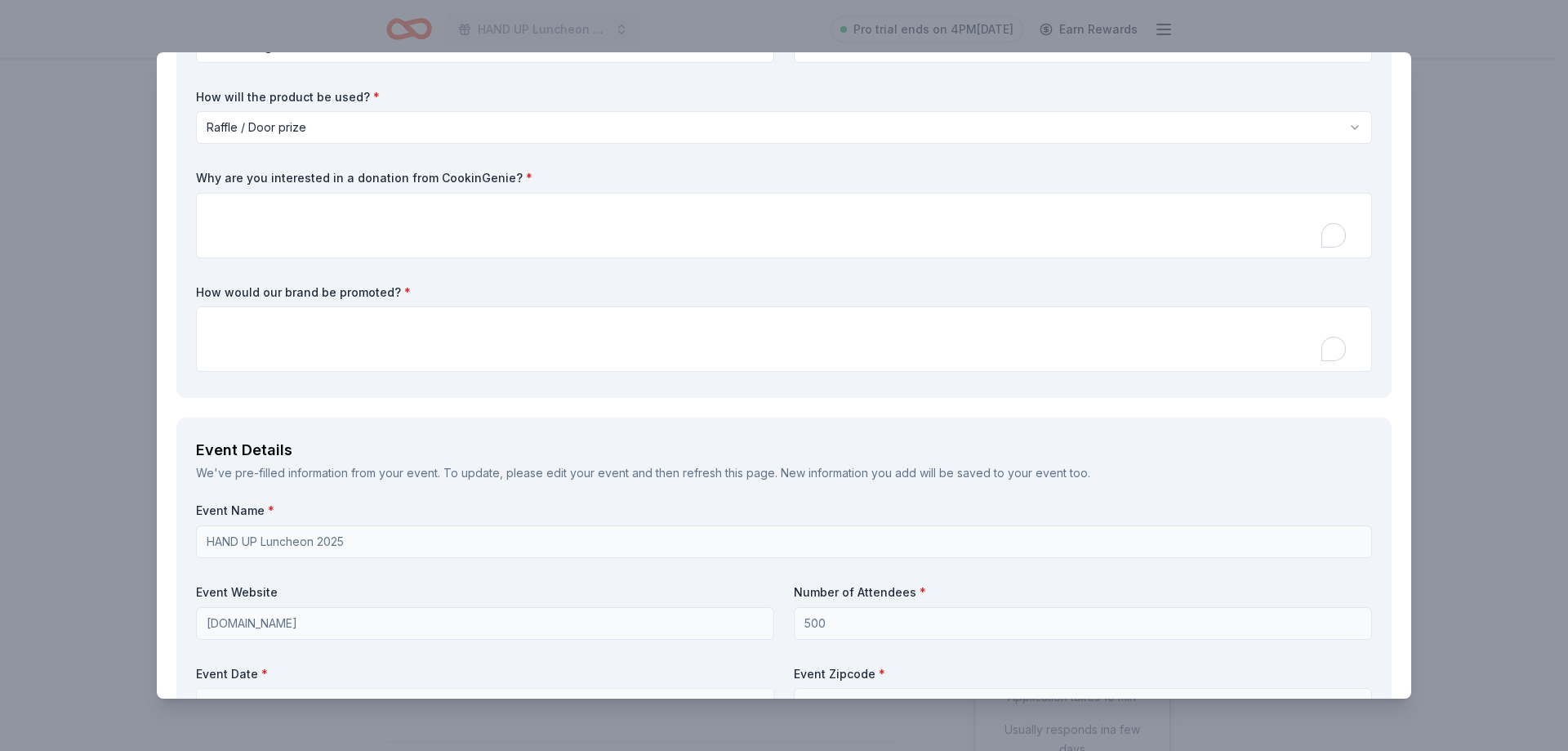
scroll to position [195, 0]
drag, startPoint x: 405, startPoint y: 298, endPoint x: 201, endPoint y: 191, distance: 230.4
click at [202, 193] on div "What are you requesting? * One $200 gift card One $200 gift card How many are y…" at bounding box center [784, 193] width 1175 height 371
drag, startPoint x: 198, startPoint y: 173, endPoint x: 531, endPoint y: 196, distance: 333.8
click at [531, 196] on div "Why are you interested in a donation from CookinGenie? *" at bounding box center [784, 215] width 1175 height 89
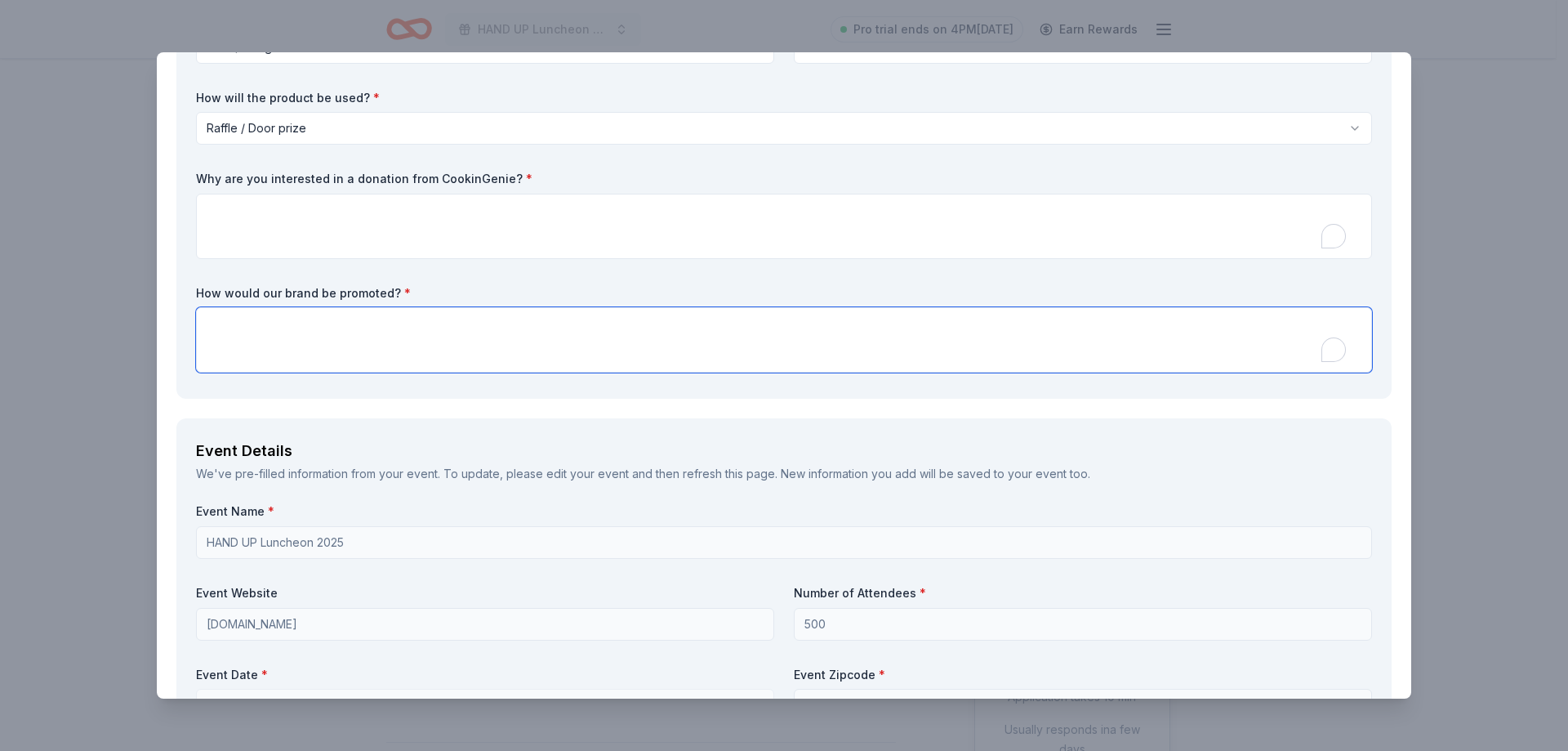
click at [467, 343] on textarea "To enrich screen reader interactions, please activate Accessibility in Grammarl…" at bounding box center [784, 340] width 1175 height 65
click at [331, 214] on textarea "To enrich screen reader interactions, please activate Accessibility in Grammarl…" at bounding box center [784, 226] width 1175 height 65
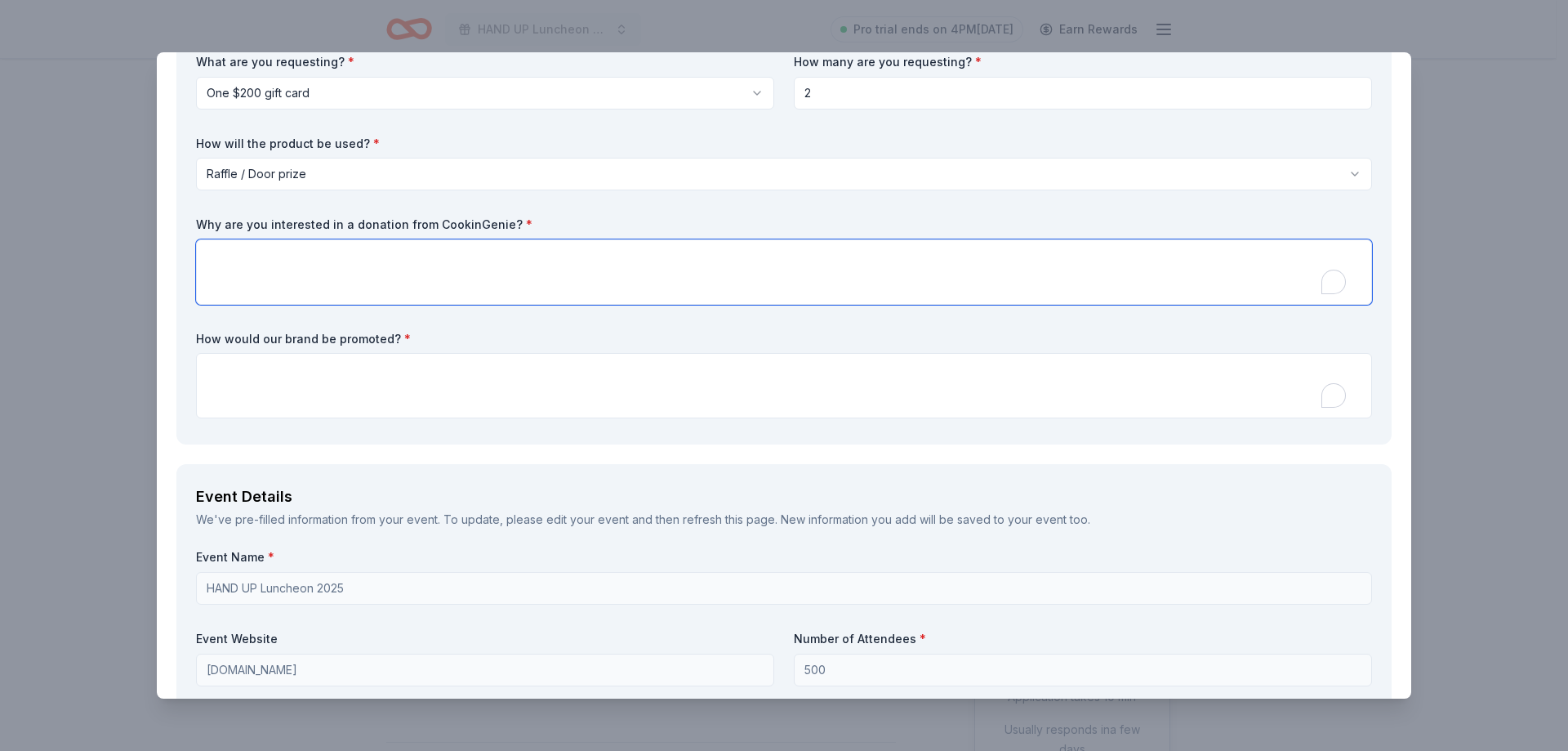
scroll to position [0, 0]
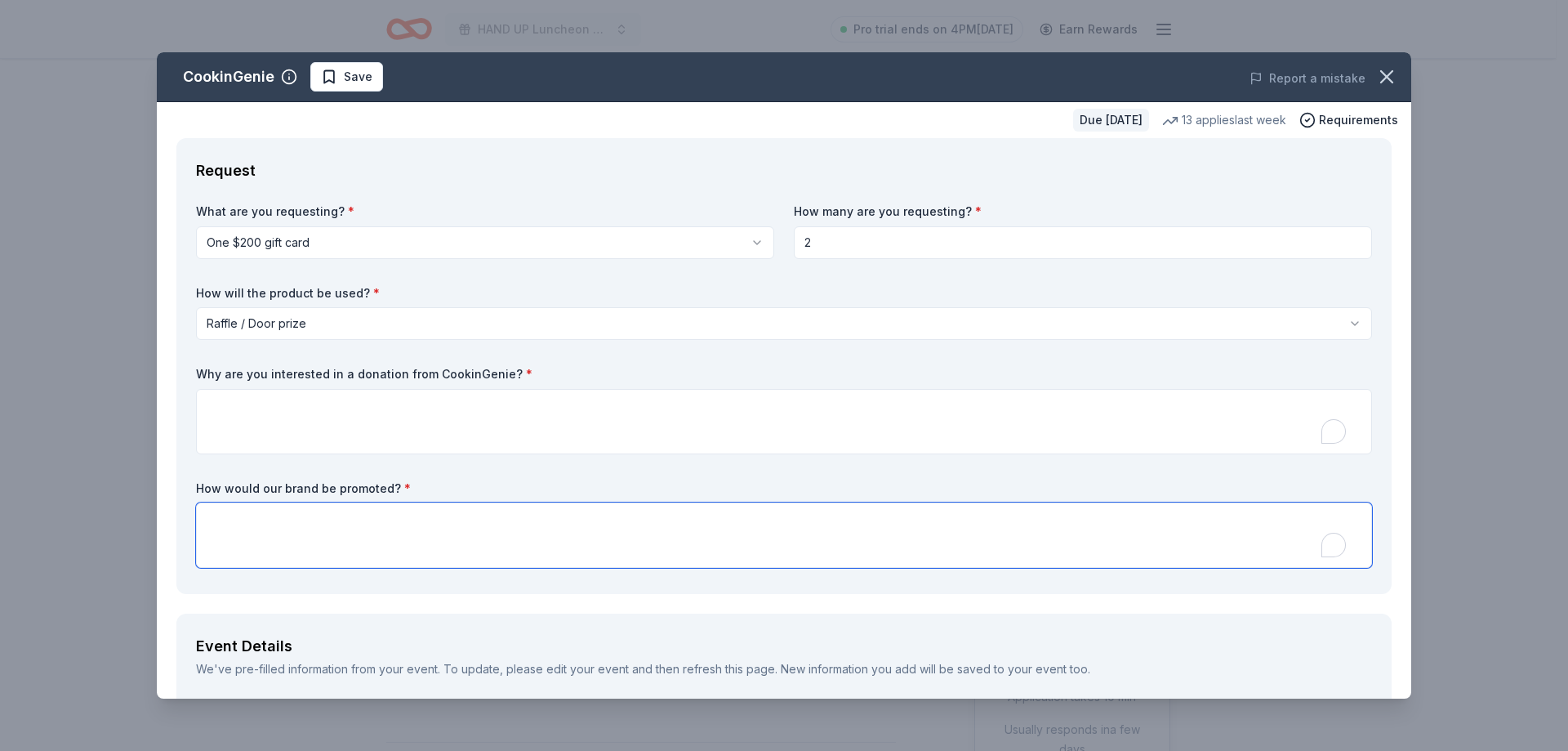
click at [251, 539] on textarea "To enrich screen reader interactions, please activate Accessibility in Grammarl…" at bounding box center [784, 535] width 1175 height 65
paste textarea "How your brand will be promoted Event recognition: Logo on the event slide deck…"
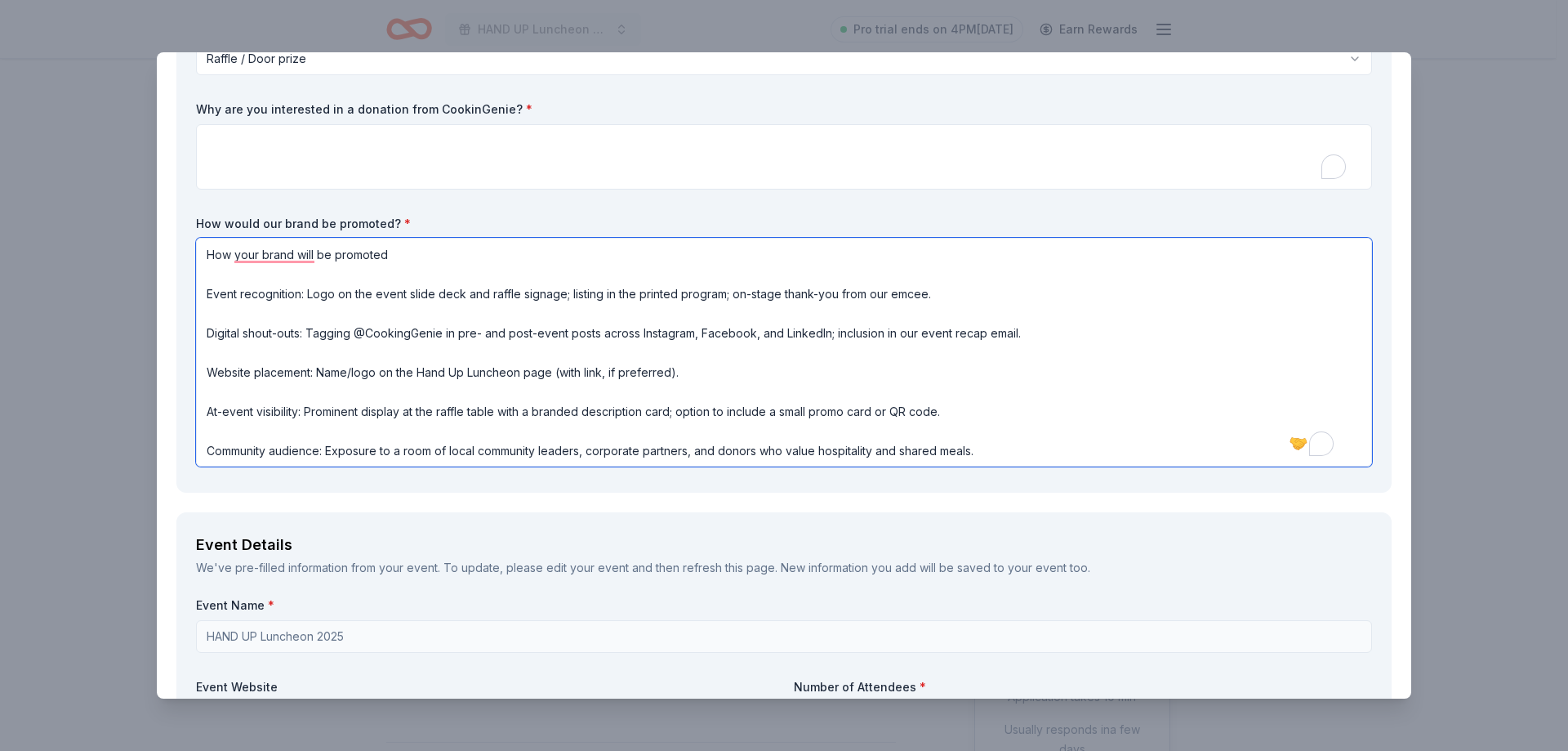
scroll to position [270, 0]
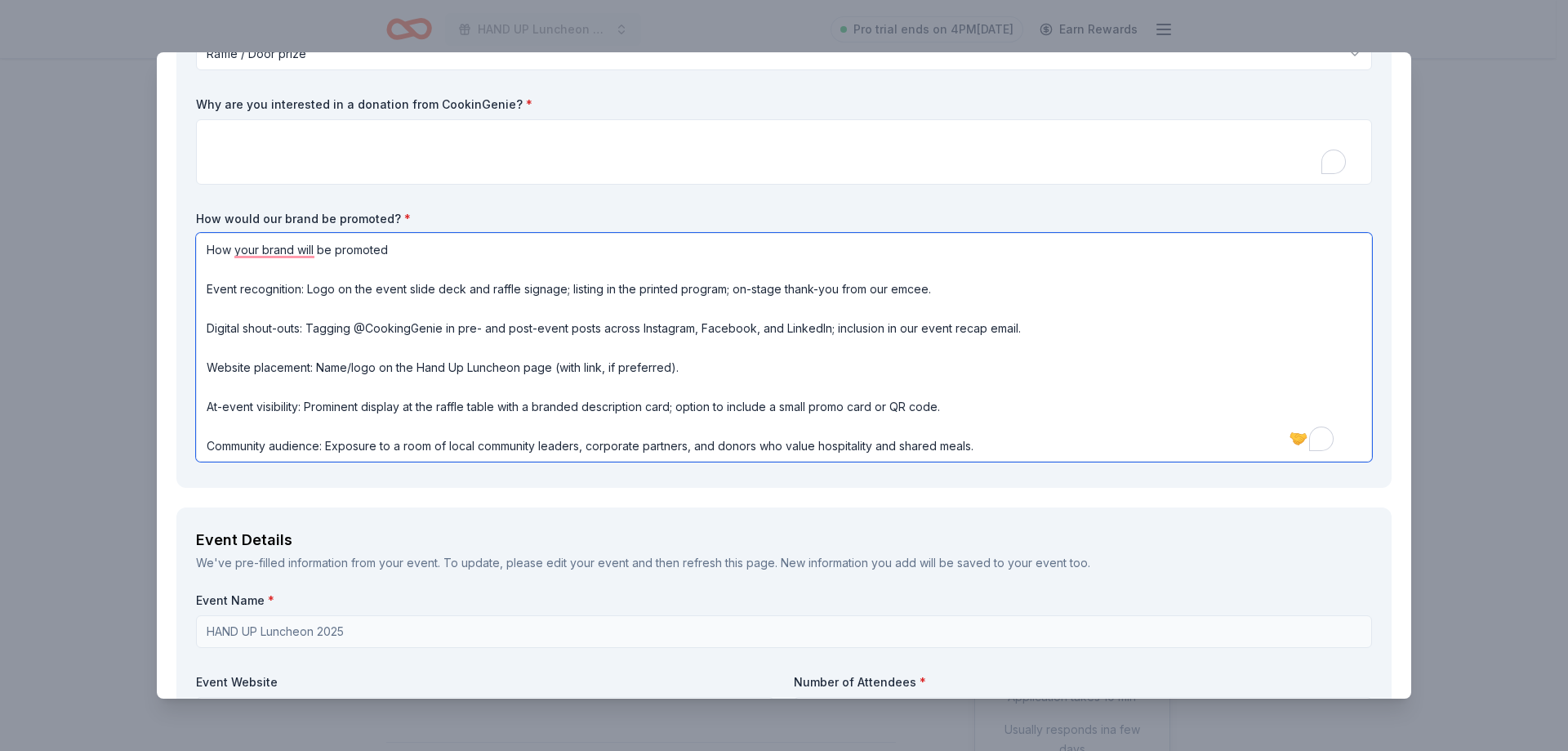
click at [315, 294] on textarea "How your brand will be promoted Event recognition: Logo on the event slide deck…" at bounding box center [784, 348] width 1175 height 229
drag, startPoint x: 930, startPoint y: 288, endPoint x: 737, endPoint y: 294, distance: 193.1
click at [737, 294] on textarea "How your brand will be promoted Event recognition: Logo on the event slide deck…" at bounding box center [784, 348] width 1175 height 229
click at [572, 286] on textarea "How your brand will be promoted Event recognition: Logo on the event slide deck…" at bounding box center [784, 348] width 1175 height 229
click at [745, 346] on textarea "How your brand will be promoted Event recognition: Logo on the event slide deck…" at bounding box center [784, 348] width 1175 height 229
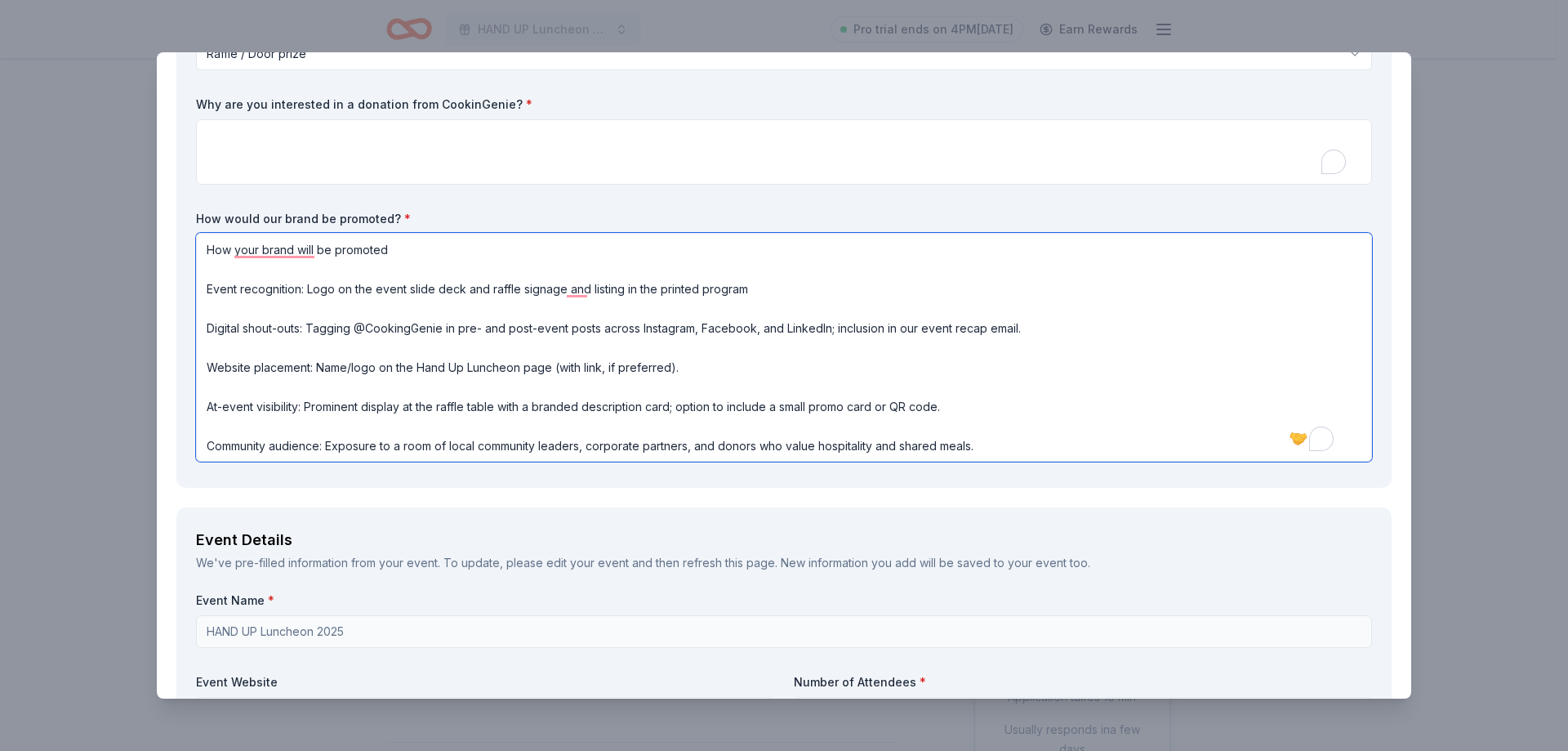
drag, startPoint x: 1046, startPoint y: 325, endPoint x: 206, endPoint y: 322, distance: 840.0
click at [206, 322] on textarea "How your brand will be promoted Event recognition: Logo on the event slide deck…" at bounding box center [784, 348] width 1175 height 229
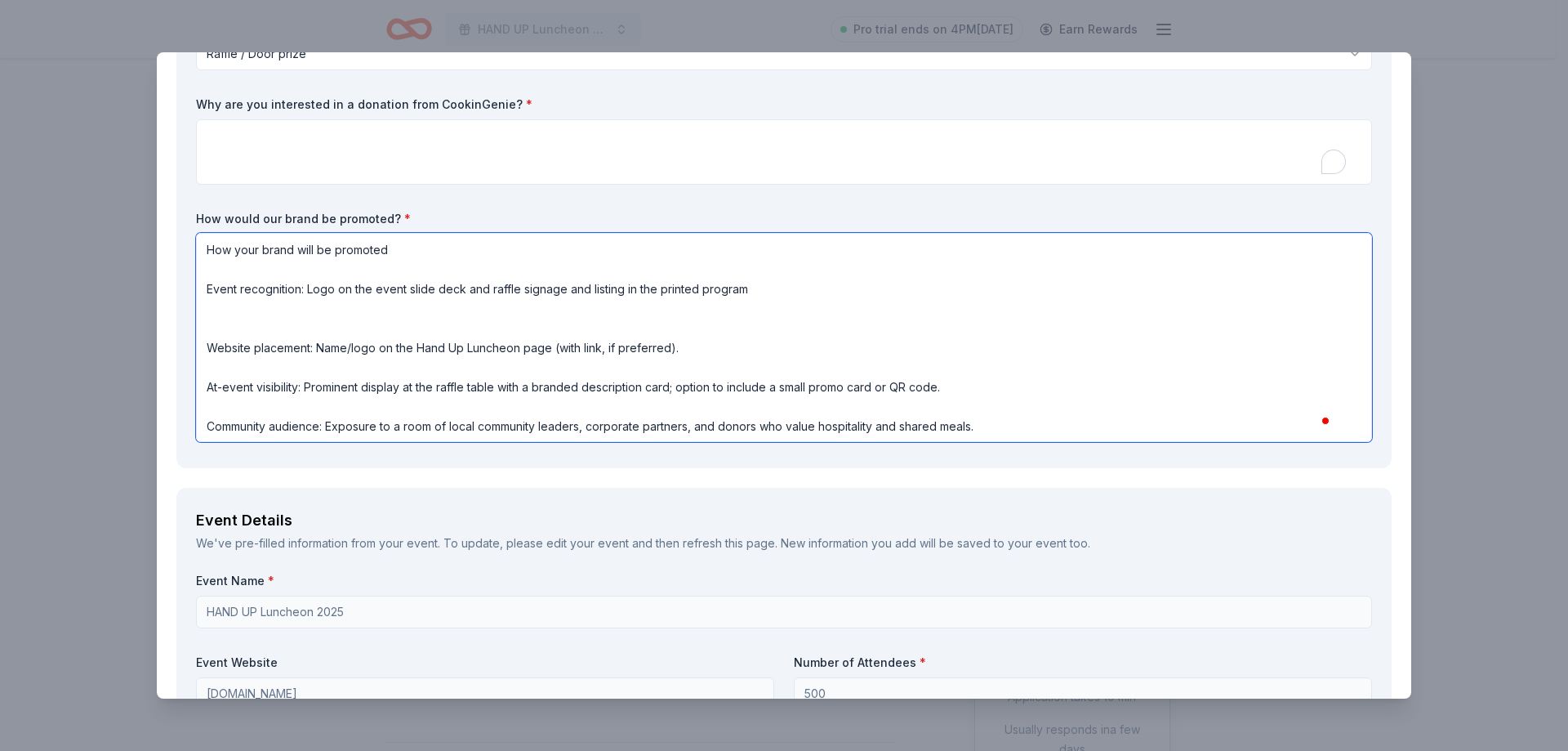
click at [206, 321] on textarea "How your brand will be promoted Event recognition: Logo on the event slide deck…" at bounding box center [784, 337] width 1175 height 209
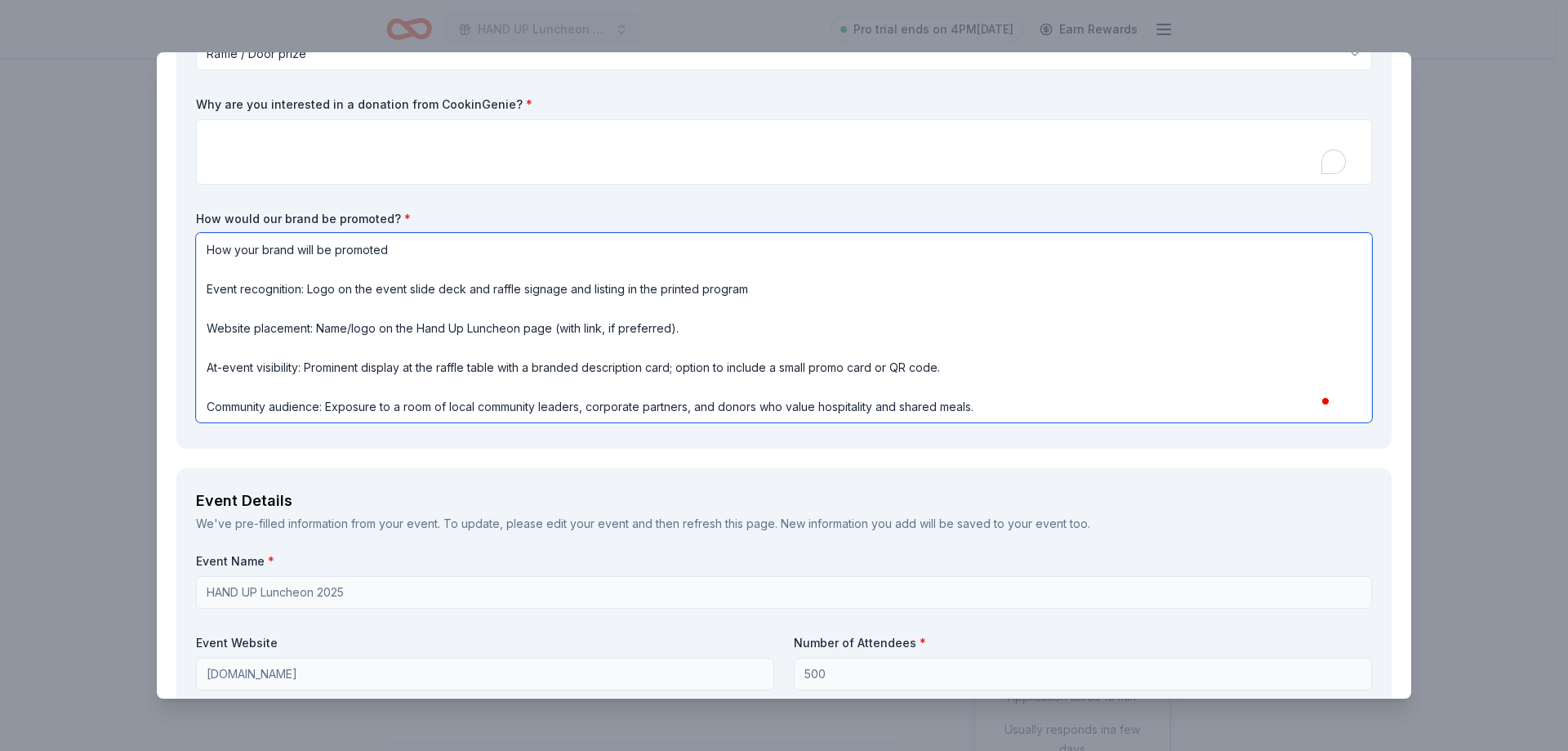
click at [360, 385] on textarea "How your brand will be promoted Event recognition: Logo on the event slide deck…" at bounding box center [784, 327] width 1175 height 190
click at [265, 388] on textarea "How your brand will be promoted Event recognition: Logo on the event slide deck…" at bounding box center [784, 327] width 1175 height 190
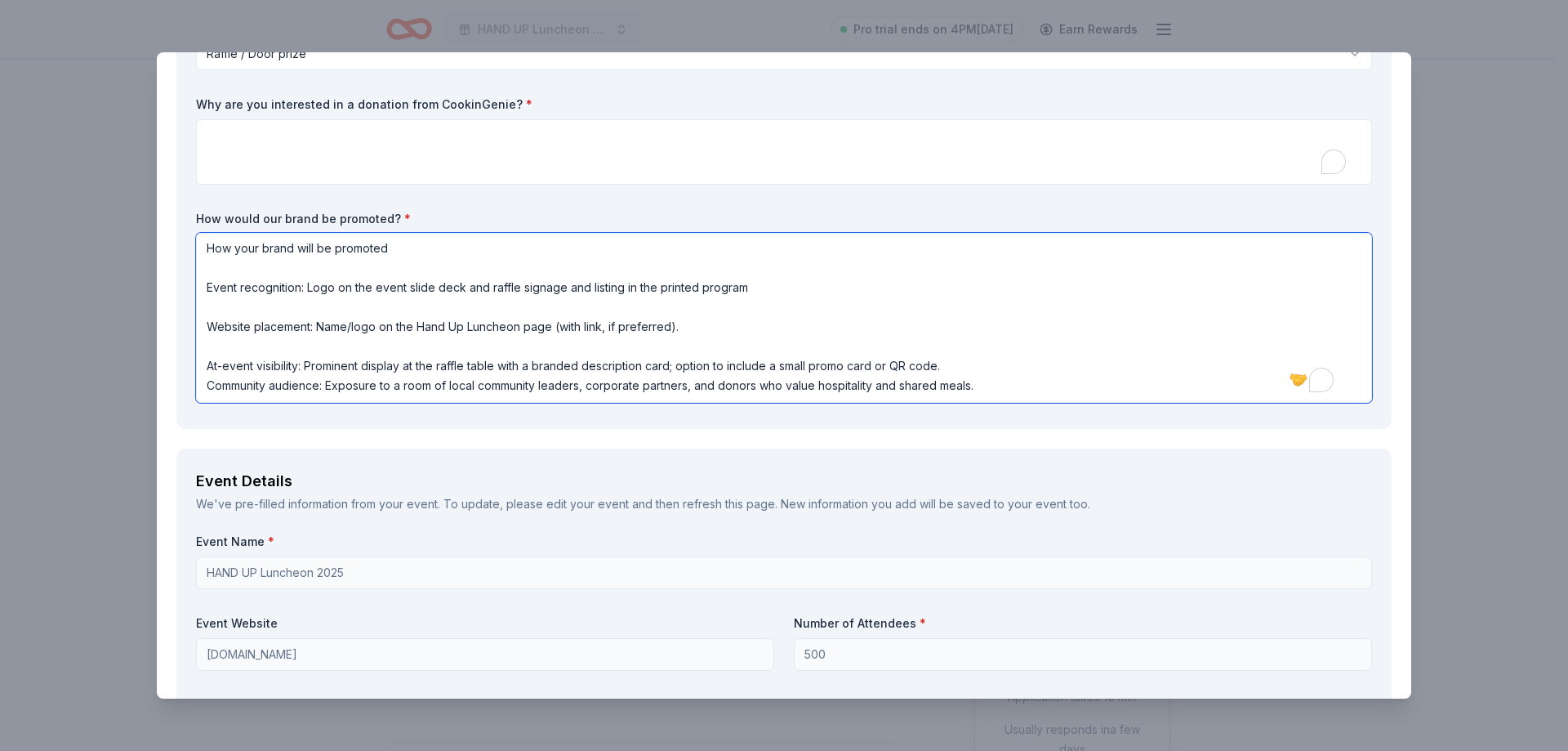
scroll to position [0, 0]
click at [234, 340] on textarea "How your brand will be promoted Event recognition: Logo on the event slide deck…" at bounding box center [784, 318] width 1175 height 169
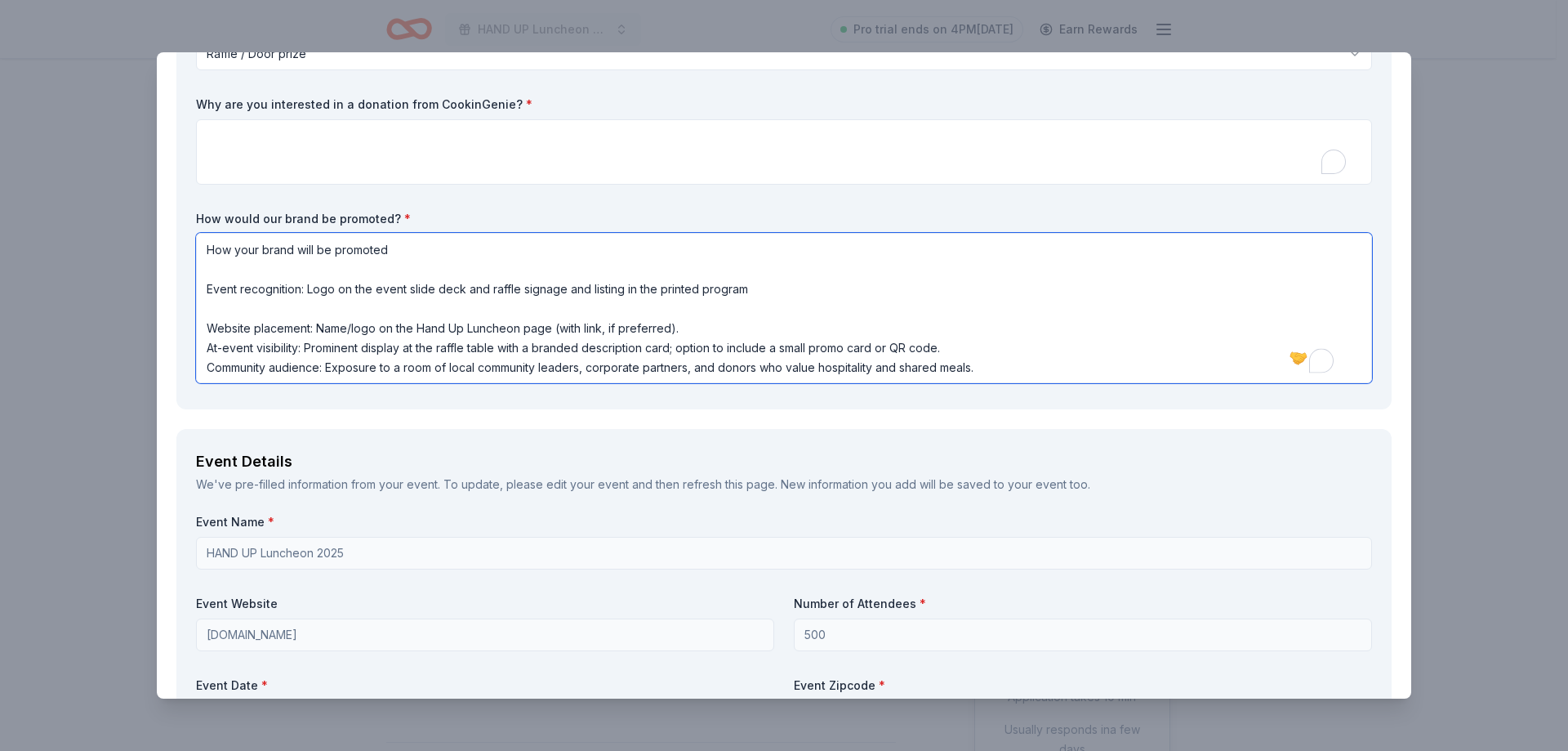
click at [214, 313] on textarea "How your brand will be promoted Event recognition: Logo on the event slide deck…" at bounding box center [784, 308] width 1175 height 150
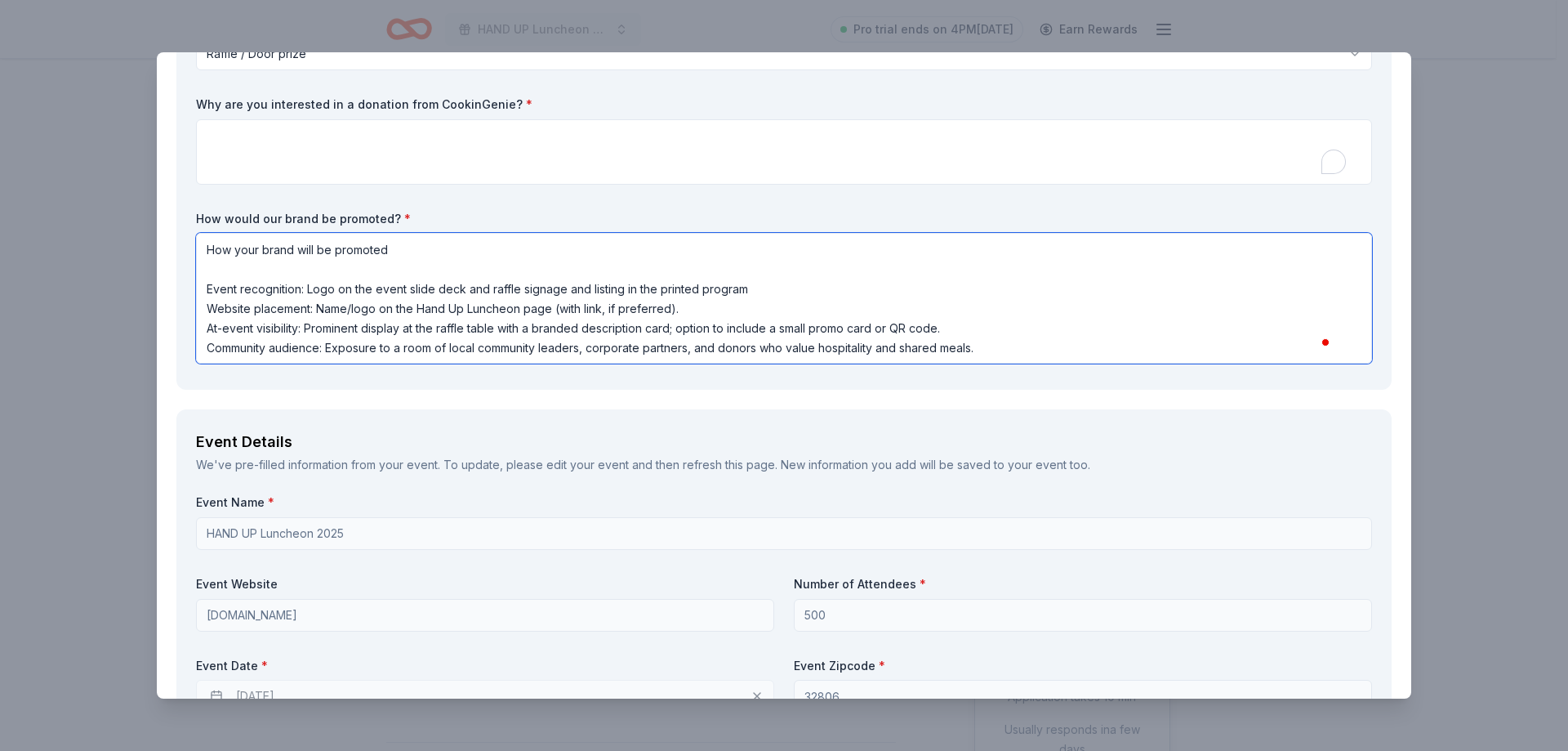
click at [207, 267] on textarea "How your brand will be promoted Event recognition: Logo on the event slide deck…" at bounding box center [784, 298] width 1175 height 131
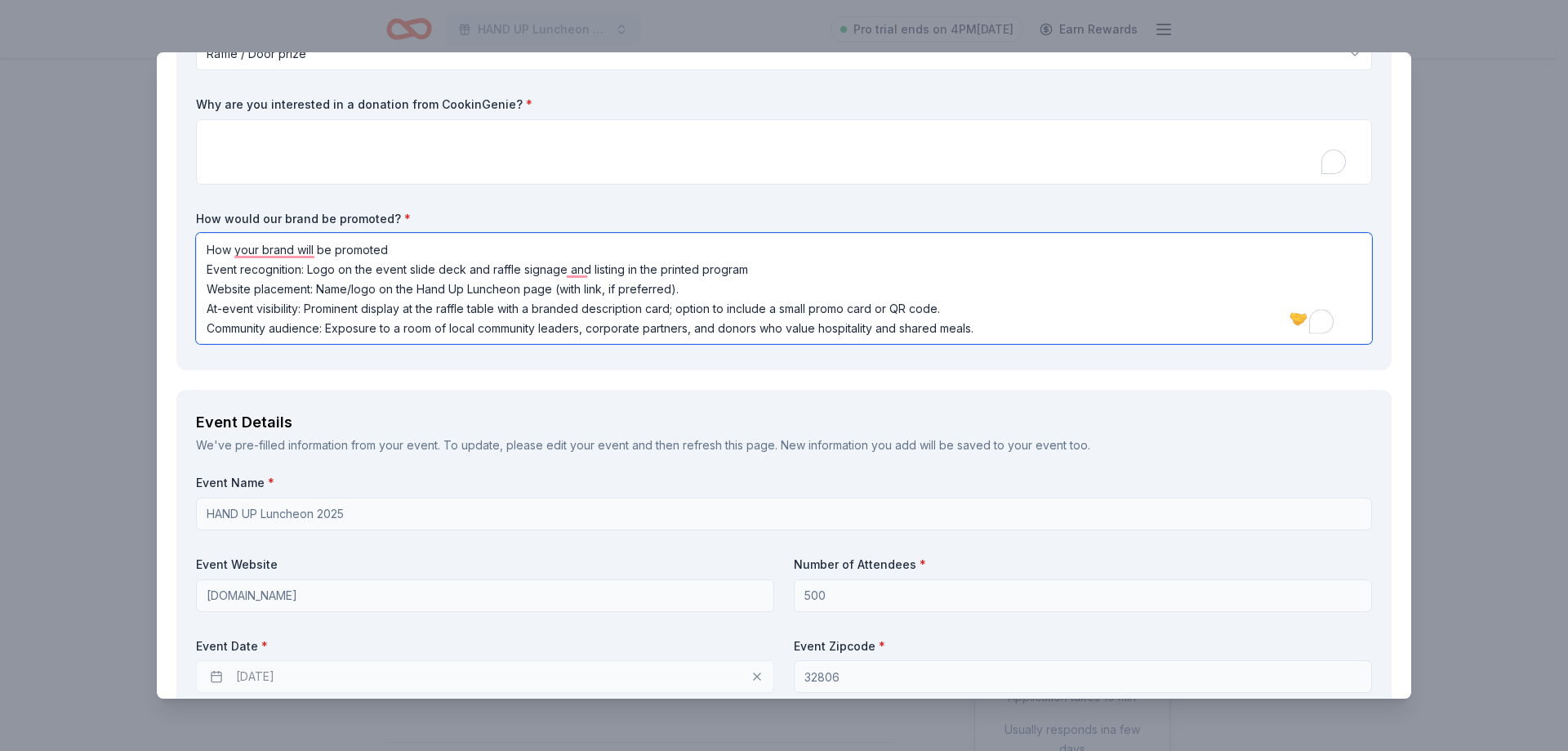
scroll to position [2, 0]
drag, startPoint x: 1013, startPoint y: 331, endPoint x: 206, endPoint y: 350, distance: 807.2
click at [206, 350] on div "What are you requesting? * One $200 gift card One $200 gift card How many are y…" at bounding box center [784, 142] width 1175 height 417
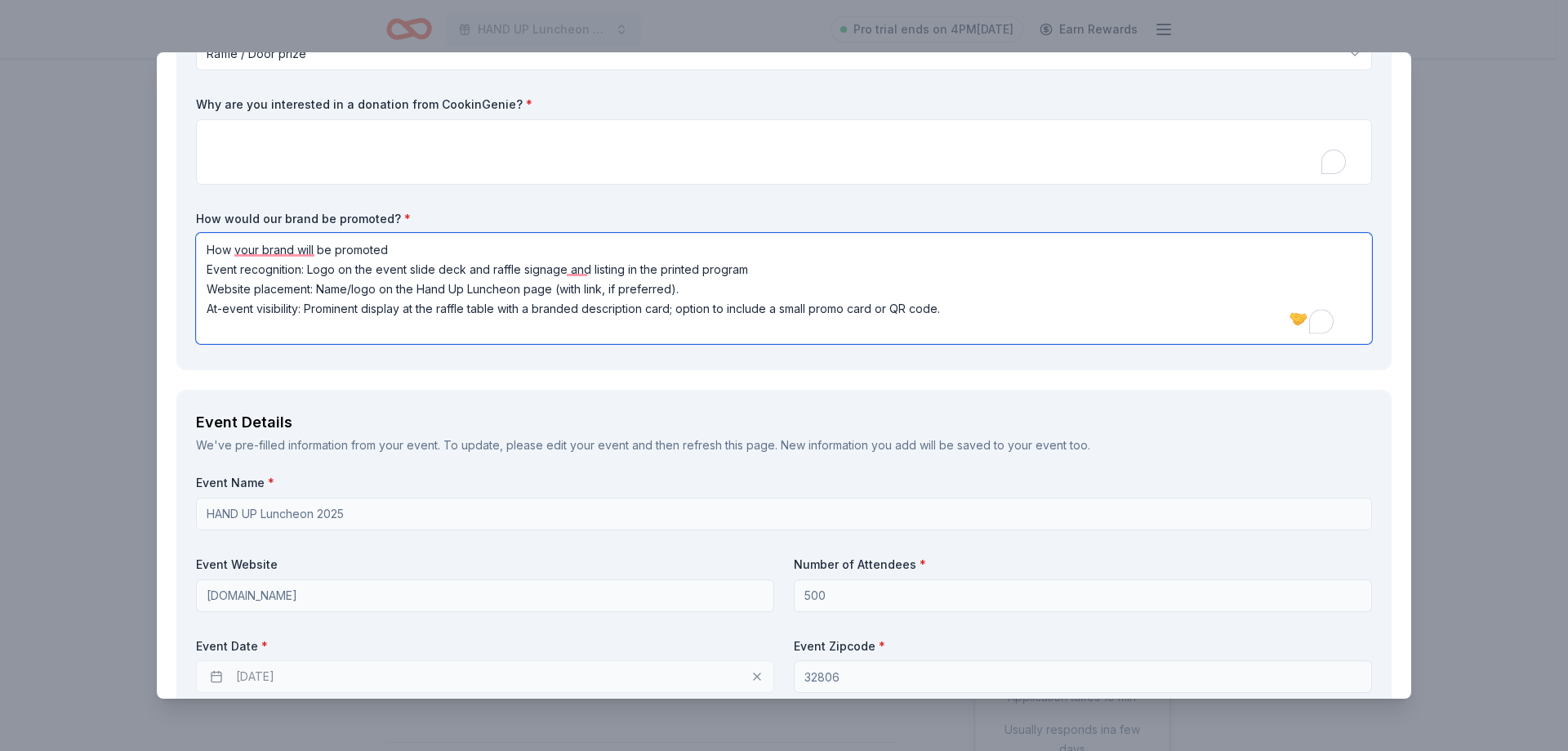
scroll to position [0, 0]
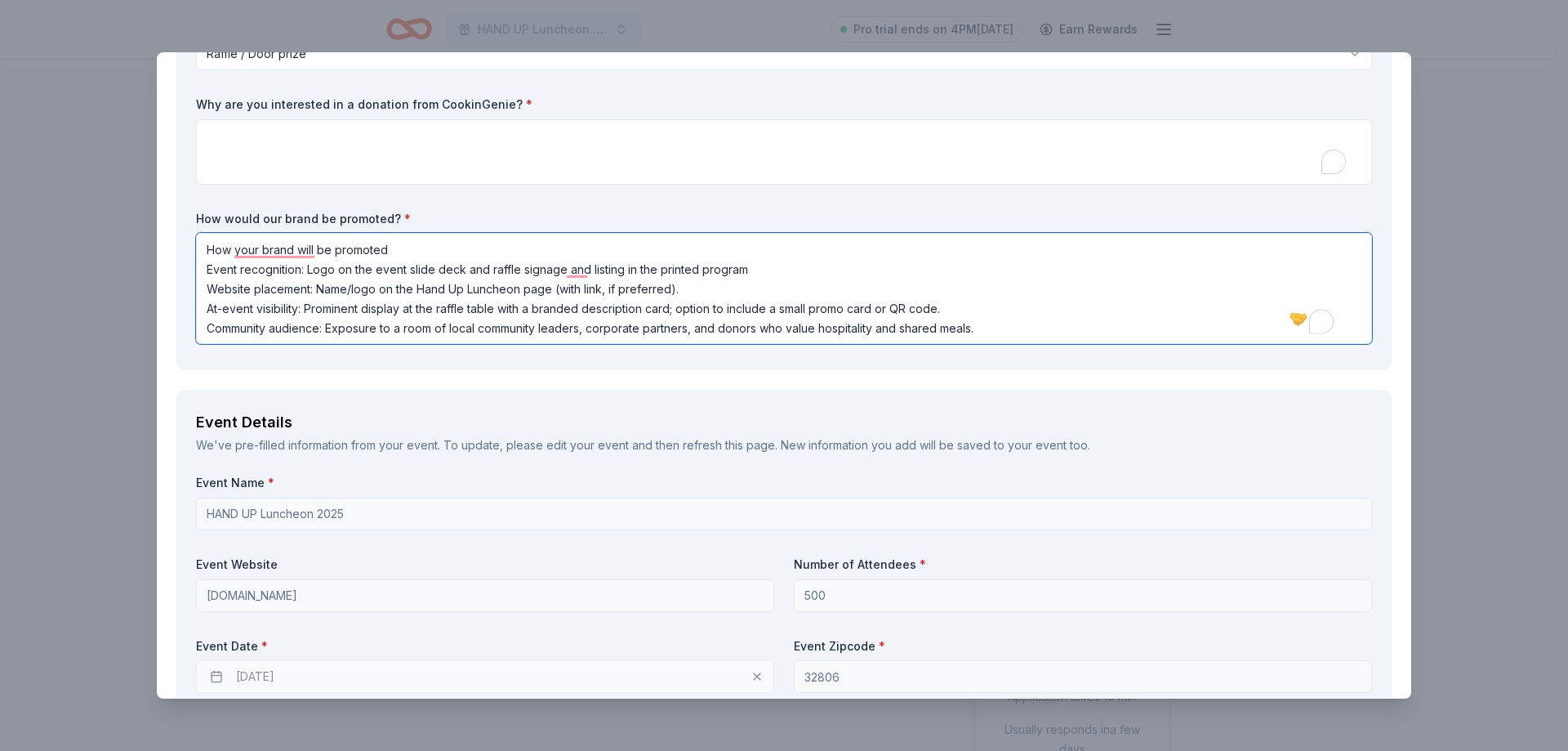
click at [399, 309] on textarea "How your brand will be promoted Event recognition: Logo on the event slide deck…" at bounding box center [784, 288] width 1175 height 111
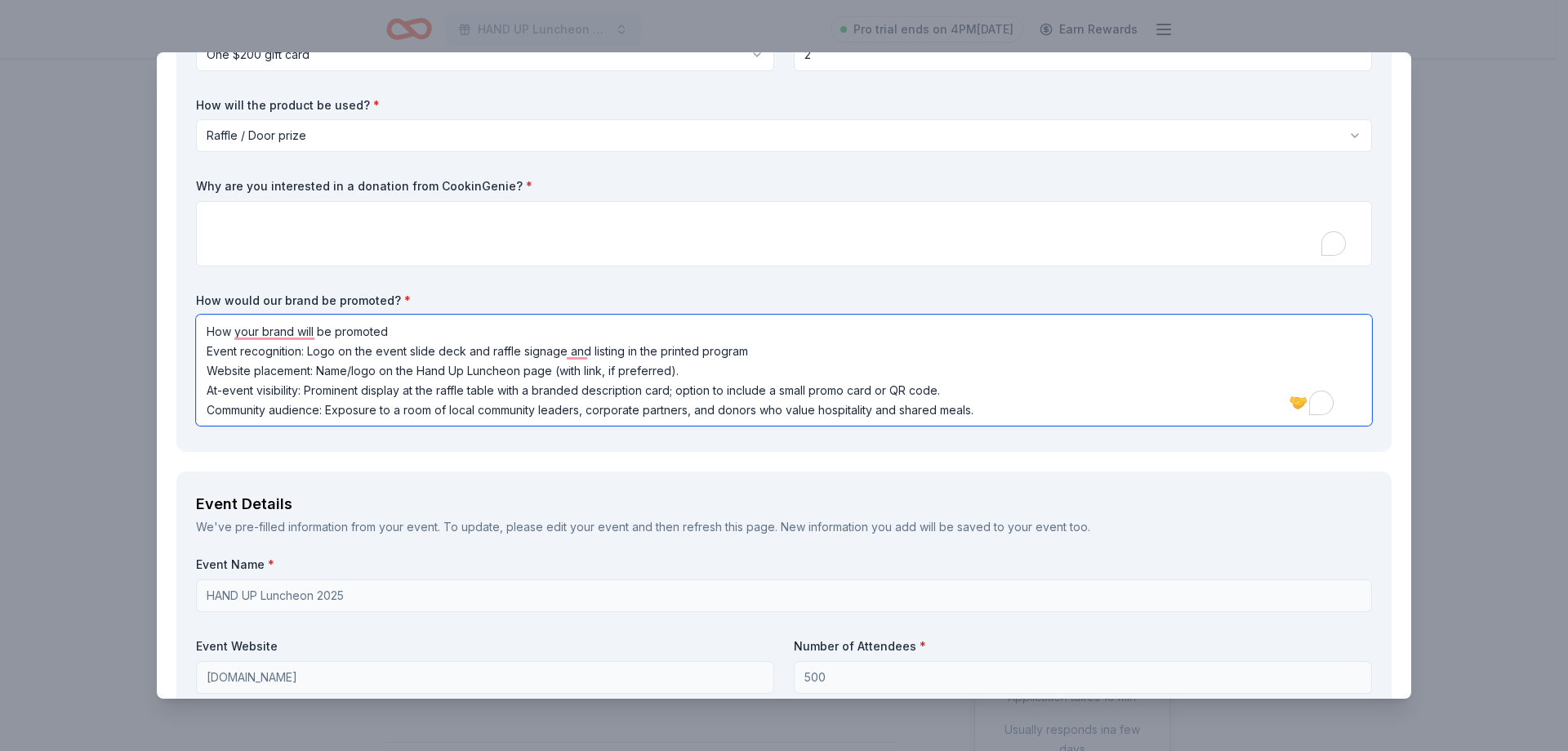
scroll to position [2, 0]
drag, startPoint x: 1004, startPoint y: 419, endPoint x: 815, endPoint y: 415, distance: 189.0
click at [815, 415] on textarea "How your brand will be promoted Event recognition: Logo on the event slide deck…" at bounding box center [784, 370] width 1175 height 111
click at [626, 350] on textarea "How your brand will be promoted Event recognition: Logo on the event slide deck…" at bounding box center [784, 370] width 1175 height 111
drag, startPoint x: 977, startPoint y: 406, endPoint x: 759, endPoint y: 421, distance: 218.5
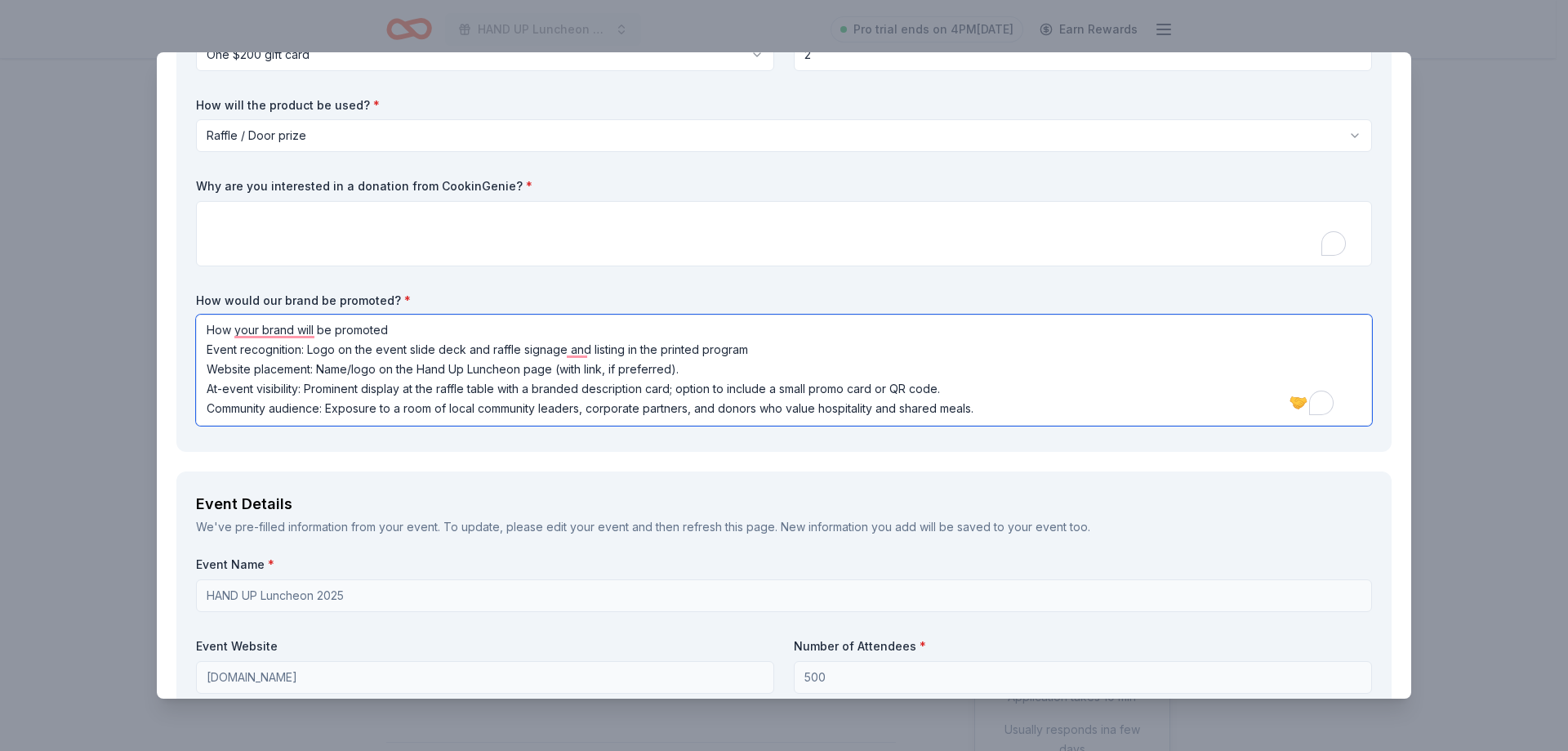
click at [759, 421] on textarea "How your brand will be promoted Event recognition: Logo on the event slide deck…" at bounding box center [784, 370] width 1175 height 111
type textarea "How your brand will be promoted Event recognition: Logo on the event slide deck…"
click at [583, 272] on div "What are you requesting? * One $200 gift card One $200 gift card How many are y…" at bounding box center [784, 223] width 1175 height 417
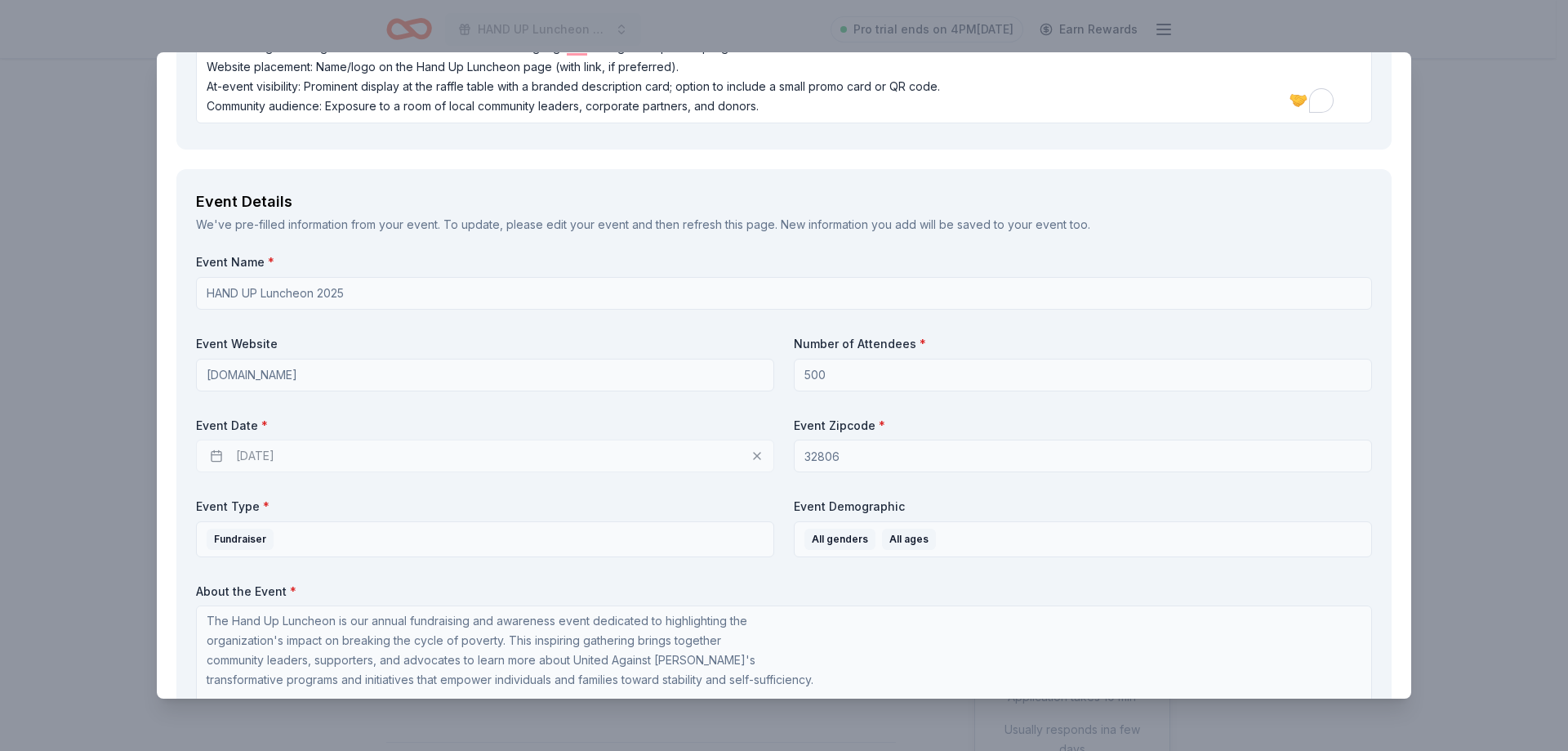
click at [669, 393] on div "Event Name * HAND UP Luncheon 2025 Event Website uporlando.org Number of Attend…" at bounding box center [784, 537] width 1175 height 567
click at [300, 453] on div "10/02/2025" at bounding box center [485, 455] width 578 height 33
click at [262, 454] on div "10/02/2025" at bounding box center [485, 455] width 578 height 33
click at [753, 456] on div "10/02/2025" at bounding box center [485, 455] width 578 height 33
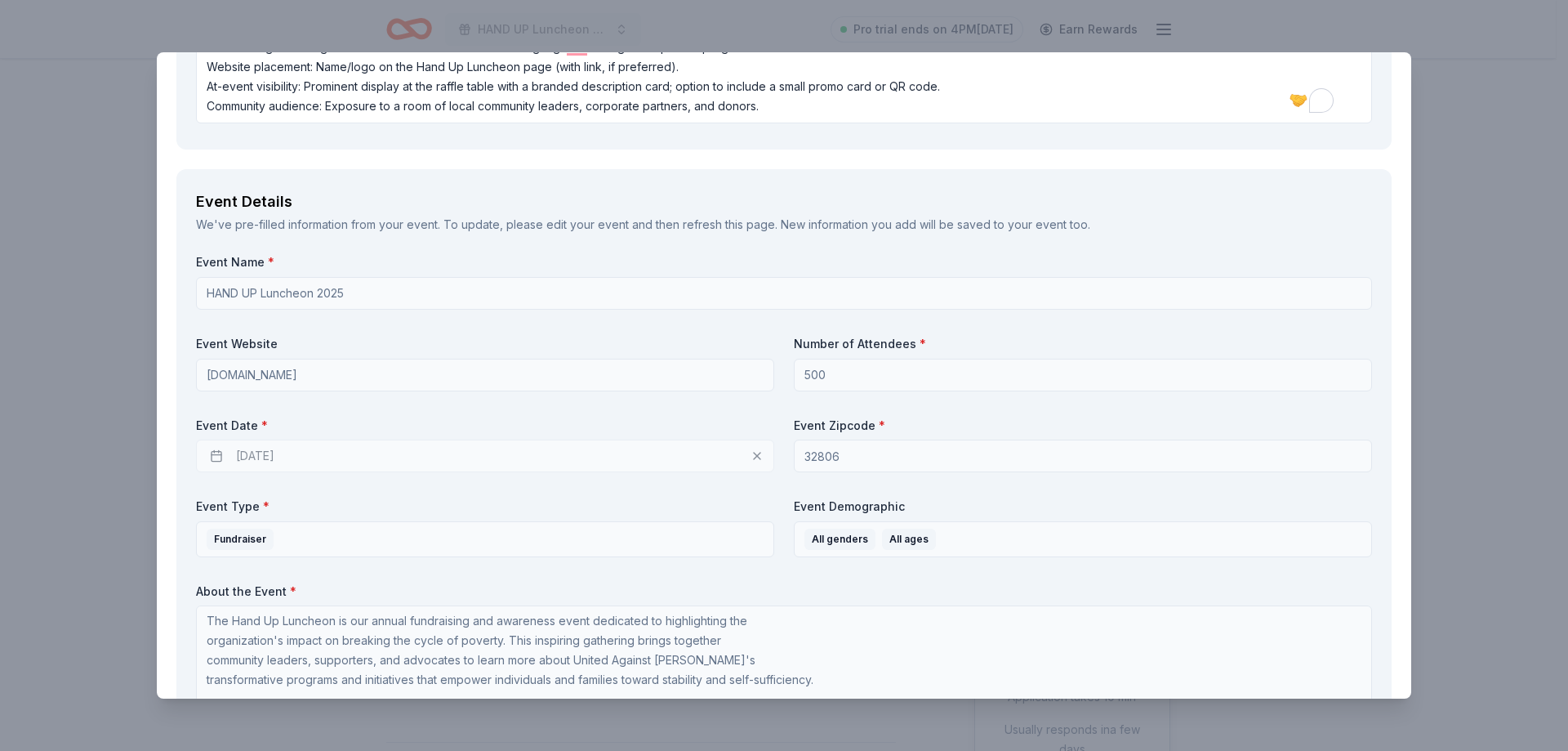
click at [753, 456] on div "10/02/2025" at bounding box center [485, 455] width 578 height 33
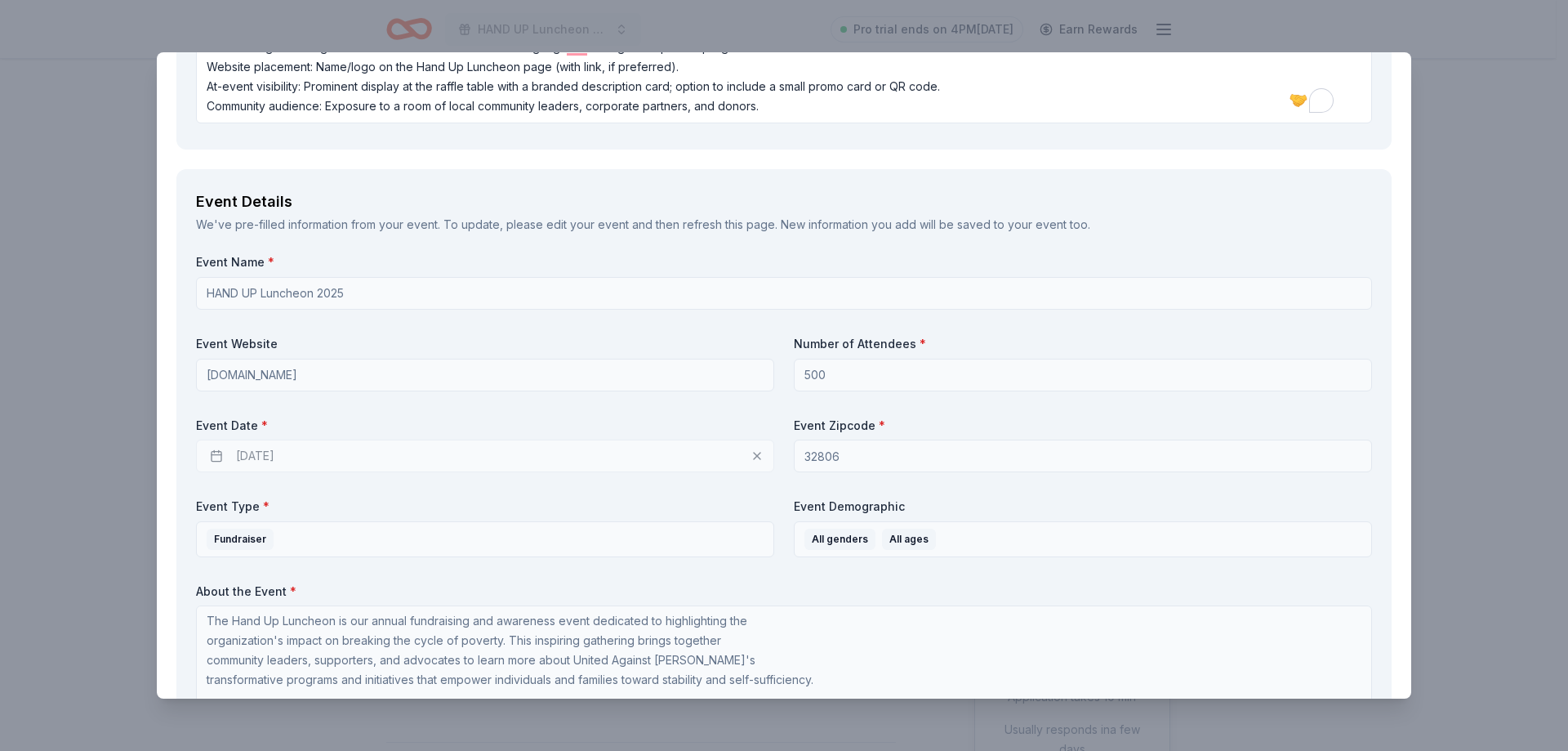
click at [753, 456] on div "10/02/2025" at bounding box center [485, 455] width 578 height 33
drag, startPoint x: 495, startPoint y: 412, endPoint x: 472, endPoint y: 412, distance: 23.0
click at [494, 412] on div "Event Name * HAND UP Luncheon 2025 Event Website uporlando.org Number of Attend…" at bounding box center [784, 537] width 1175 height 567
click at [274, 407] on div "Event Name * HAND UP Luncheon 2025 Event Website uporlando.org Number of Attend…" at bounding box center [784, 537] width 1175 height 567
click at [274, 406] on div "Event Name * HAND UP Luncheon 2025 Event Website uporlando.org Number of Attend…" at bounding box center [784, 537] width 1175 height 567
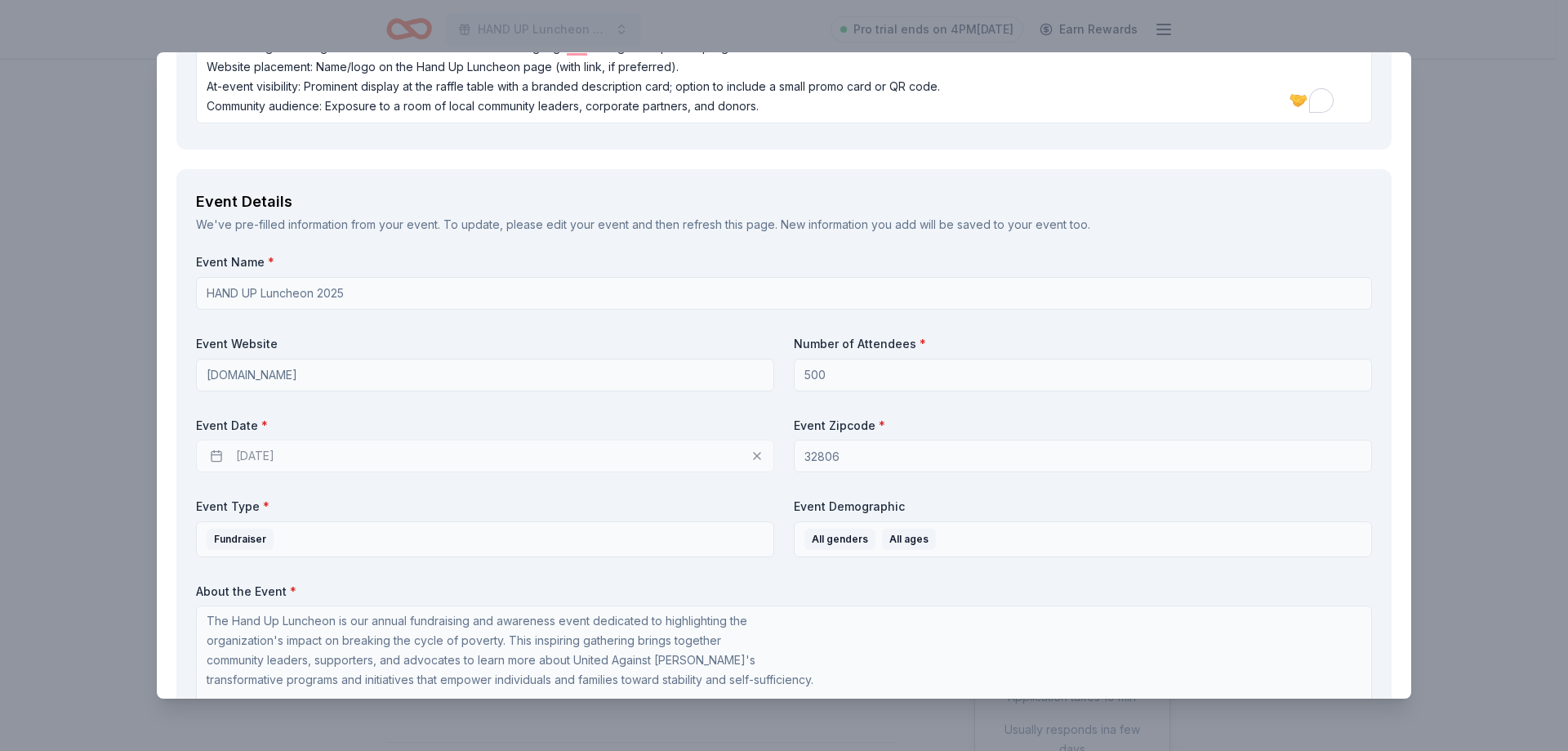
click at [273, 406] on div "Event Name * HAND UP Luncheon 2025 Event Website uporlando.org Number of Attend…" at bounding box center [784, 537] width 1175 height 567
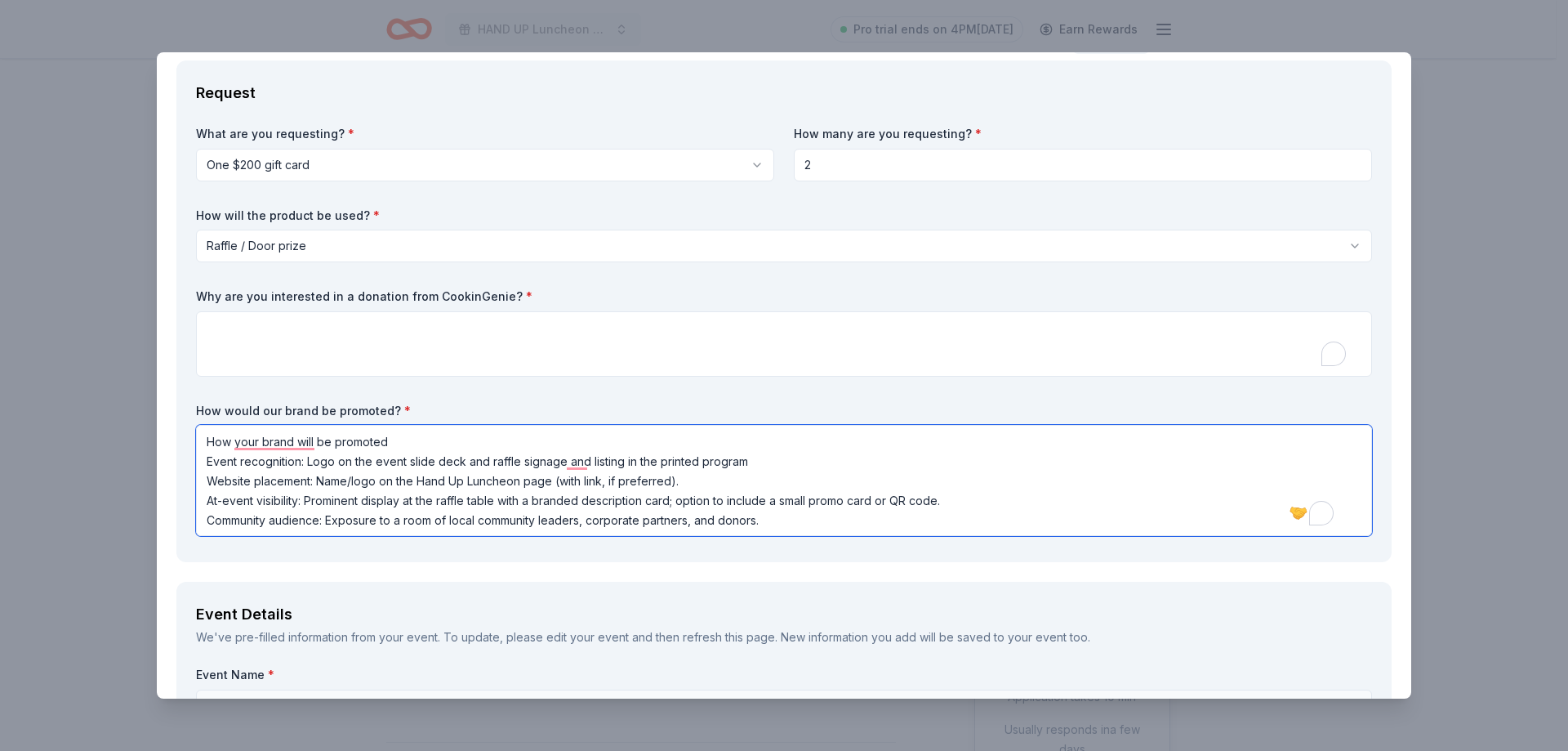
drag, startPoint x: 769, startPoint y: 519, endPoint x: 176, endPoint y: 438, distance: 598.5
click at [176, 438] on div "Request What are you requesting? * One $200 gift card One $200 gift card How ma…" at bounding box center [784, 311] width 1215 height 502
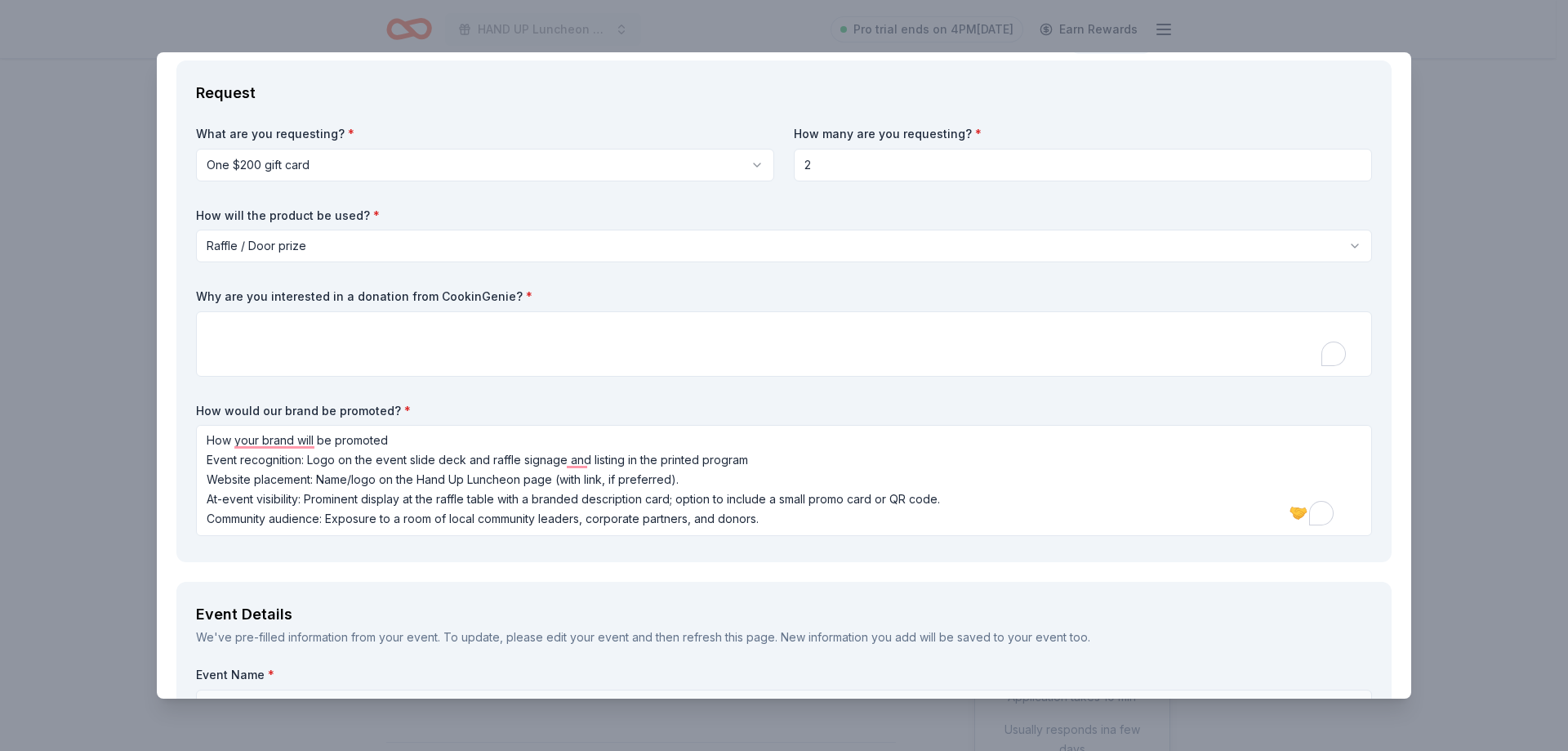
drag, startPoint x: 1455, startPoint y: 164, endPoint x: 850, endPoint y: 70, distance: 612.3
click at [1452, 164] on div "CookinGenie Save Report a mistake Due in 35 days 13 applies last week Requireme…" at bounding box center [784, 376] width 1568 height 751
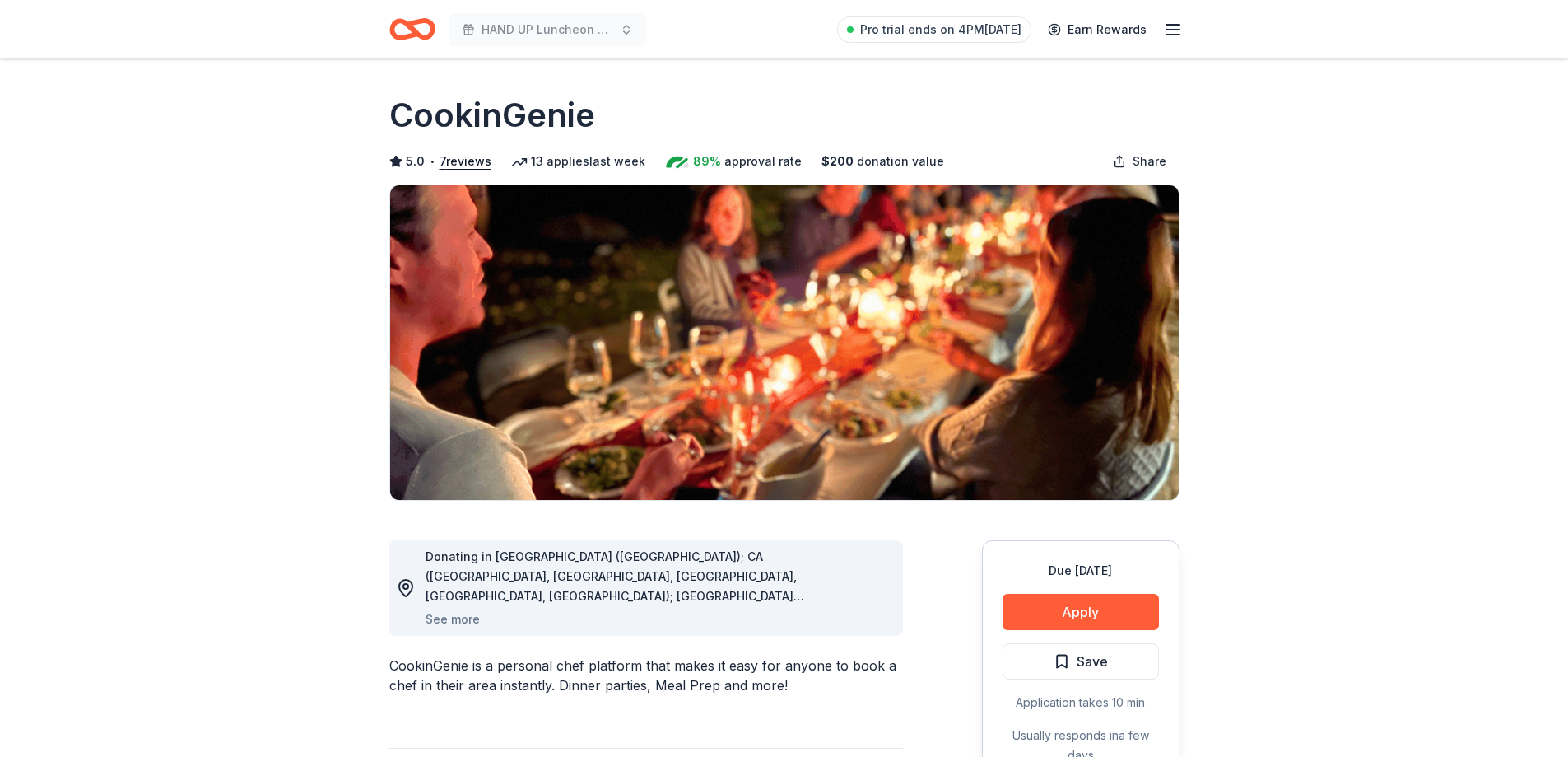
click at [420, 24] on icon "Home" at bounding box center [412, 29] width 47 height 39
click at [1163, 34] on icon "button" at bounding box center [1173, 29] width 19 height 19
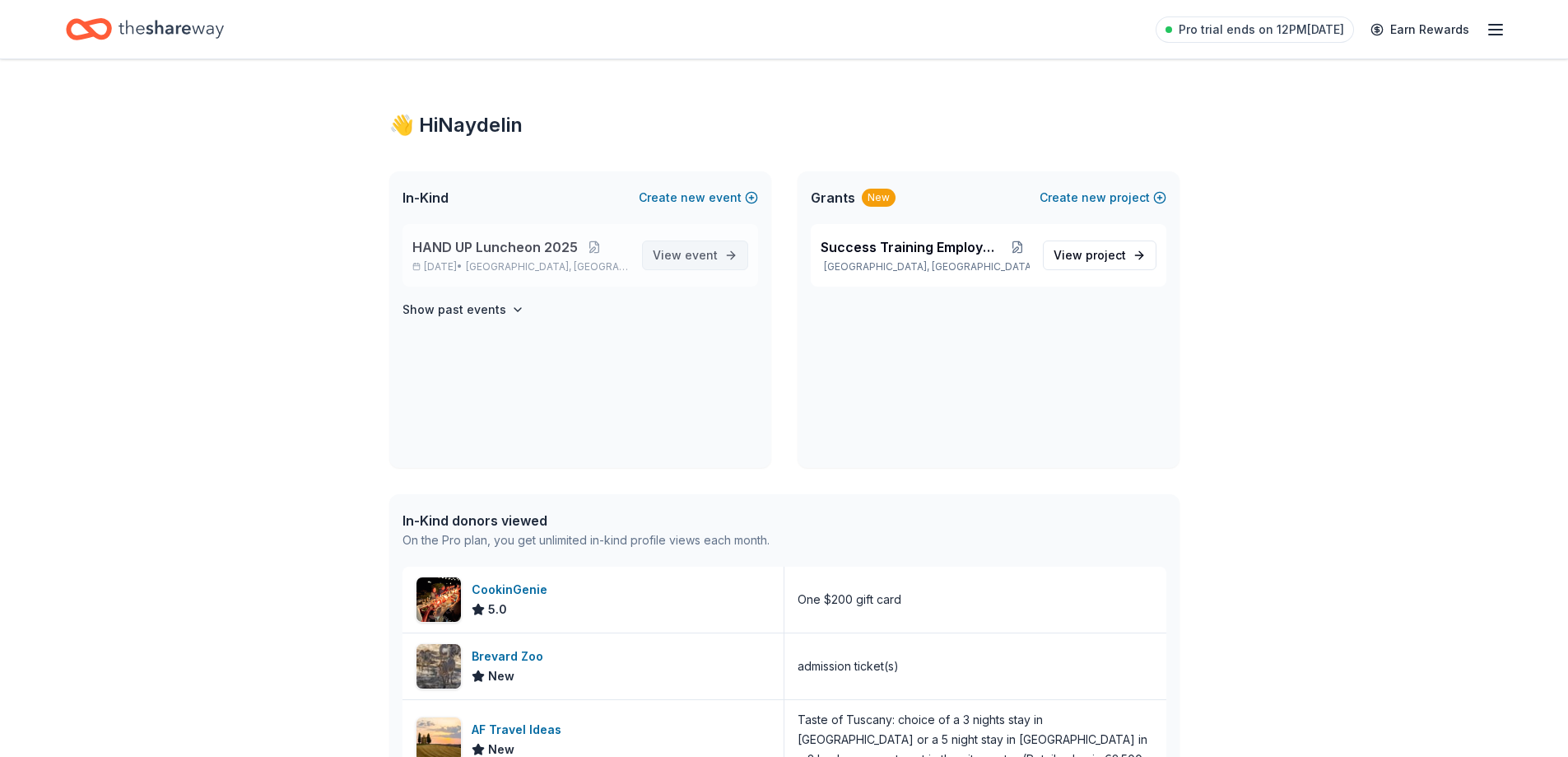
click at [716, 258] on span "event" at bounding box center [702, 254] width 33 height 14
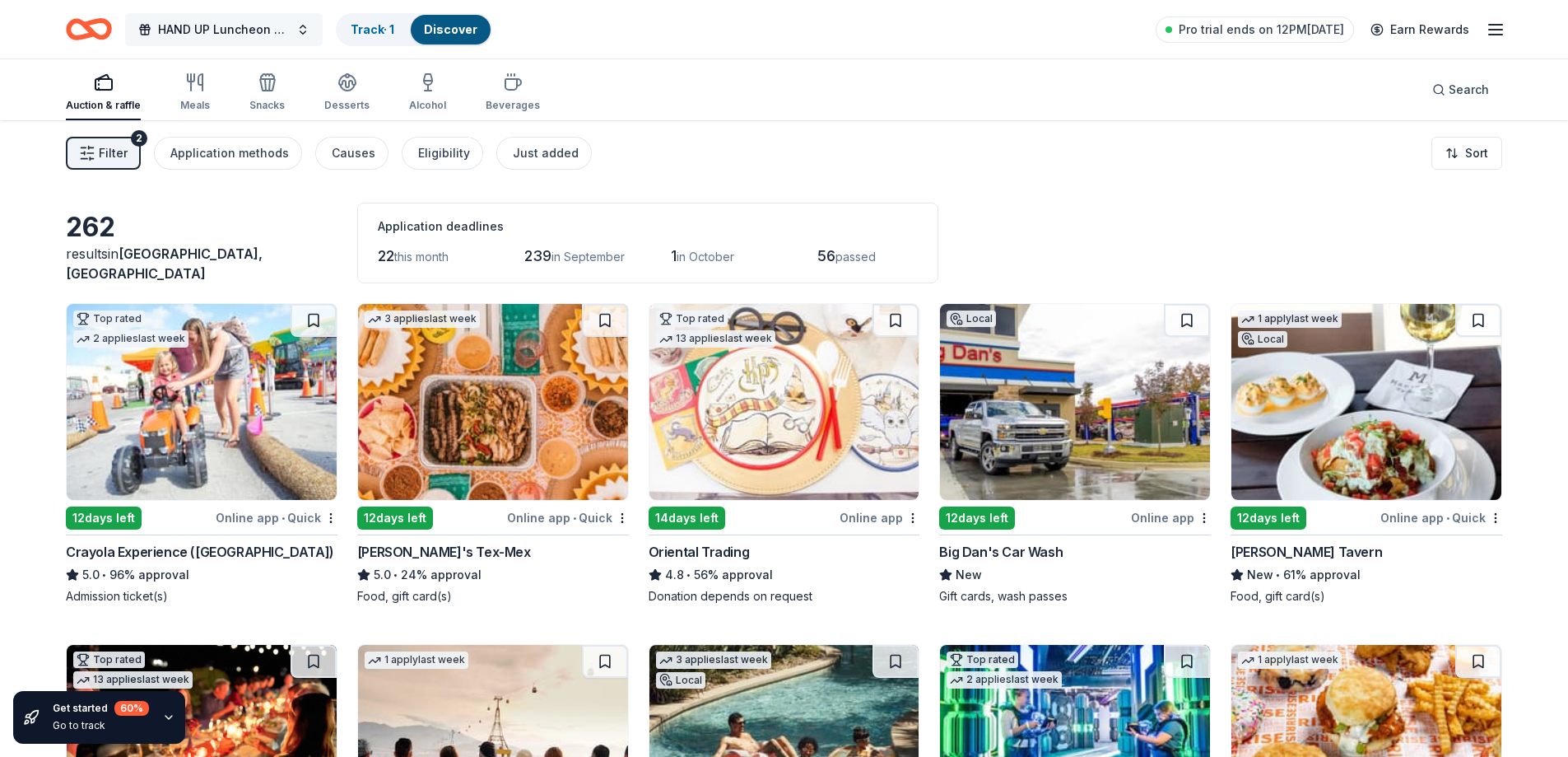
click at [244, 30] on span "HAND UP Luncheon 2025" at bounding box center [224, 29] width 132 height 19
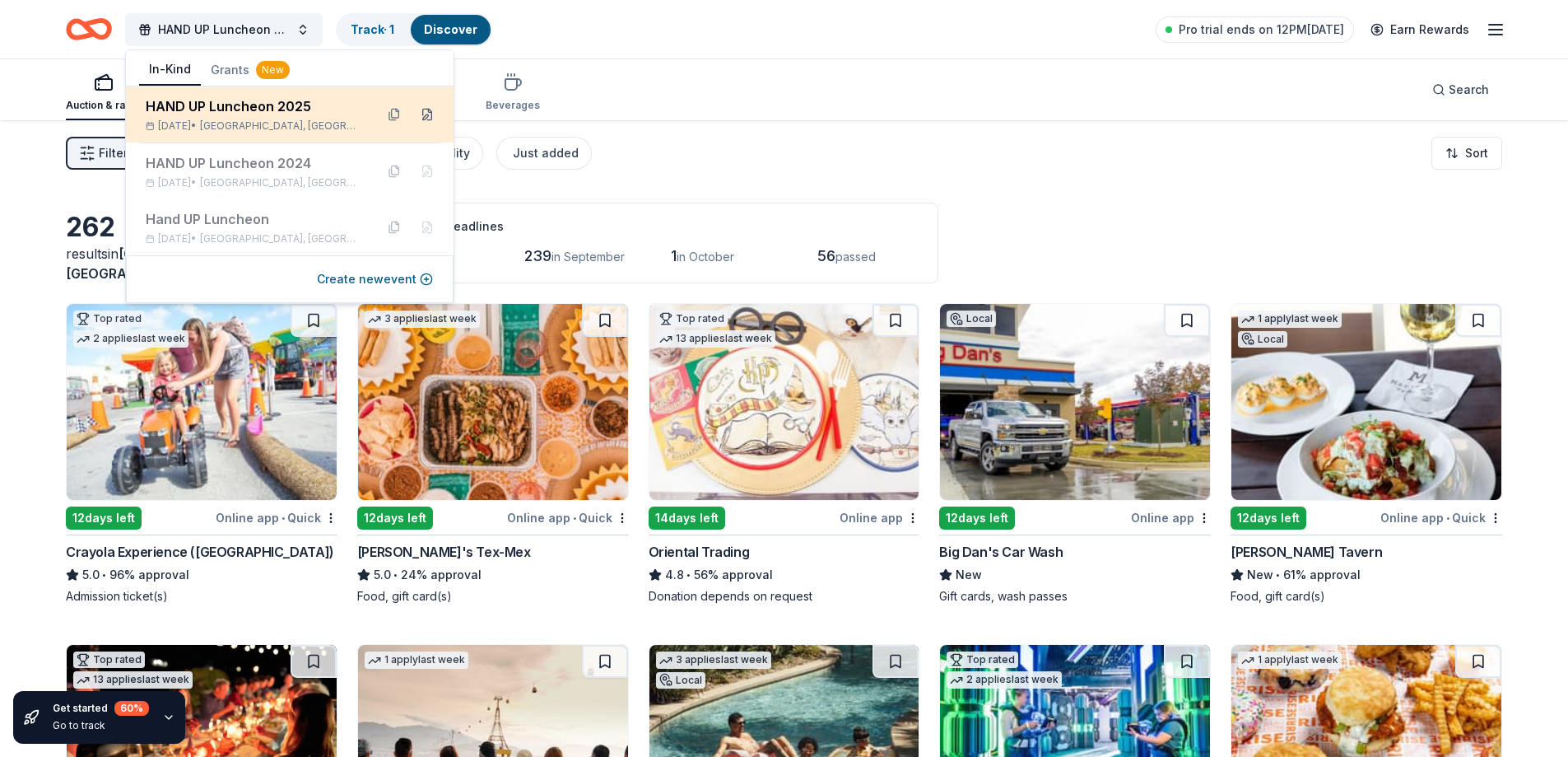
click at [433, 114] on button at bounding box center [427, 114] width 26 height 26
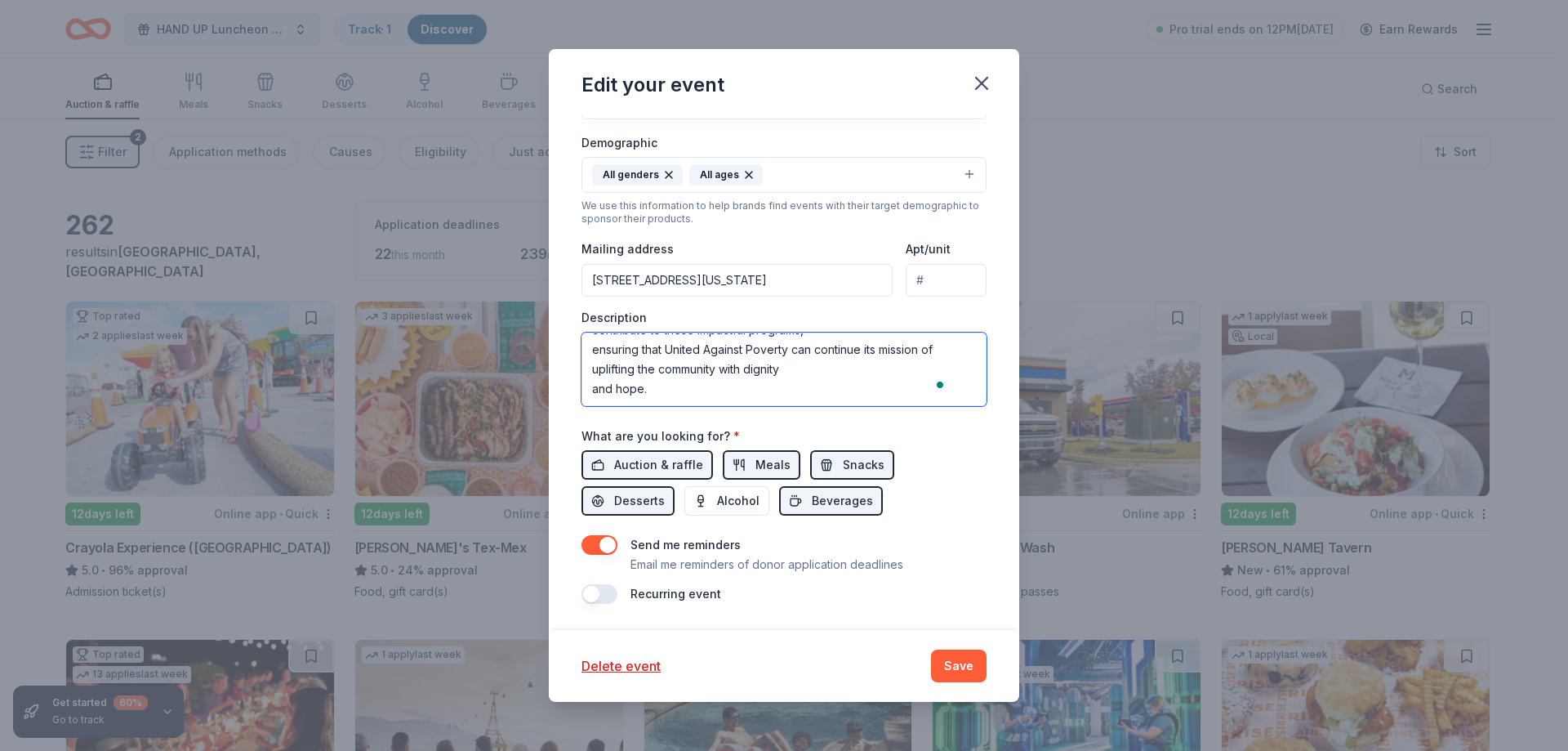
drag, startPoint x: 809, startPoint y: 339, endPoint x: 761, endPoint y: 415, distance: 89.9
click at [761, 415] on div "Event name * HAND UP Luncheon 2025 21 /100 Event website uporlando.org Attendan…" at bounding box center [784, 224] width 405 height 758
click at [750, 369] on textarea "The Hand Up Luncheon is our annual fundraising and awareness event dedicated to…" at bounding box center [784, 369] width 405 height 73
click at [805, 380] on textarea "The Hand Up Luncheon is our annual fundraising and awareness event dedicated to…" at bounding box center [784, 369] width 405 height 73
click at [802, 368] on textarea "The Hand Up Luncheon is our annual fundraising and awareness event dedicated to…" at bounding box center [784, 369] width 405 height 73
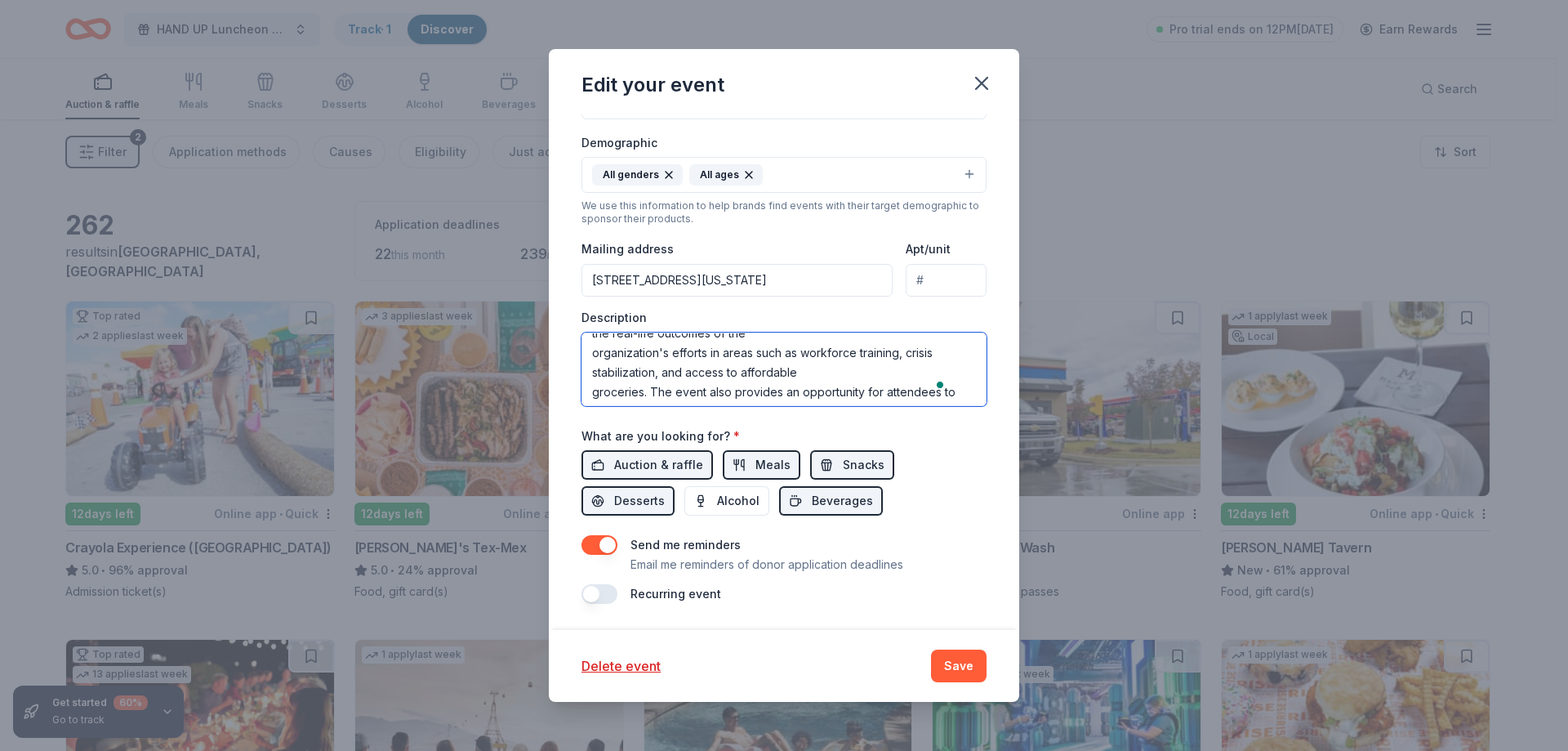
drag, startPoint x: 802, startPoint y: 368, endPoint x: 739, endPoint y: 369, distance: 63.0
click at [739, 369] on textarea "The Hand Up Luncheon is our annual fundraising and awareness event dedicated to…" at bounding box center [784, 369] width 405 height 73
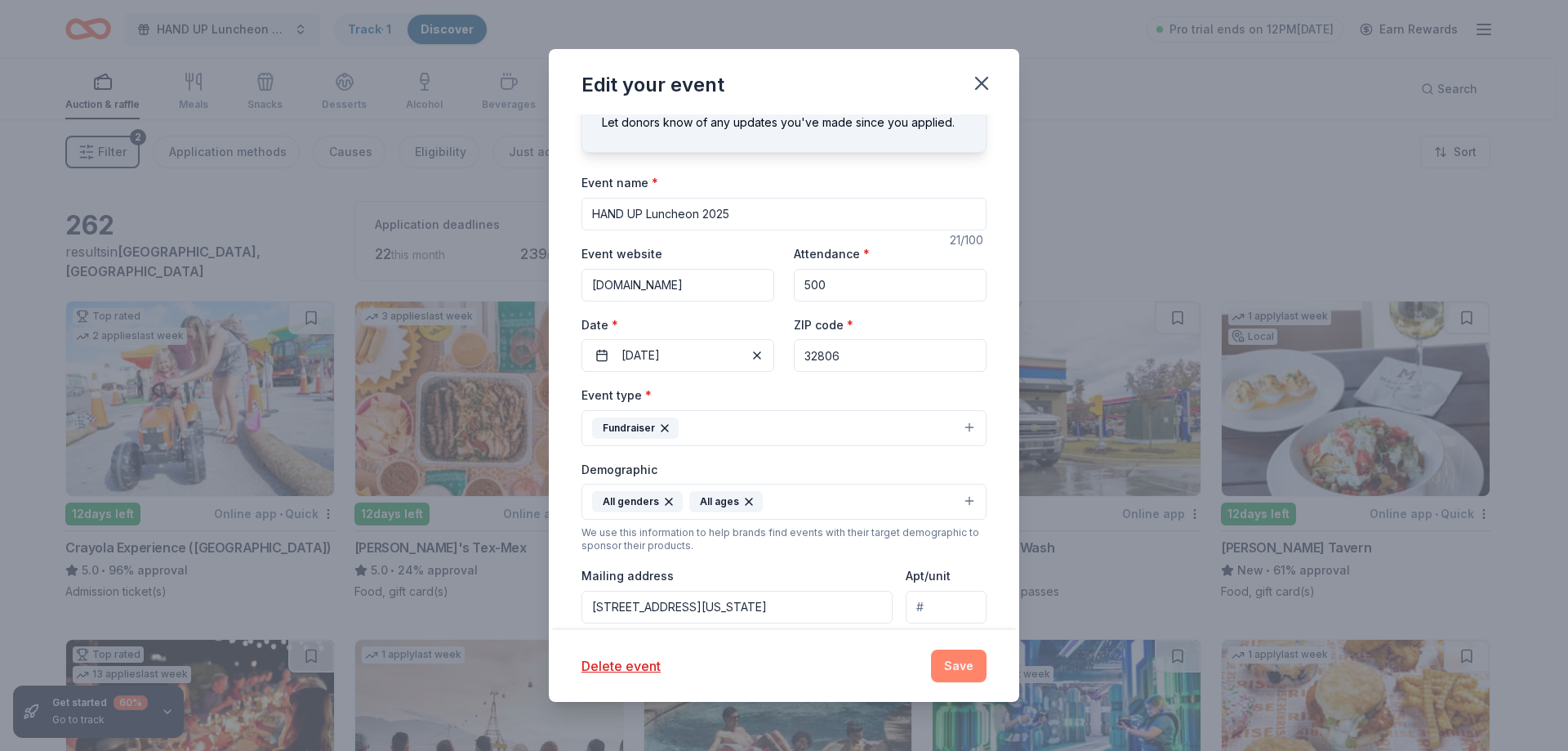
type textarea "The Hand Up Luncheon is our annual fundraising and awareness event dedicated to…"
click at [961, 667] on button "Save" at bounding box center [959, 665] width 56 height 33
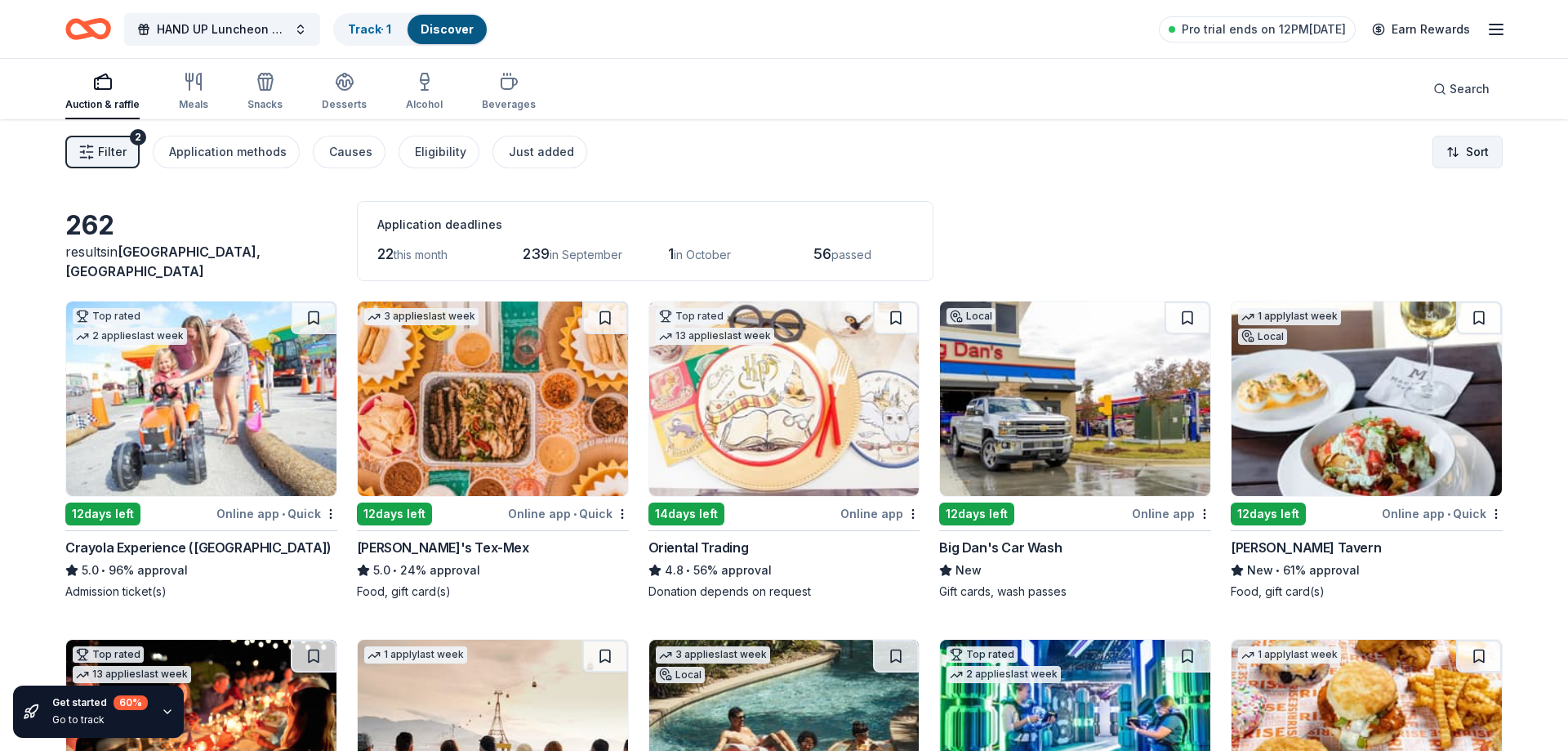
click at [1448, 146] on html "3% HAND UP Luncheon 2025 Track · 1 Discover Pro trial ends on 12PM, 8/29 Earn R…" at bounding box center [784, 376] width 1568 height 751
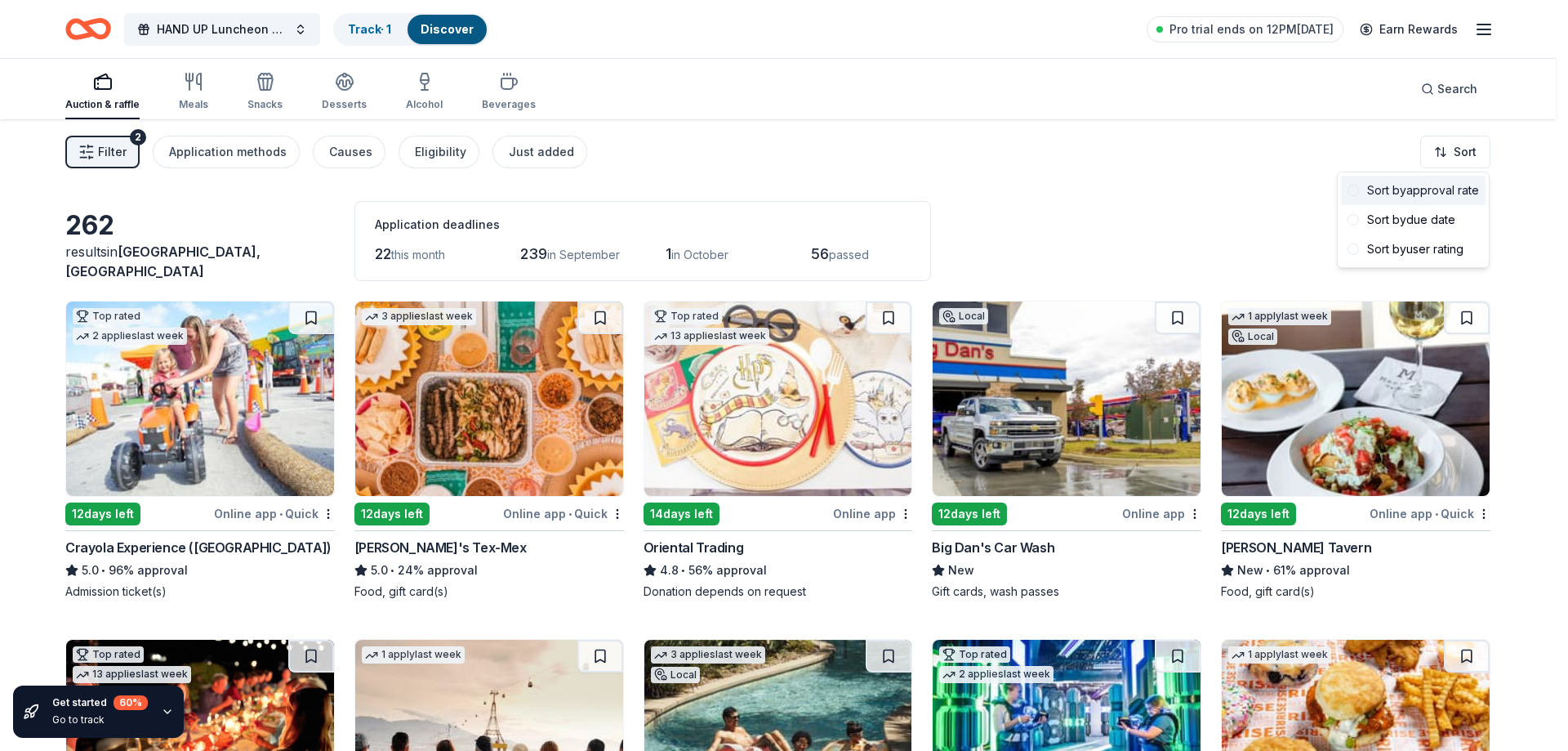
click at [1412, 189] on div "Sort by approval rate" at bounding box center [1413, 190] width 144 height 30
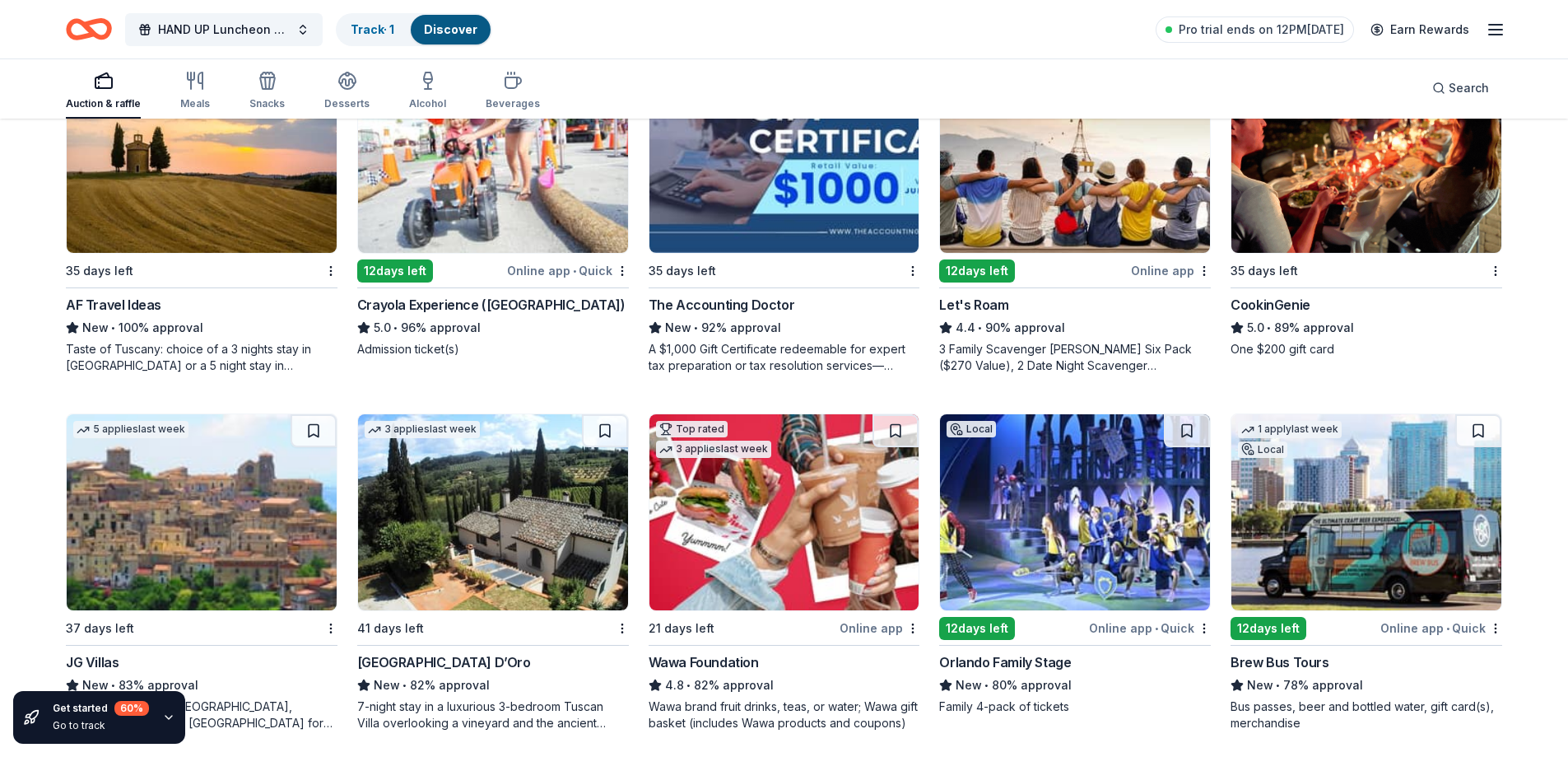
click at [1287, 194] on img at bounding box center [1366, 155] width 270 height 196
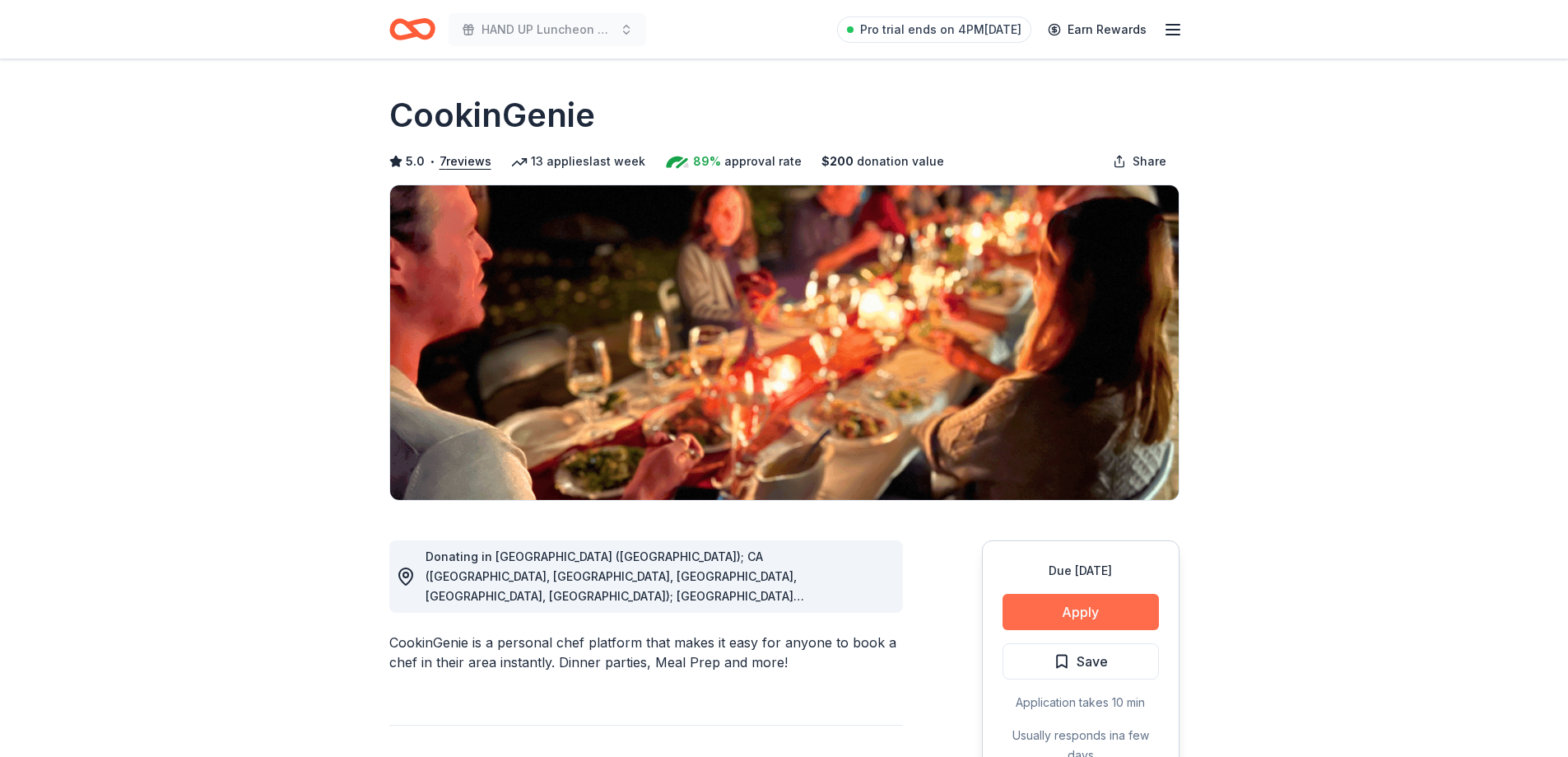
click at [1121, 605] on button "Apply" at bounding box center [1080, 611] width 156 height 36
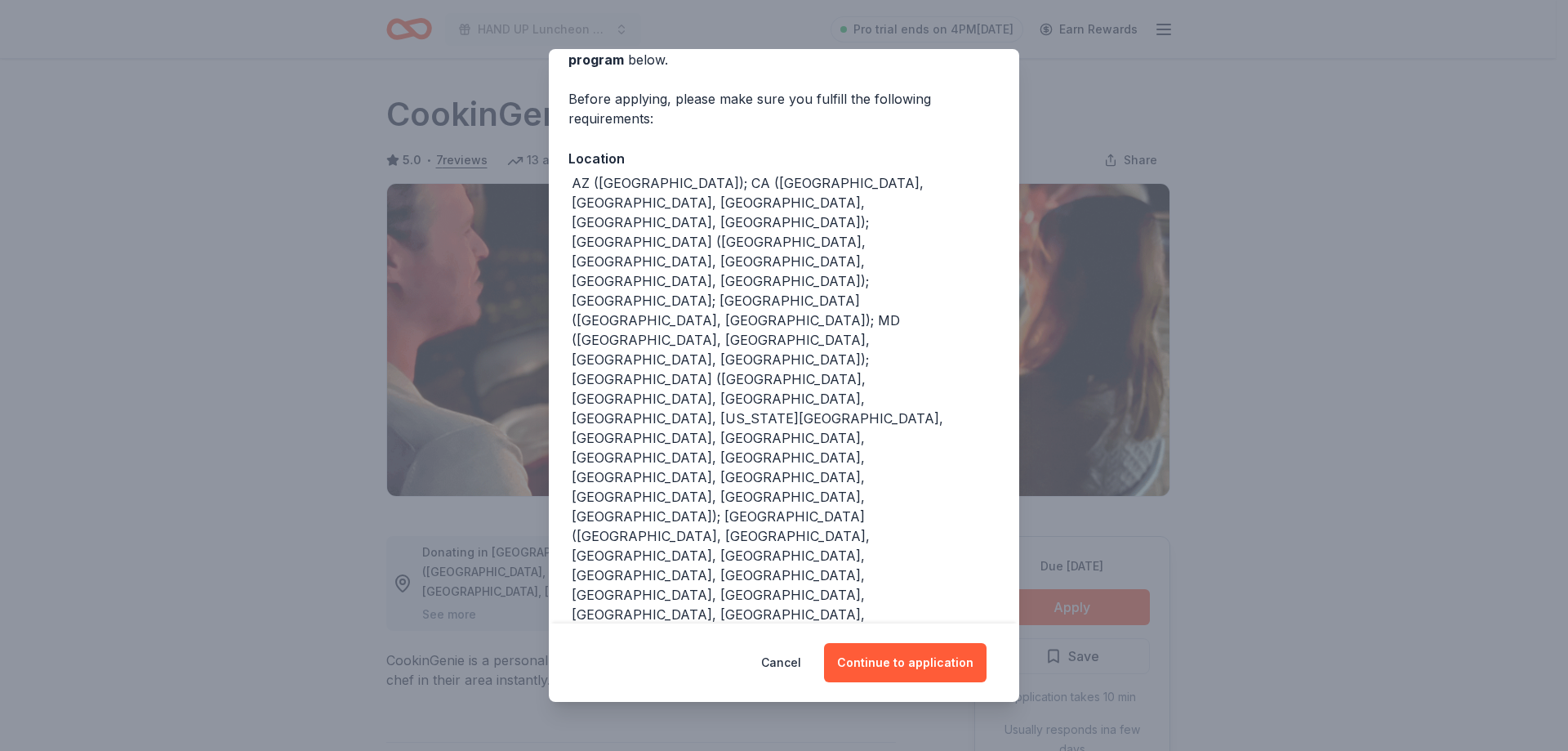
scroll to position [176, 0]
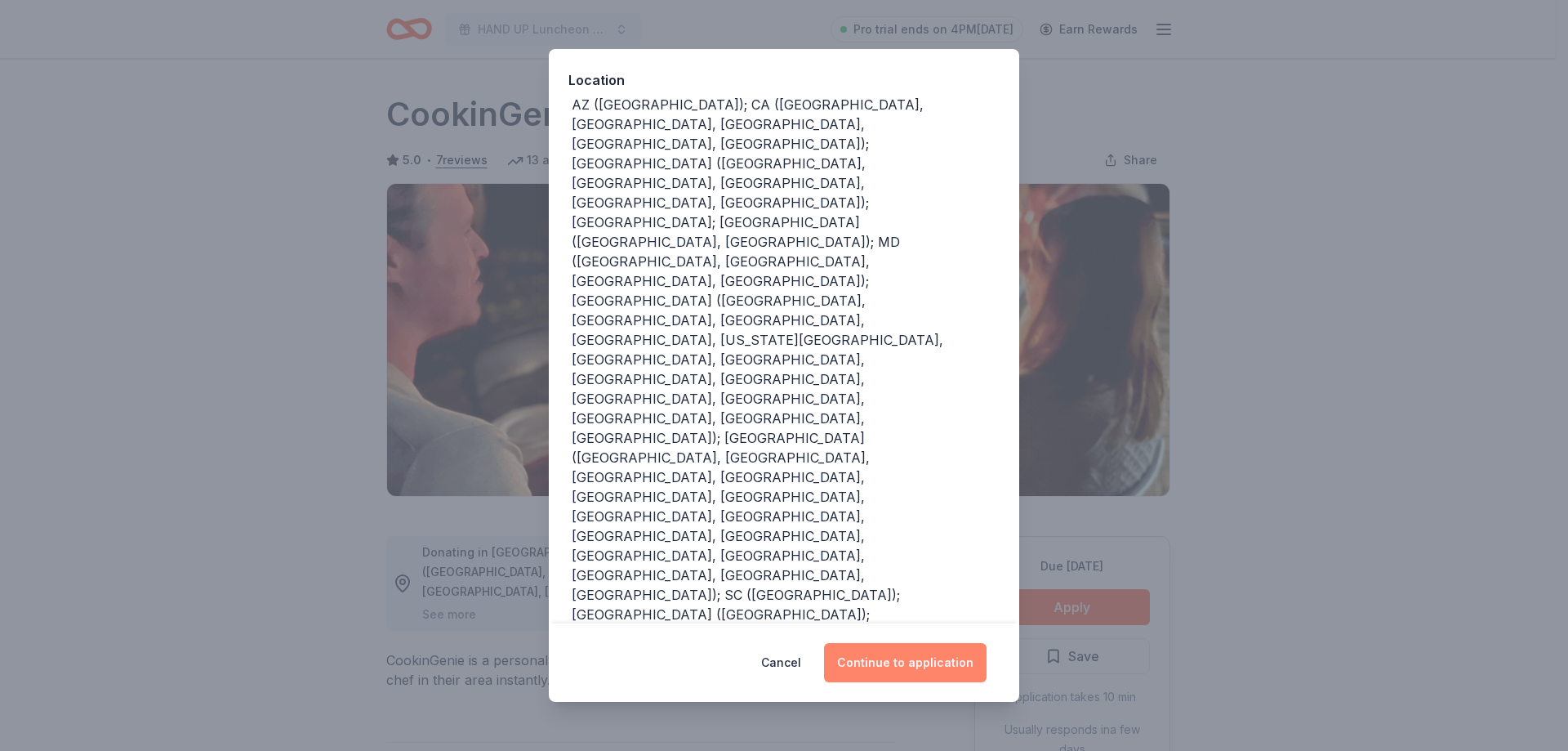
click at [870, 670] on button "Continue to application" at bounding box center [905, 662] width 163 height 39
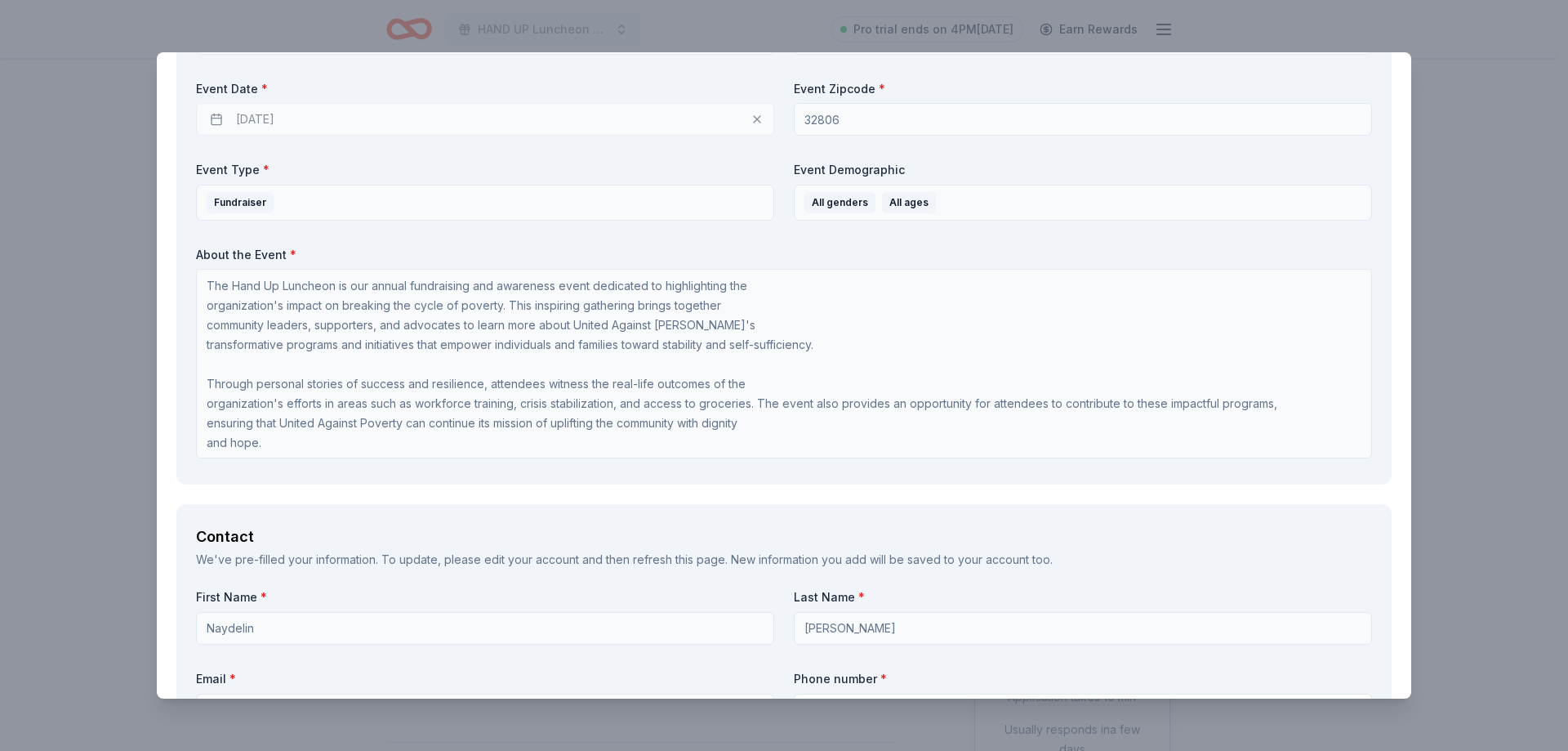
scroll to position [816, 0]
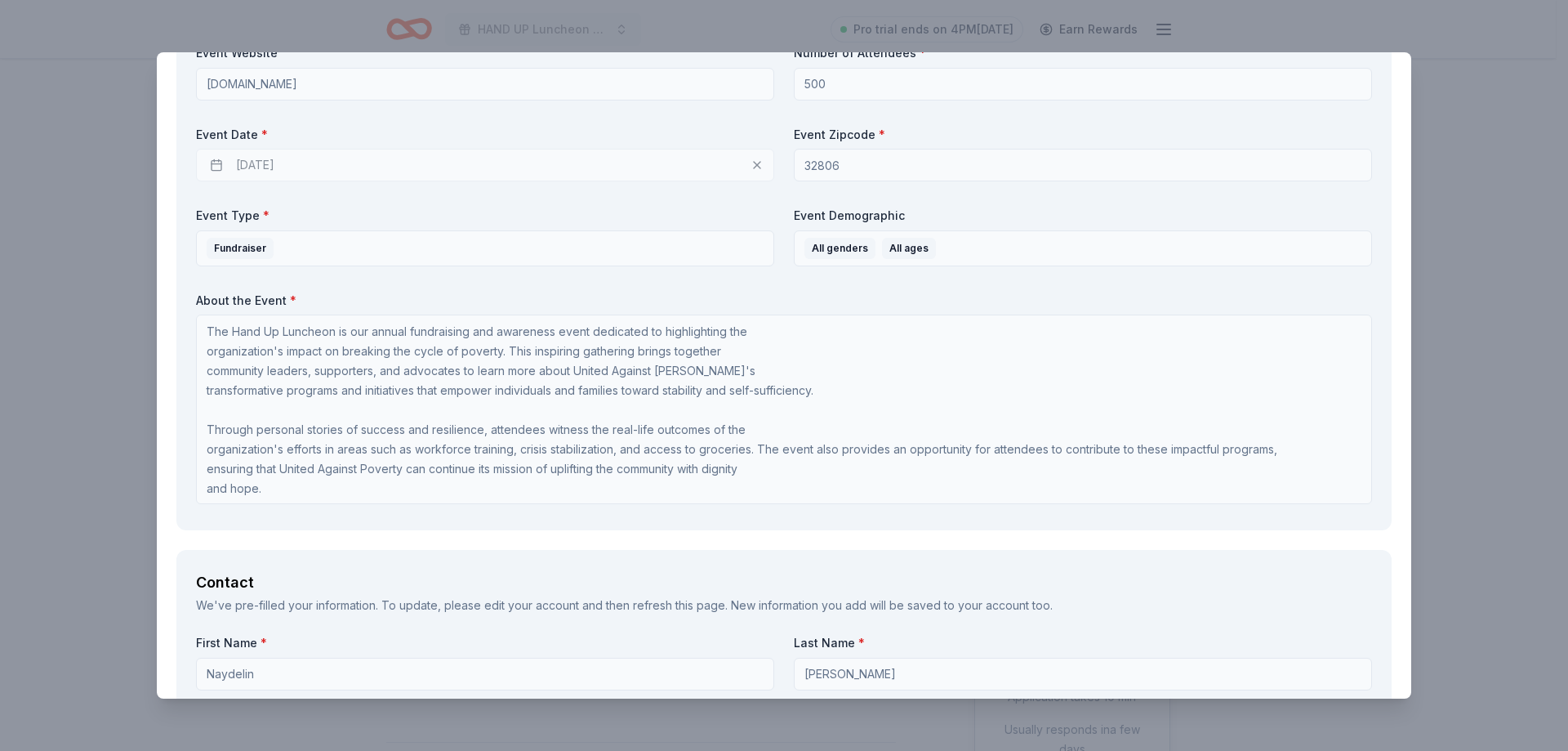
drag, startPoint x: 284, startPoint y: 305, endPoint x: 174, endPoint y: 277, distance: 113.5
click at [172, 277] on div "Request What are you requesting? * One $200 gift card How many are you requesti…" at bounding box center [784, 628] width 1254 height 2449
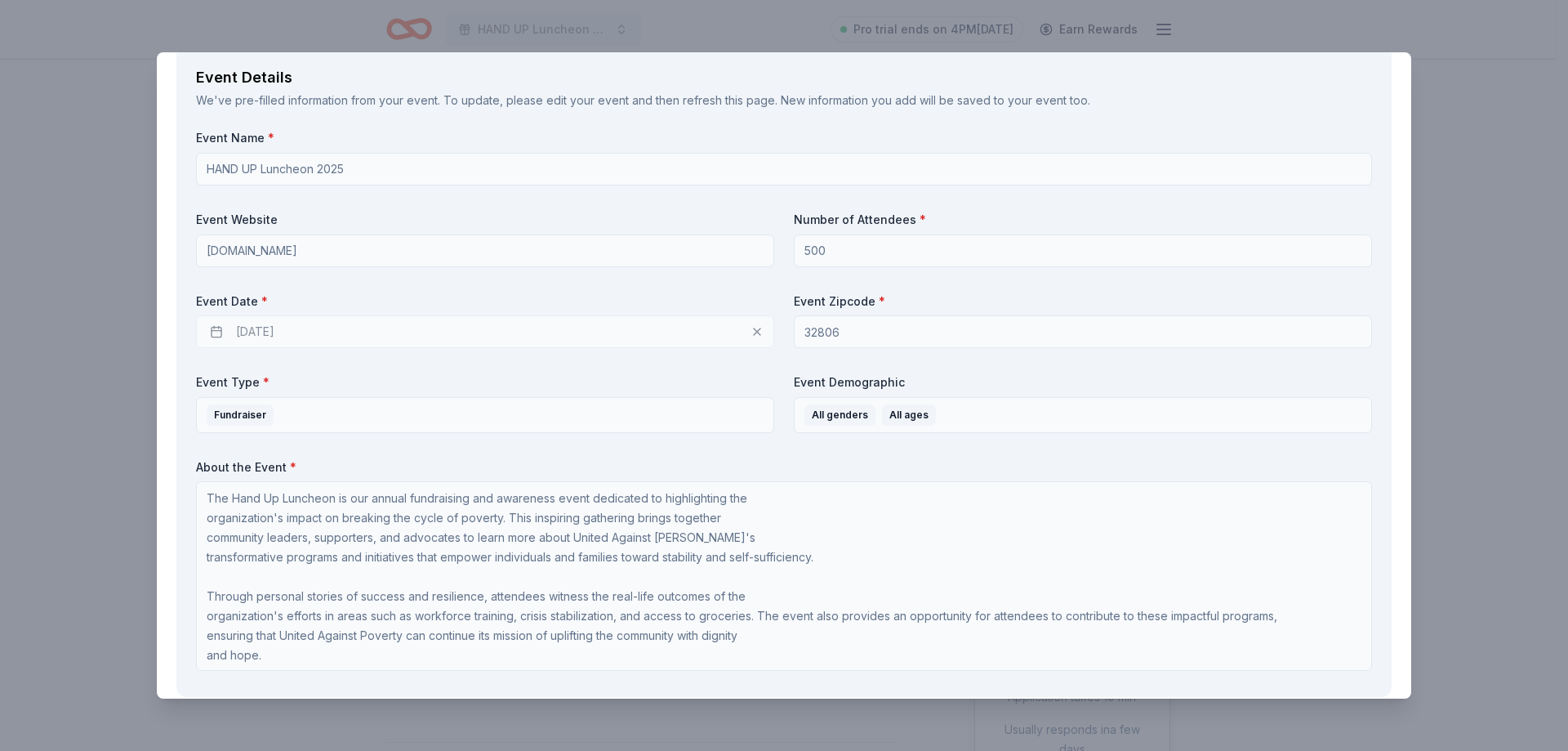
scroll to position [572, 0]
click at [273, 336] on div "10/02/2025" at bounding box center [485, 328] width 578 height 33
drag, startPoint x: 277, startPoint y: 331, endPoint x: 286, endPoint y: 331, distance: 9.0
click at [277, 331] on div "10/02/2025" at bounding box center [485, 328] width 578 height 33
click at [286, 331] on div "10/02/2025" at bounding box center [485, 328] width 578 height 33
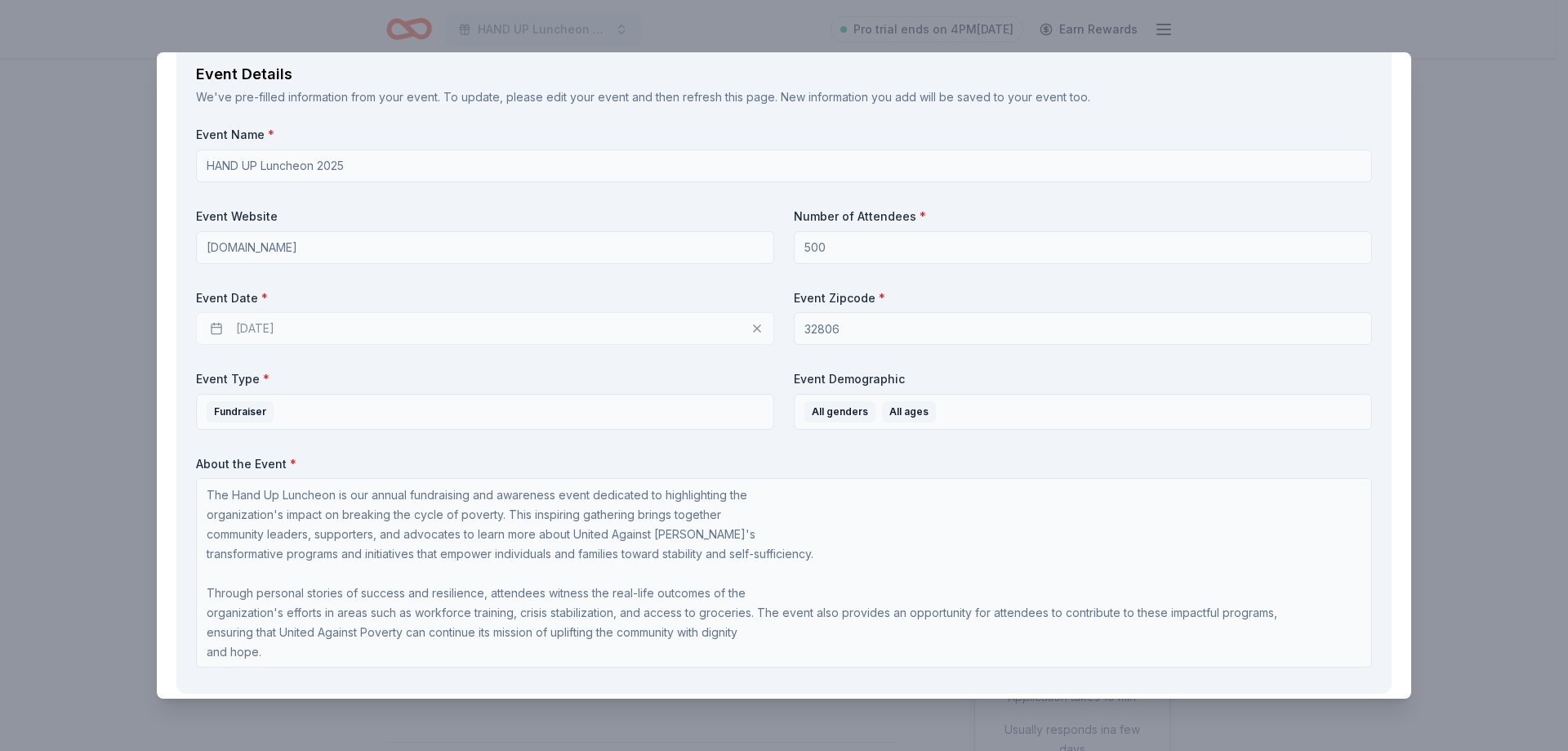
click at [214, 328] on div "10/02/2025" at bounding box center [485, 328] width 578 height 33
click at [231, 333] on div "10/02/2025" at bounding box center [485, 328] width 578 height 33
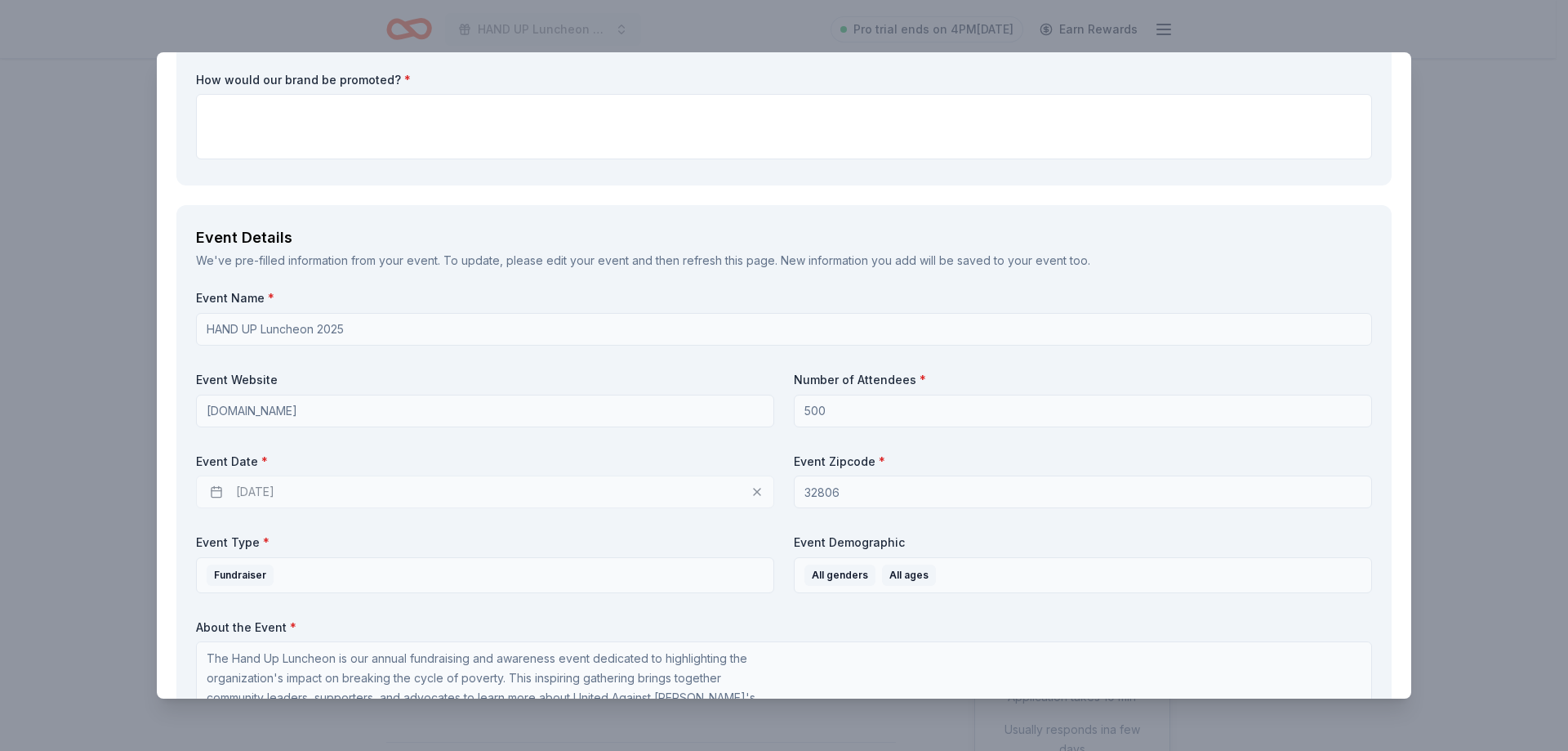
click at [340, 255] on div "We've pre-filled information from your event. To update, please edit your event…" at bounding box center [784, 260] width 1175 height 19
click at [456, 291] on label "Event Name *" at bounding box center [784, 298] width 1175 height 16
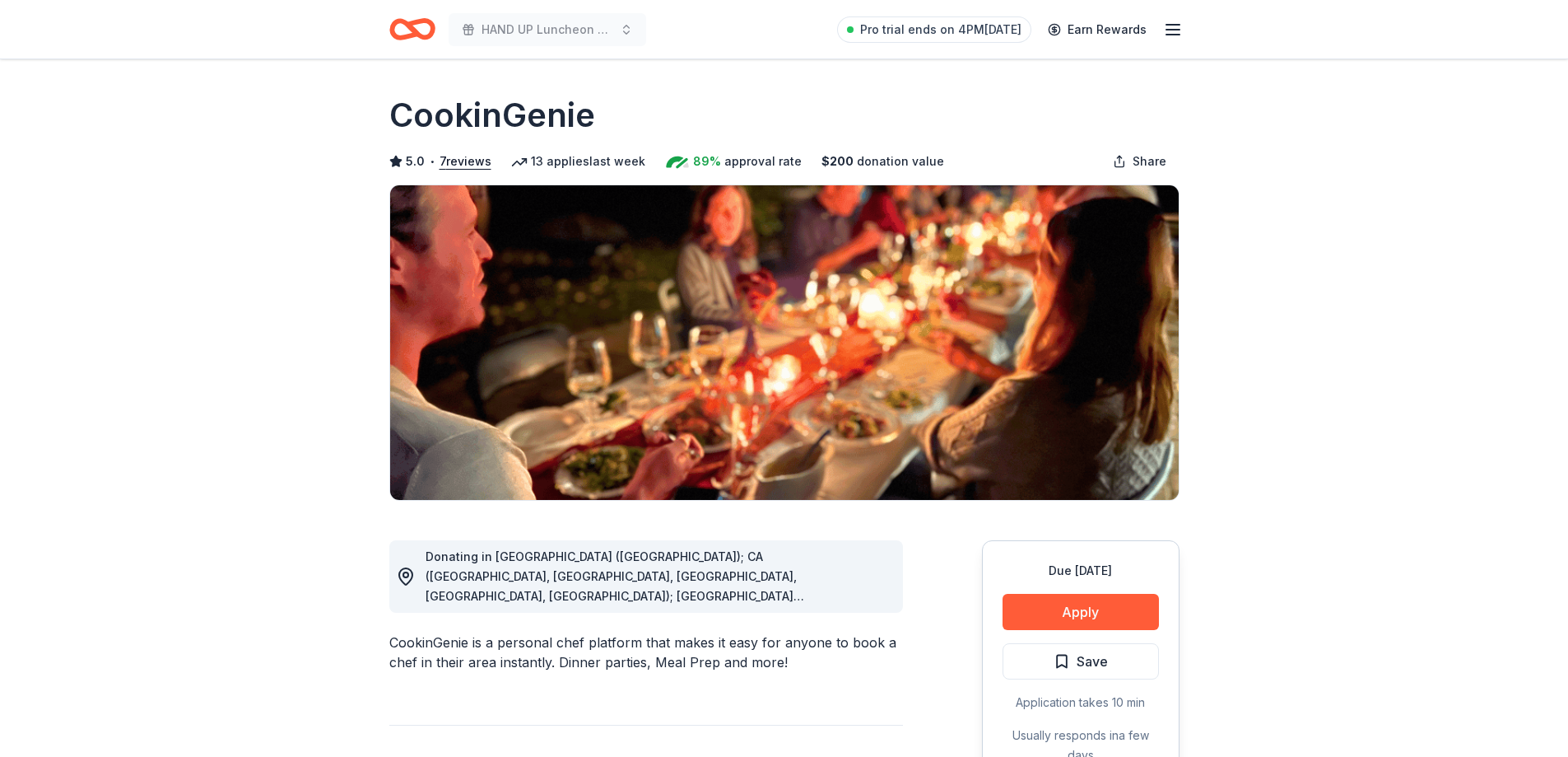
drag, startPoint x: 380, startPoint y: 28, endPoint x: 417, endPoint y: 30, distance: 37.1
click at [383, 28] on div "HAND UP Luncheon 2025 Pro trial ends on 4PM[DATE] Earn Rewards" at bounding box center [784, 29] width 843 height 58
click at [419, 30] on icon "Home" at bounding box center [412, 29] width 47 height 39
